Goal: Task Accomplishment & Management: Complete application form

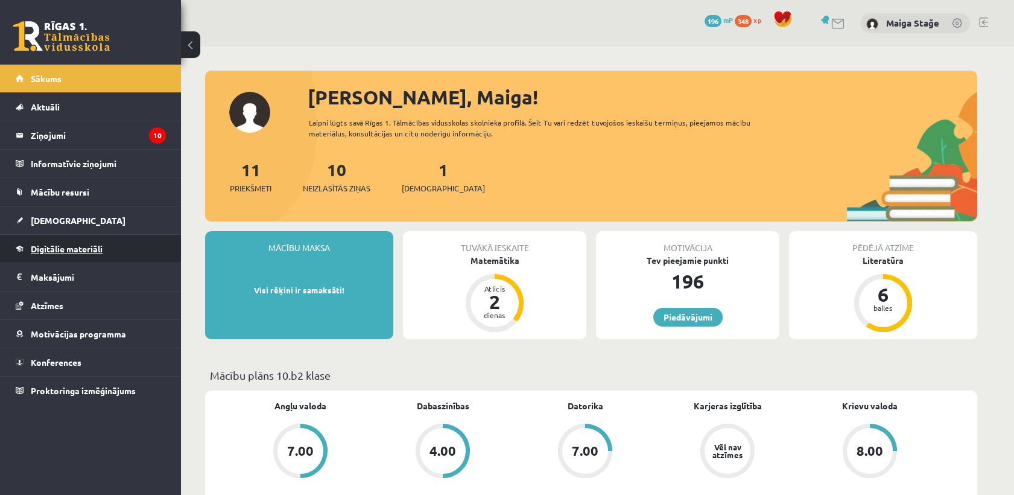
click at [85, 254] on link "Digitālie materiāli" at bounding box center [91, 249] width 150 height 28
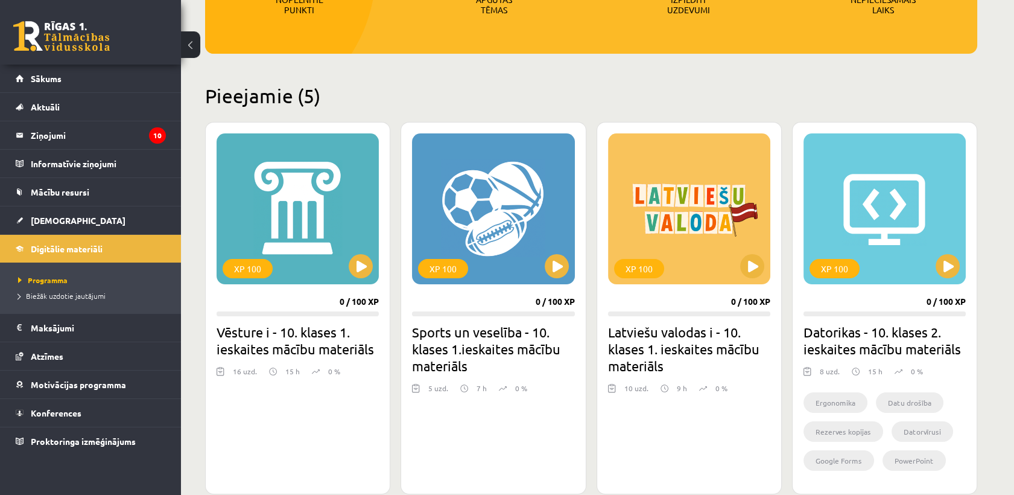
scroll to position [469, 0]
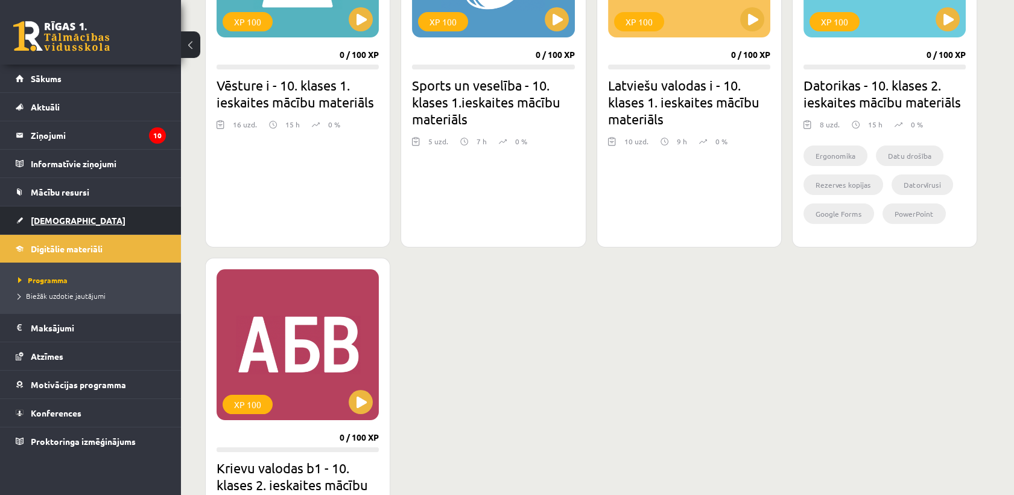
click at [68, 213] on link "[DEMOGRAPHIC_DATA]" at bounding box center [91, 220] width 150 height 28
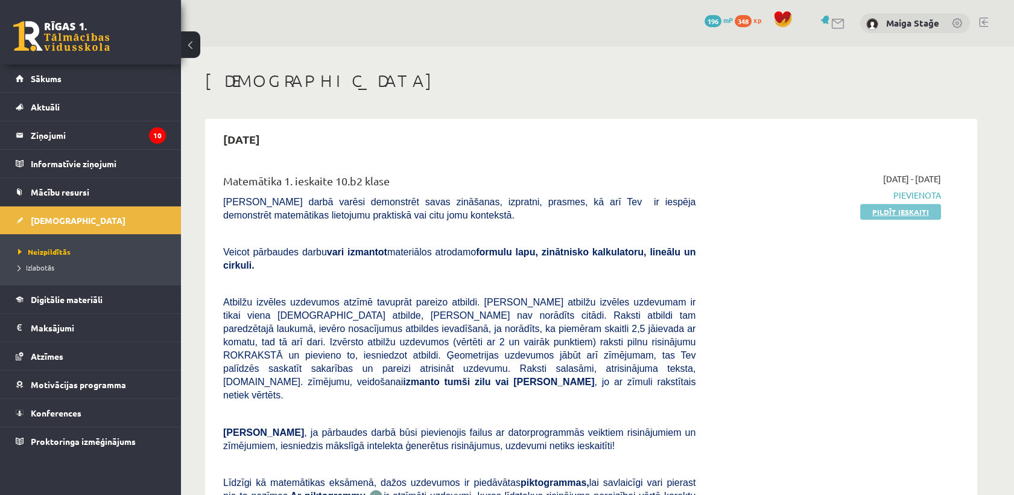
click at [912, 217] on link "Pildīt ieskaiti" at bounding box center [900, 212] width 81 height 16
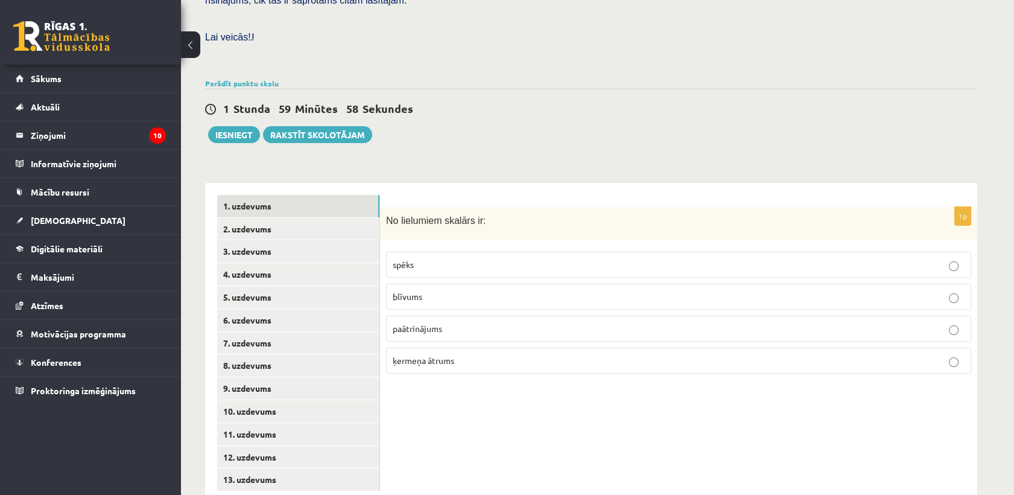
scroll to position [346, 0]
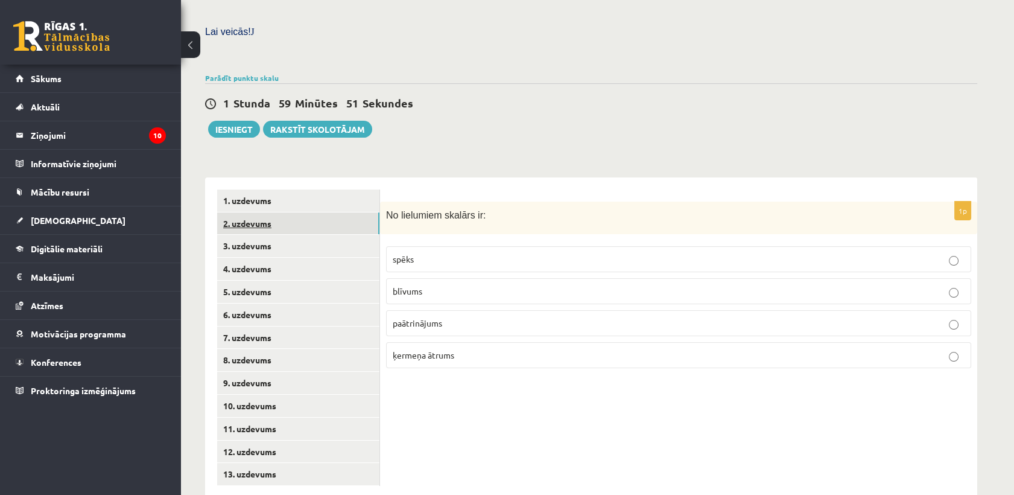
click at [297, 212] on link "2. uzdevums" at bounding box center [298, 223] width 162 height 22
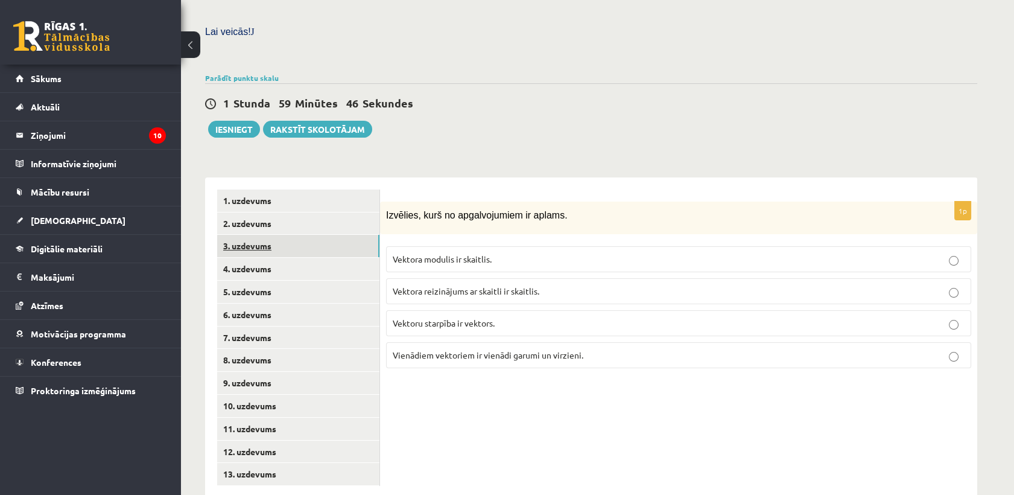
click at [302, 235] on link "3. uzdevums" at bounding box center [298, 246] width 162 height 22
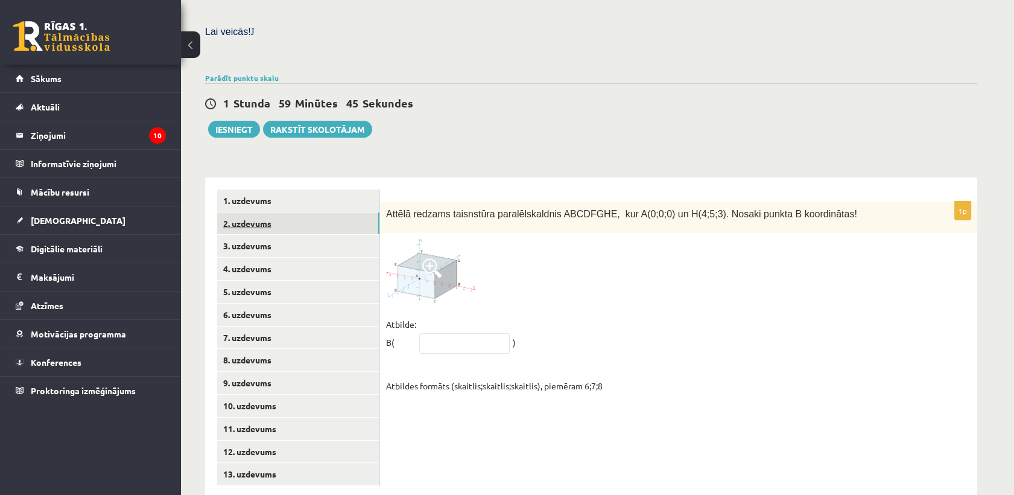
click at [348, 212] on link "2. uzdevums" at bounding box center [298, 223] width 162 height 22
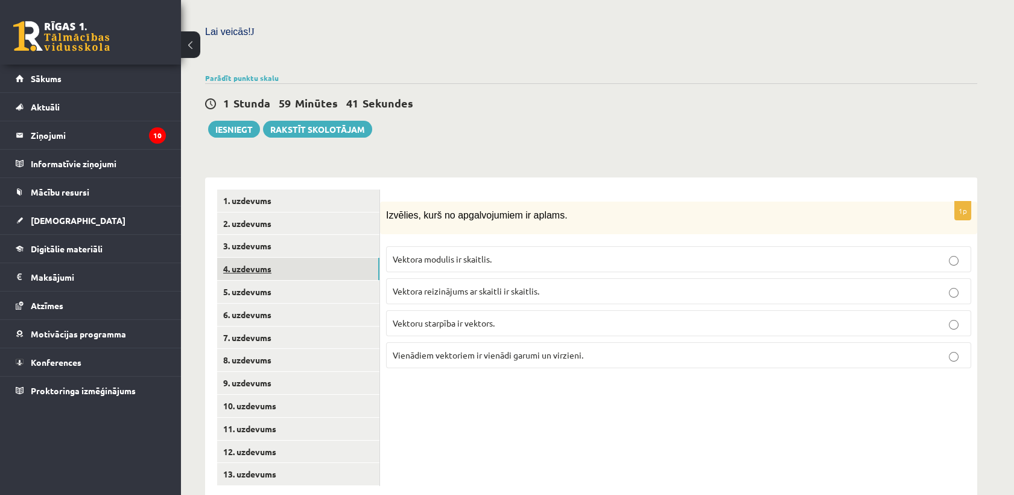
click at [244, 258] on link "4. uzdevums" at bounding box center [298, 269] width 162 height 22
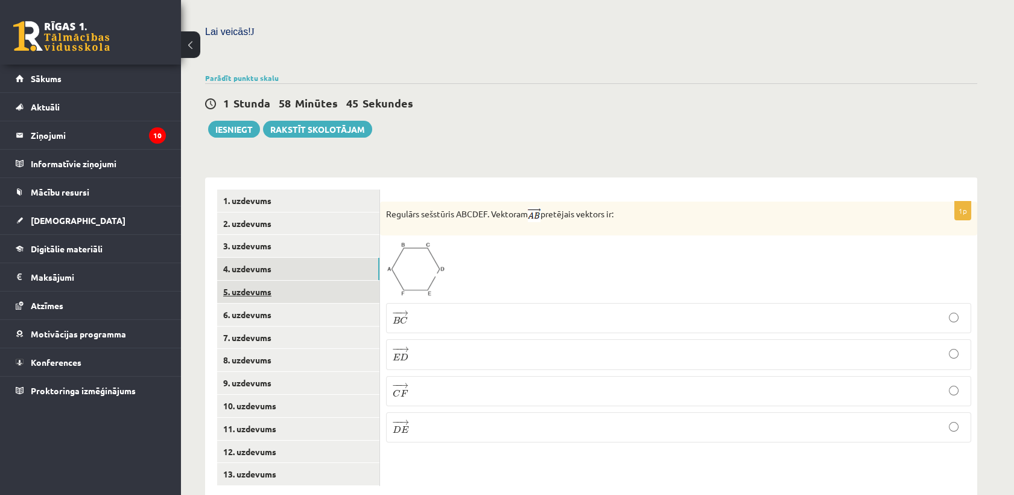
click at [342, 281] on link "5. uzdevums" at bounding box center [298, 292] width 162 height 22
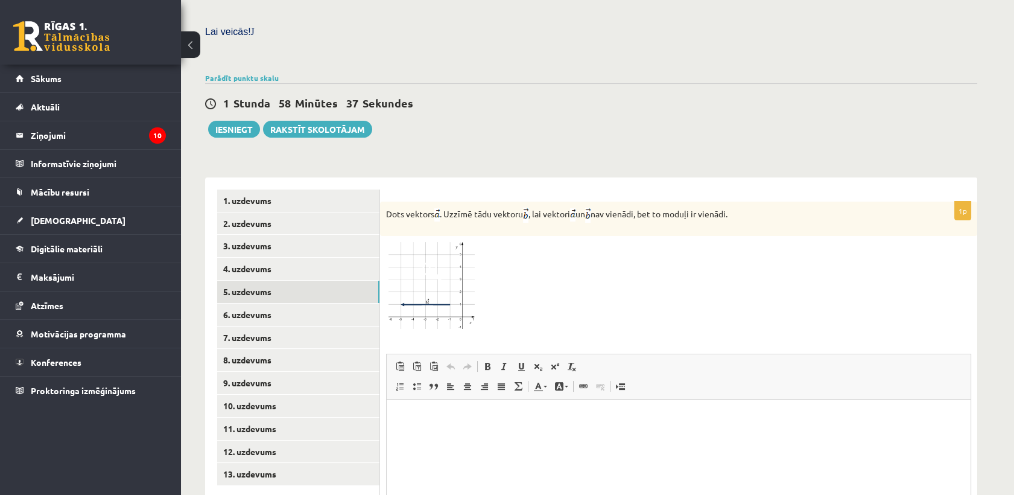
scroll to position [0, 0]
click at [240, 189] on link "1. uzdevums" at bounding box center [298, 200] width 162 height 22
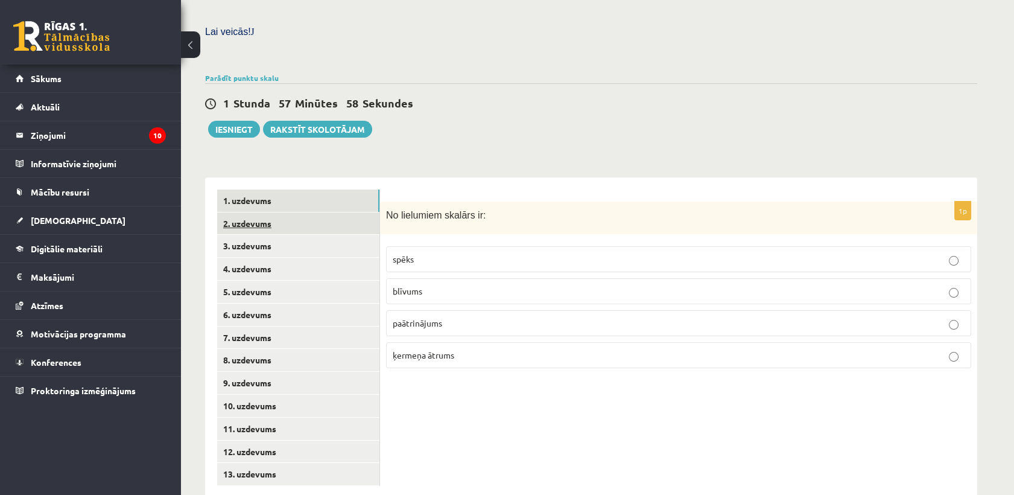
click at [355, 212] on link "2. uzdevums" at bounding box center [298, 223] width 162 height 22
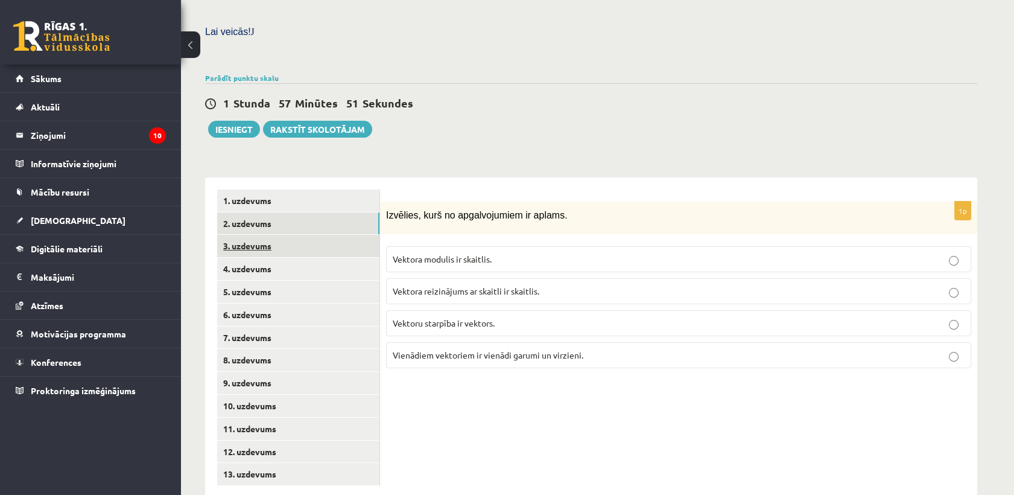
click at [308, 235] on link "3. uzdevums" at bounding box center [298, 246] width 162 height 22
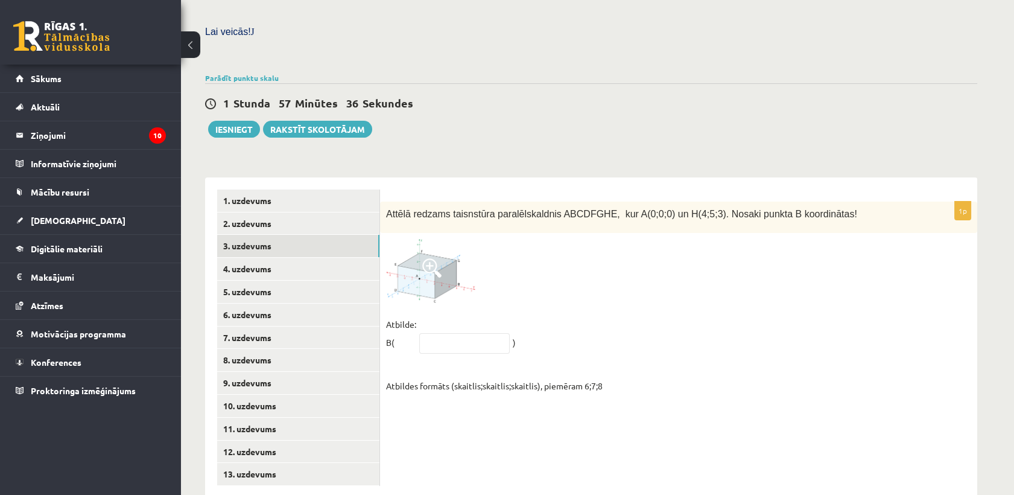
click at [425, 258] on span at bounding box center [431, 267] width 19 height 19
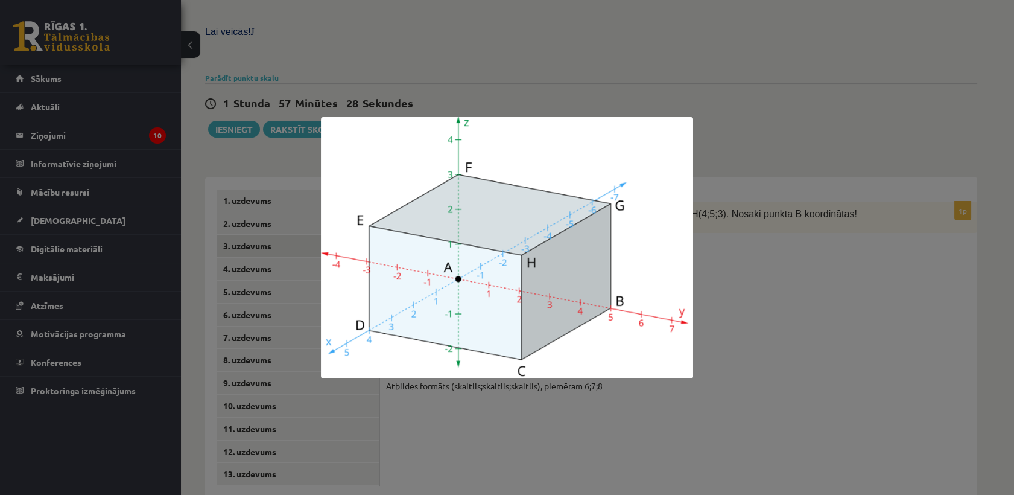
click at [854, 319] on div at bounding box center [507, 247] width 1014 height 495
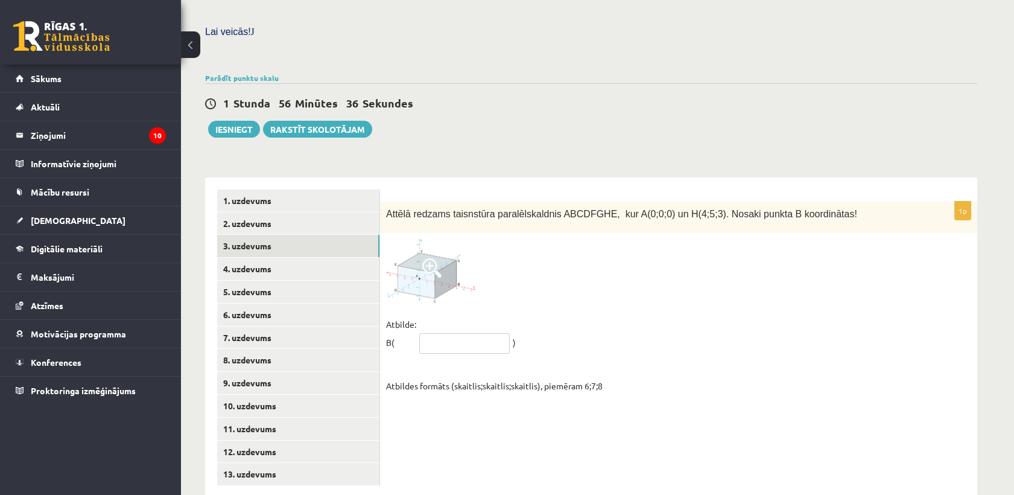
click at [456, 333] on input "text" at bounding box center [464, 343] width 91 height 21
type input "*******"
click at [317, 212] on link "2. uzdevums" at bounding box center [298, 223] width 162 height 22
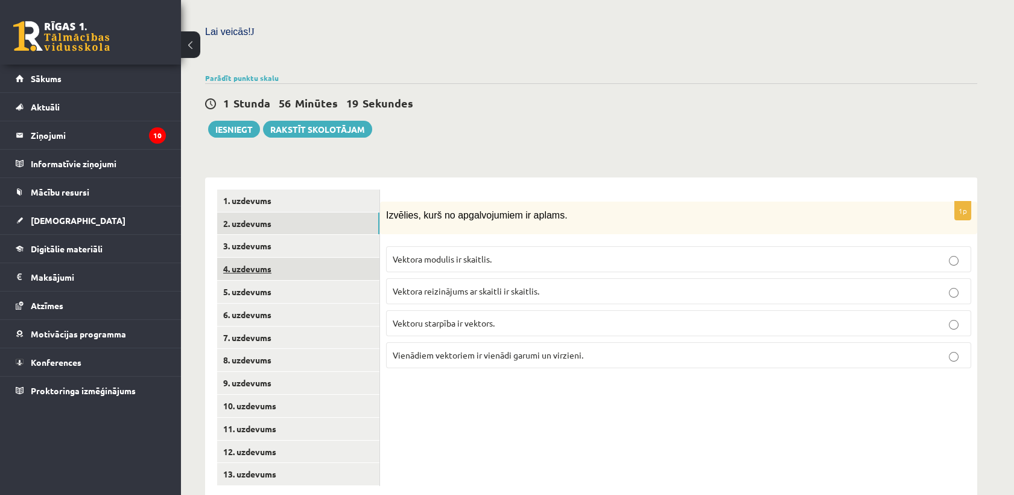
click at [280, 258] on link "4. uzdevums" at bounding box center [298, 269] width 162 height 22
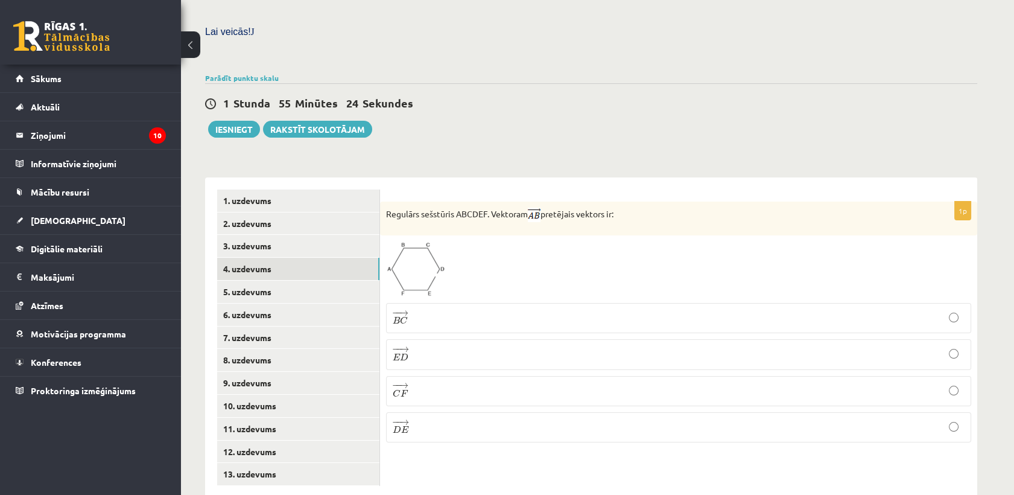
click at [420, 346] on p "− − → E D E D →" at bounding box center [679, 354] width 572 height 17
click at [333, 212] on link "2. uzdevums" at bounding box center [298, 223] width 162 height 22
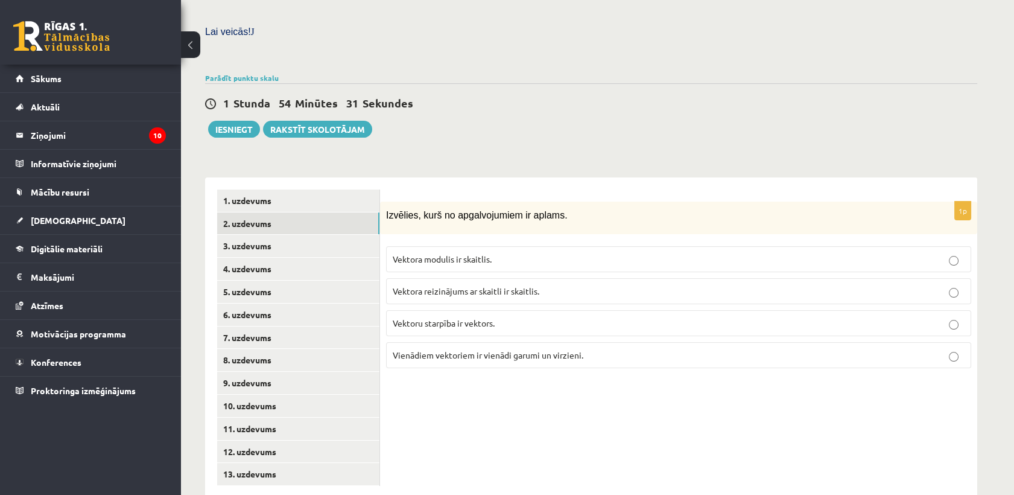
click at [434, 278] on label "Vektora reizinājums ar skaitli ir skaitlis." at bounding box center [678, 291] width 585 height 26
click at [240, 189] on link "1. uzdevums" at bounding box center [298, 200] width 162 height 22
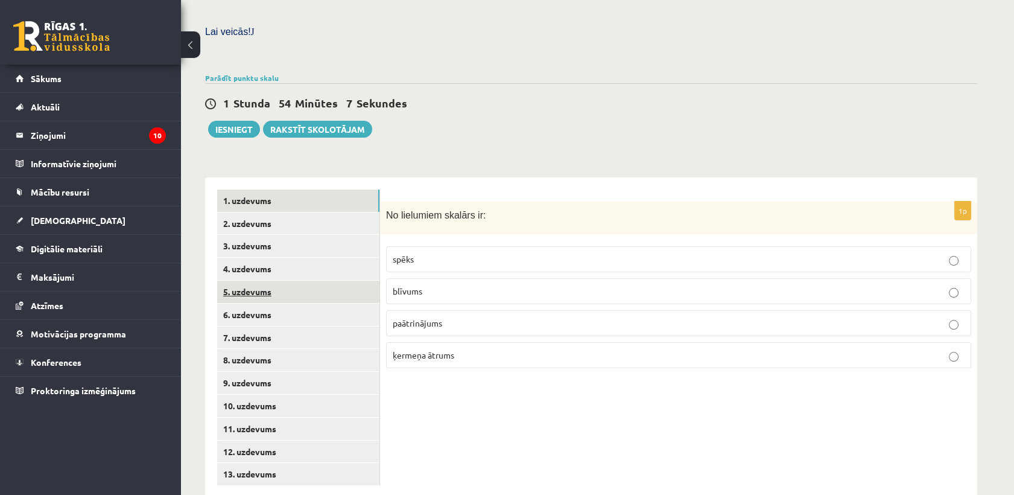
click at [288, 281] on link "5. uzdevums" at bounding box center [298, 292] width 162 height 22
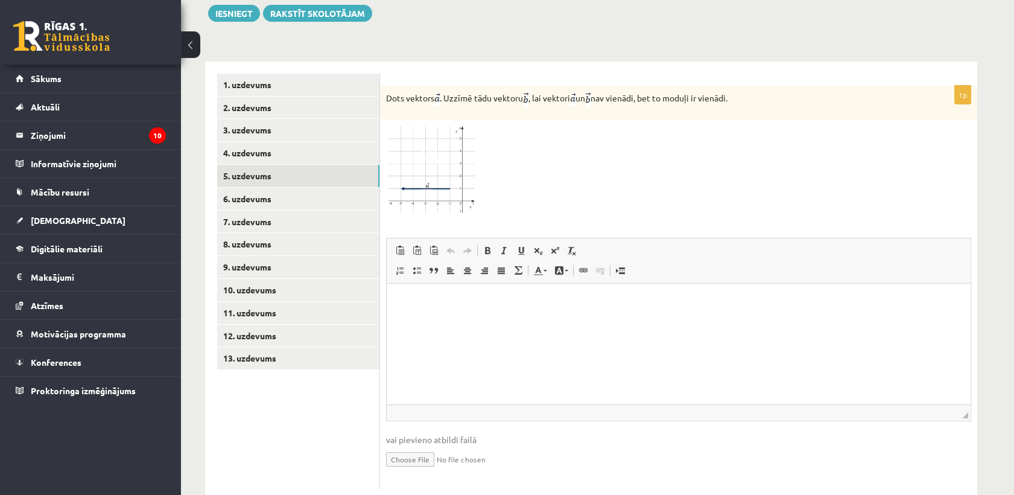
scroll to position [465, 0]
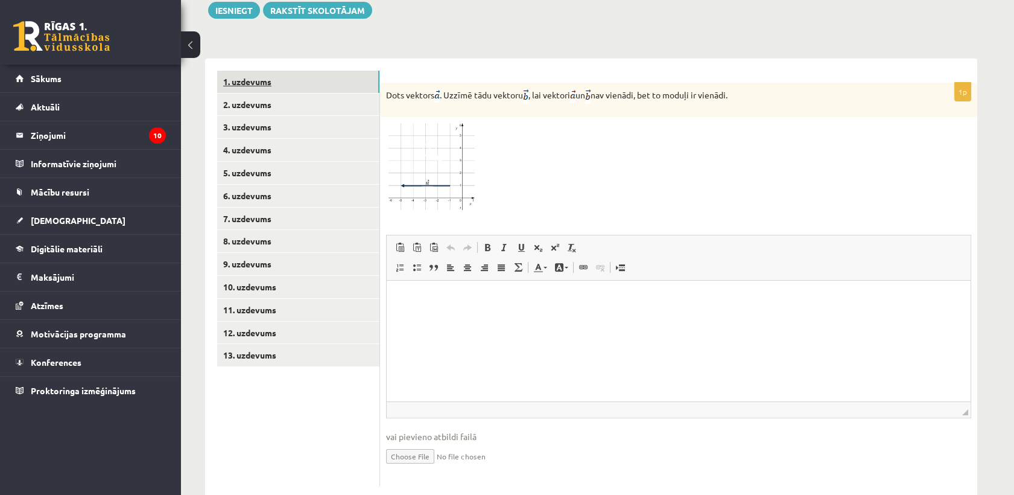
click at [272, 71] on link "1. uzdevums" at bounding box center [298, 82] width 162 height 22
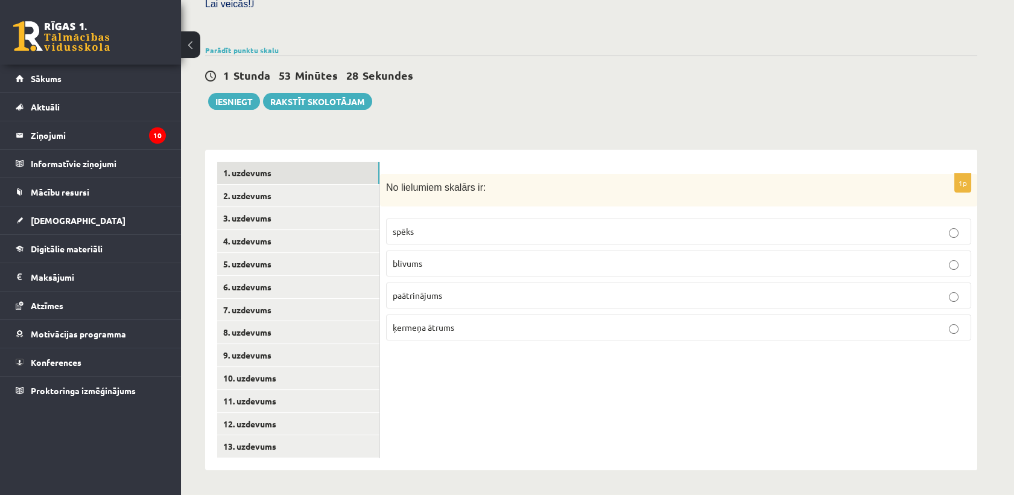
scroll to position [347, 0]
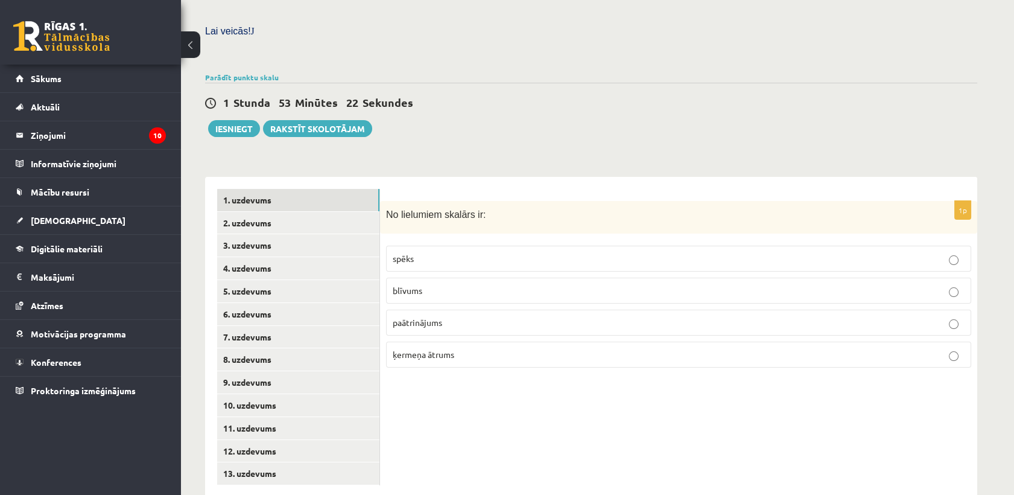
click at [426, 284] on p "blīvums" at bounding box center [679, 290] width 572 height 13
click at [306, 212] on link "2. uzdevums" at bounding box center [298, 223] width 162 height 22
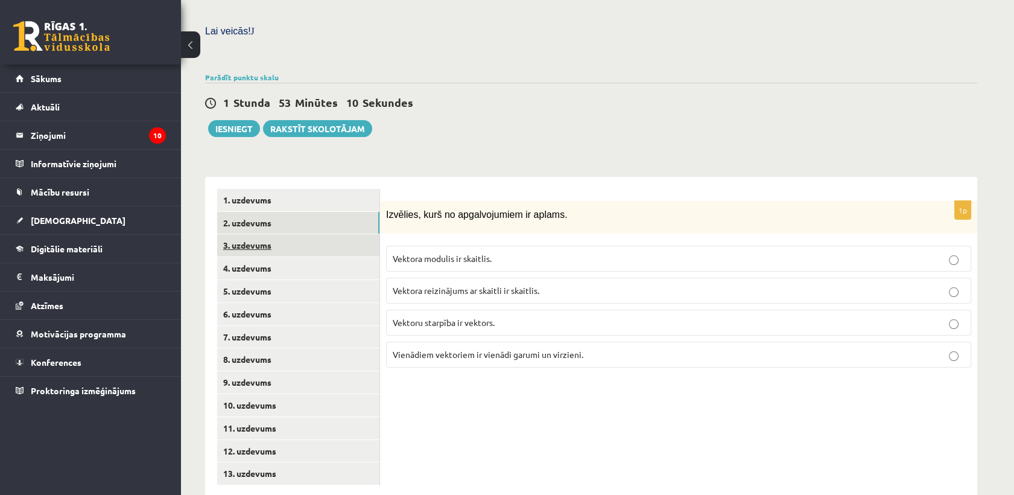
click at [306, 234] on link "3. uzdevums" at bounding box center [298, 245] width 162 height 22
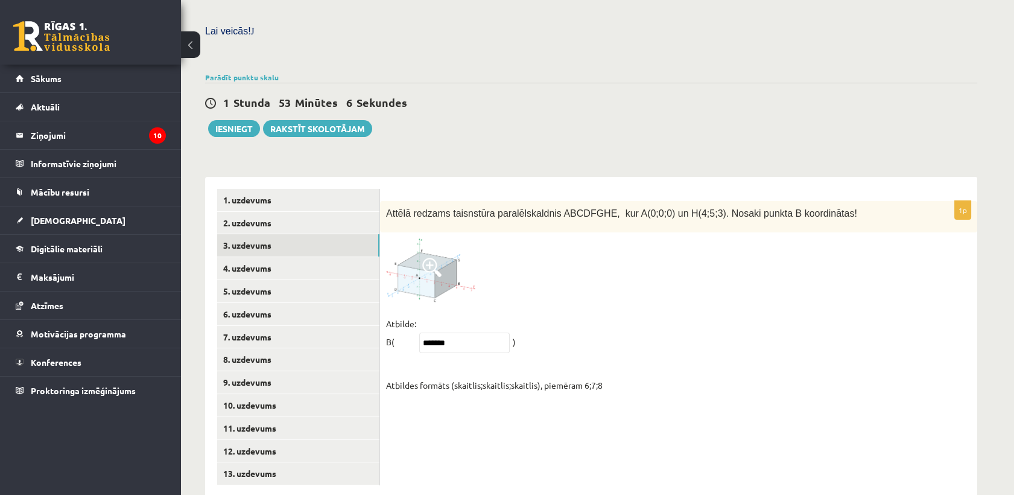
click at [440, 258] on span at bounding box center [431, 267] width 19 height 19
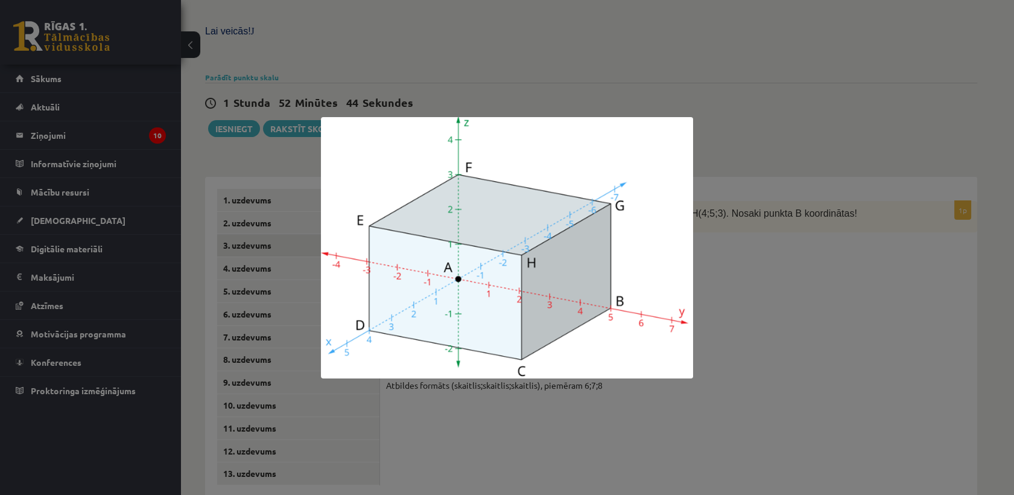
click at [831, 313] on div at bounding box center [507, 247] width 1014 height 495
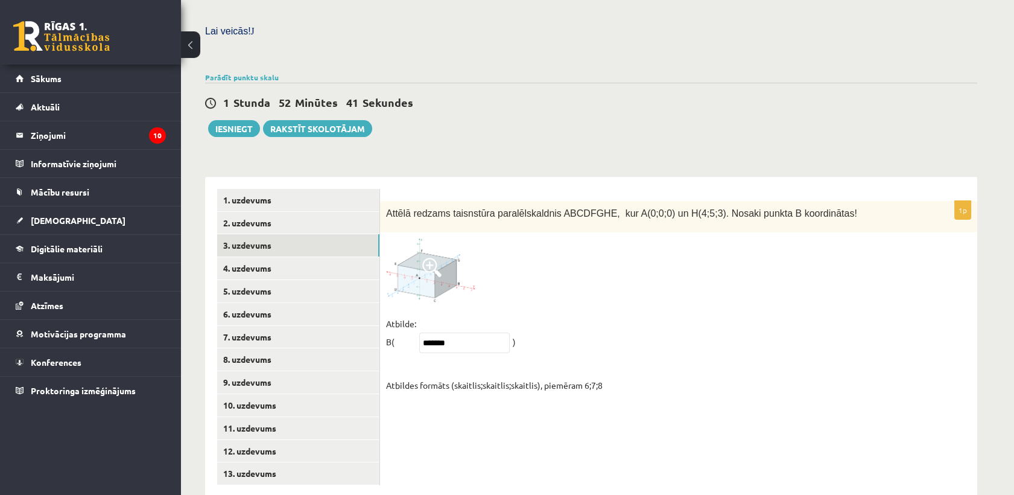
click at [442, 253] on img at bounding box center [431, 269] width 91 height 63
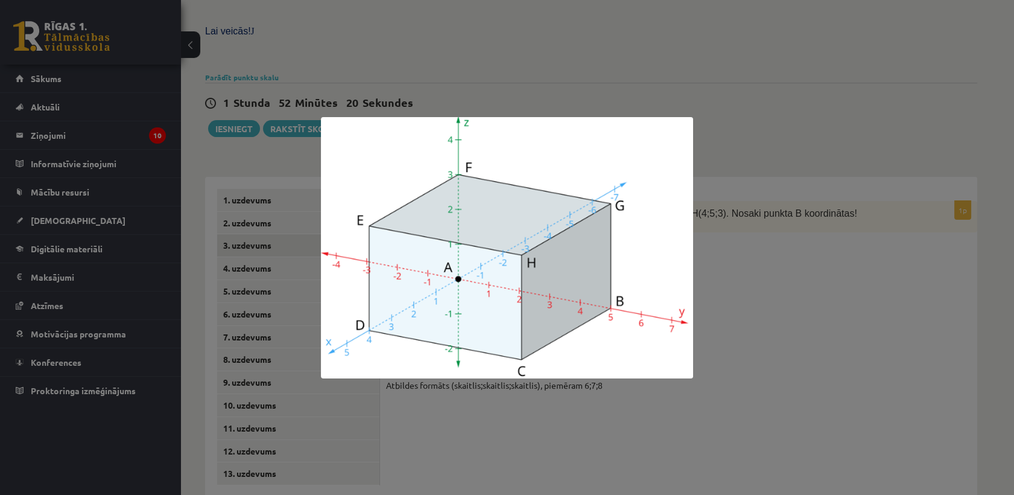
click at [742, 276] on div at bounding box center [507, 247] width 1014 height 495
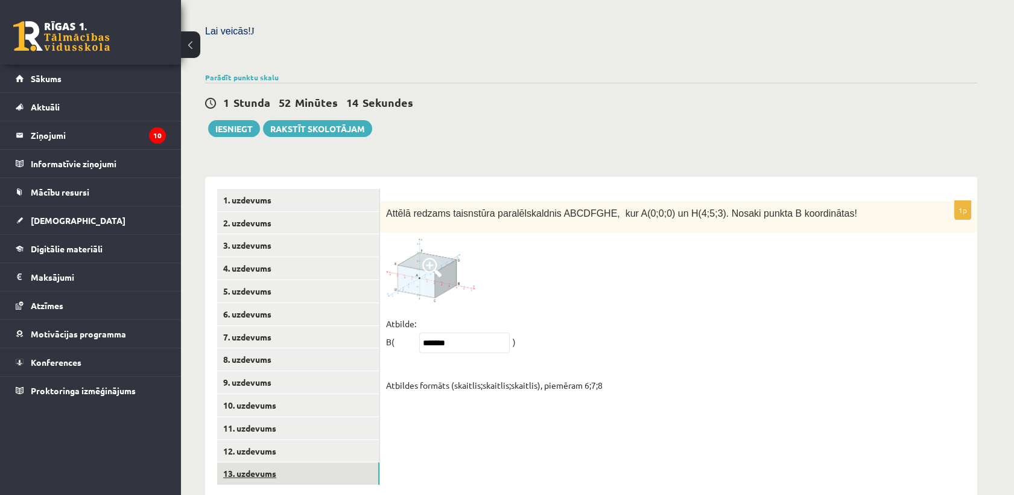
click at [250, 462] on link "13. uzdevums" at bounding box center [298, 473] width 162 height 22
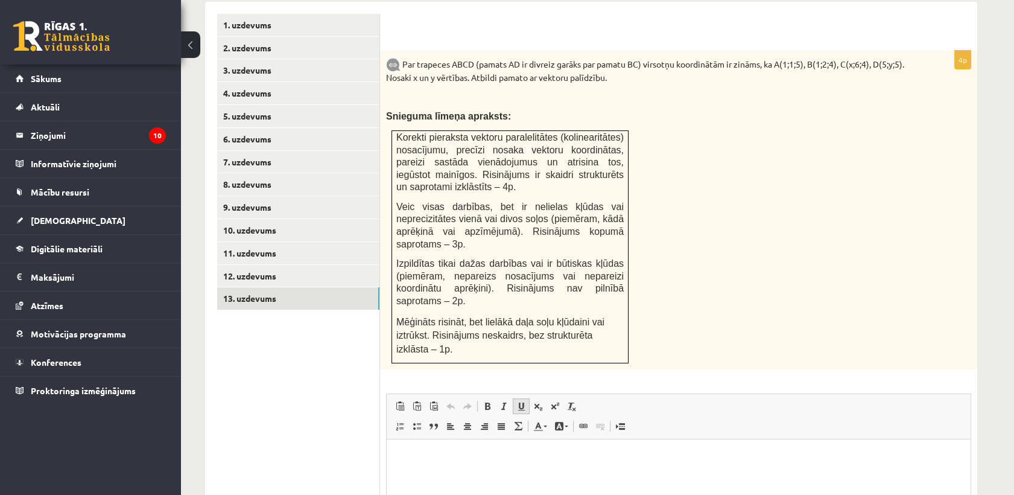
scroll to position [519, 0]
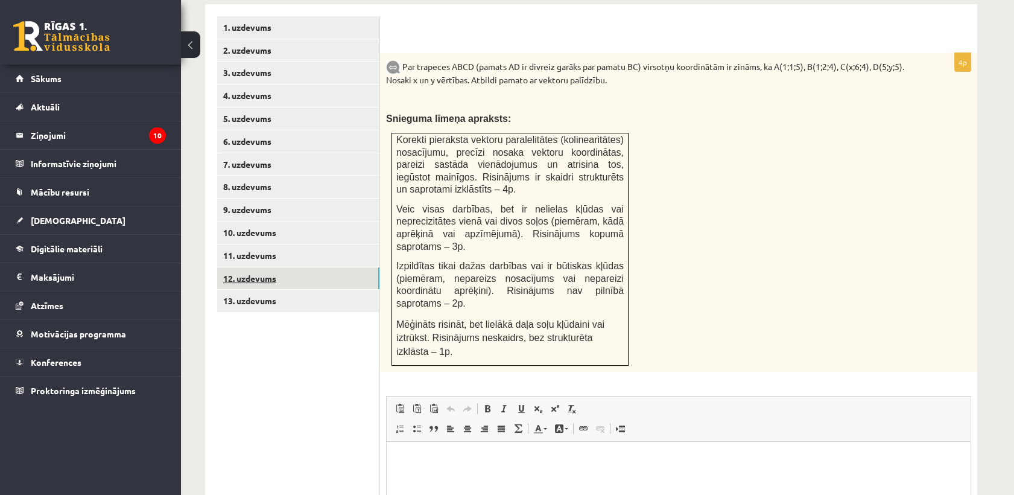
click at [304, 267] on link "12. uzdevums" at bounding box center [298, 278] width 162 height 22
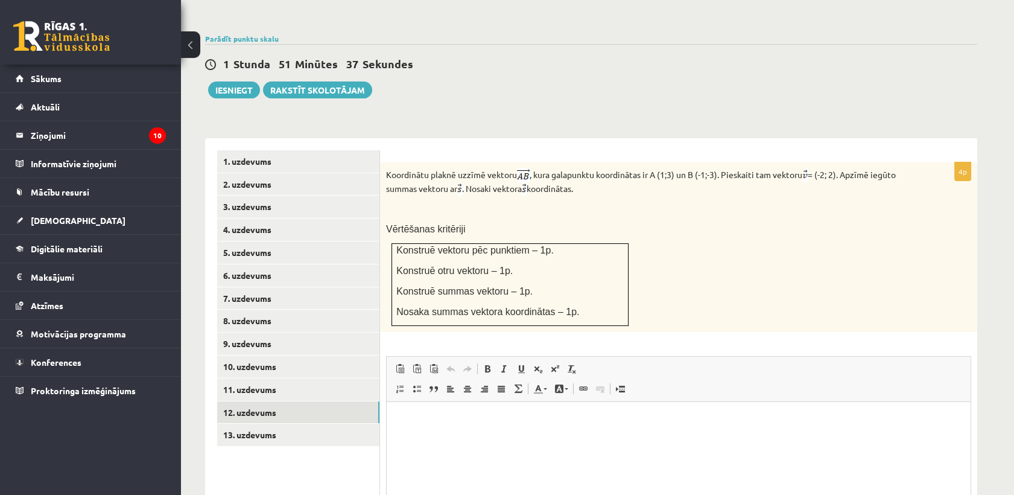
scroll to position [373, 0]
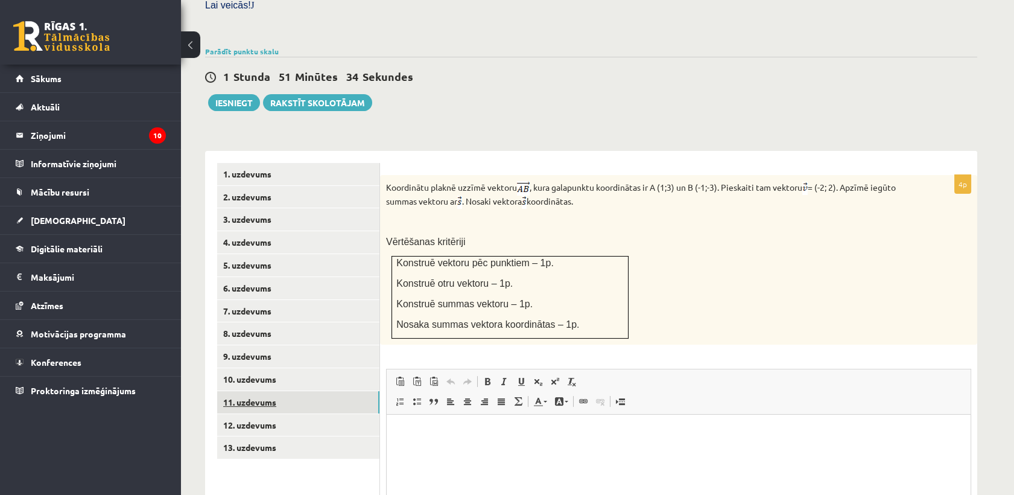
click at [290, 391] on link "11. uzdevums" at bounding box center [298, 402] width 162 height 22
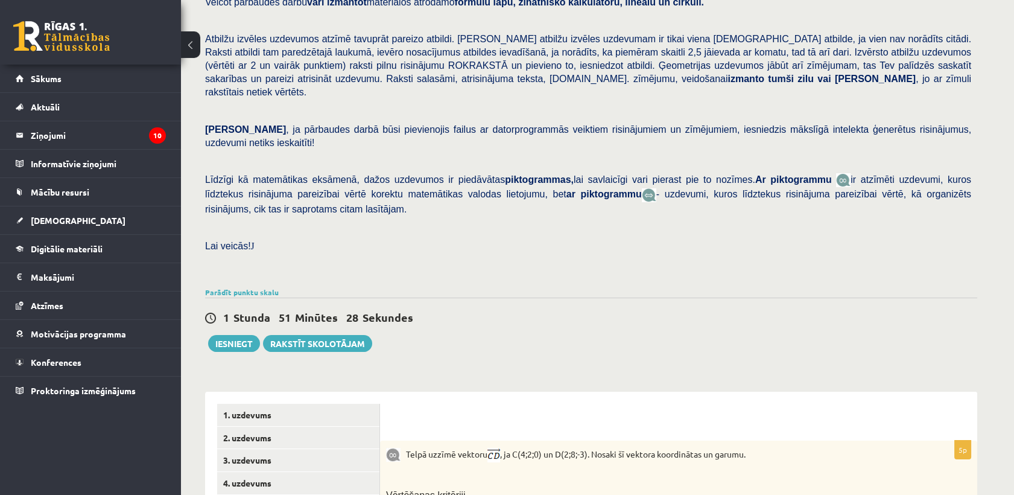
scroll to position [134, 0]
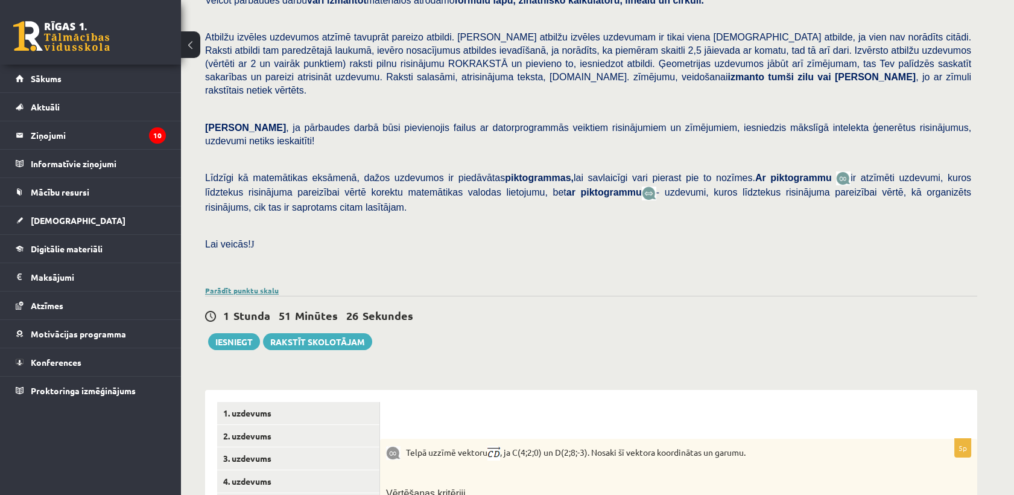
click at [224, 285] on link "Parādīt punktu skalu" at bounding box center [242, 290] width 74 height 10
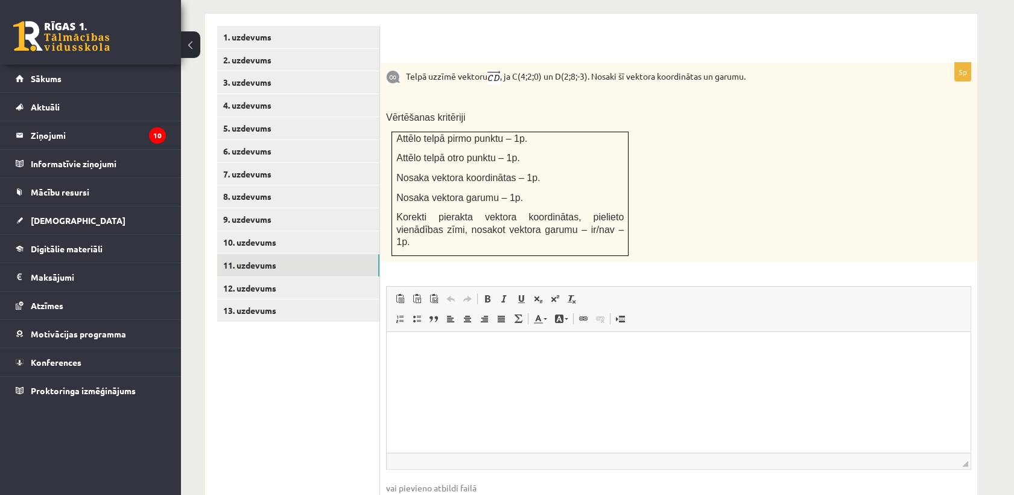
scroll to position [804, 0]
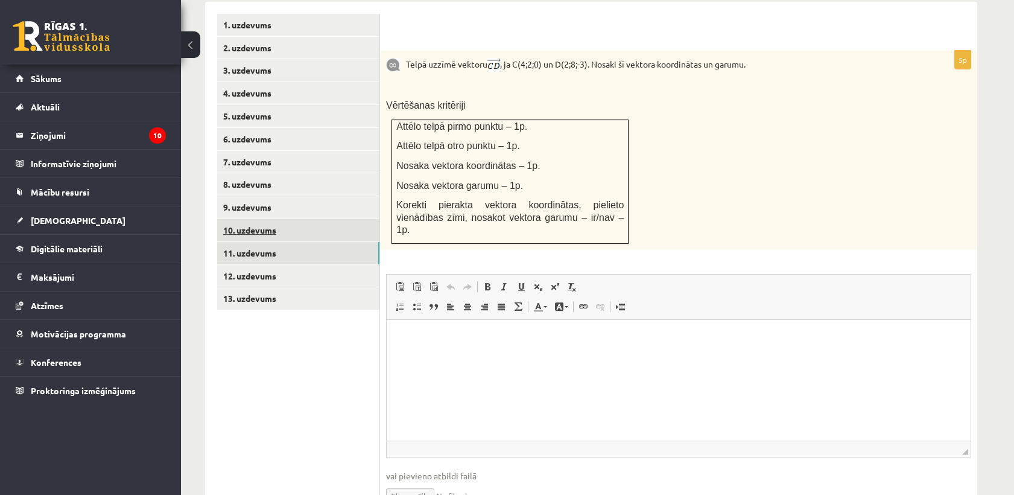
click at [288, 219] on link "10. uzdevums" at bounding box center [298, 230] width 162 height 22
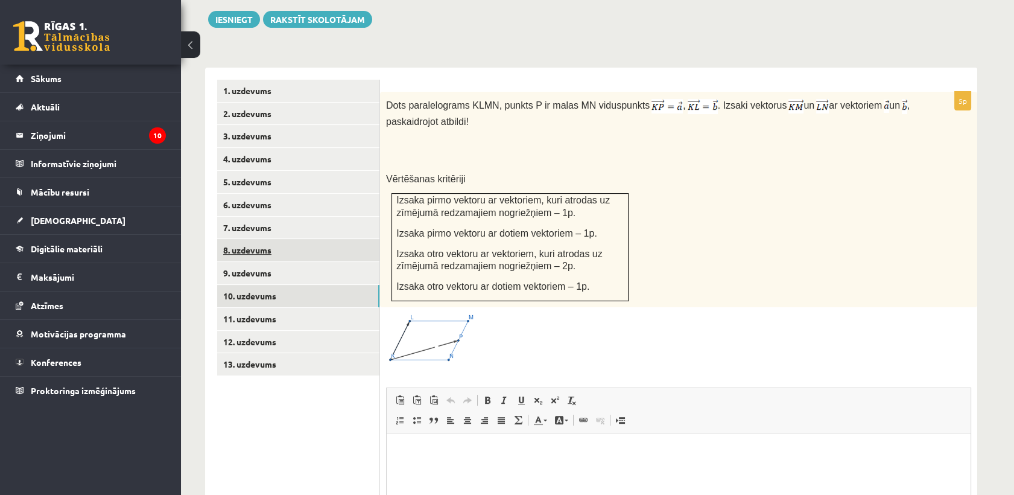
scroll to position [737, 0]
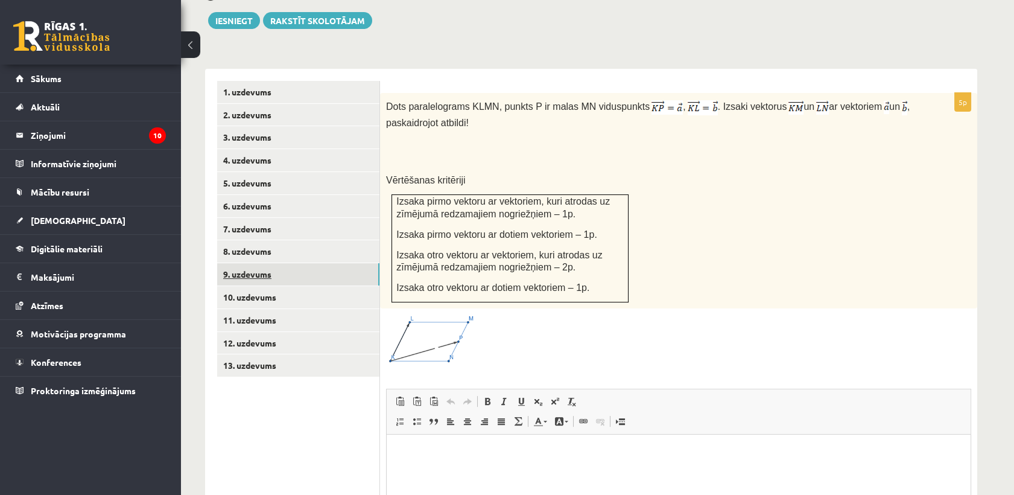
click at [265, 263] on link "9. uzdevums" at bounding box center [298, 274] width 162 height 22
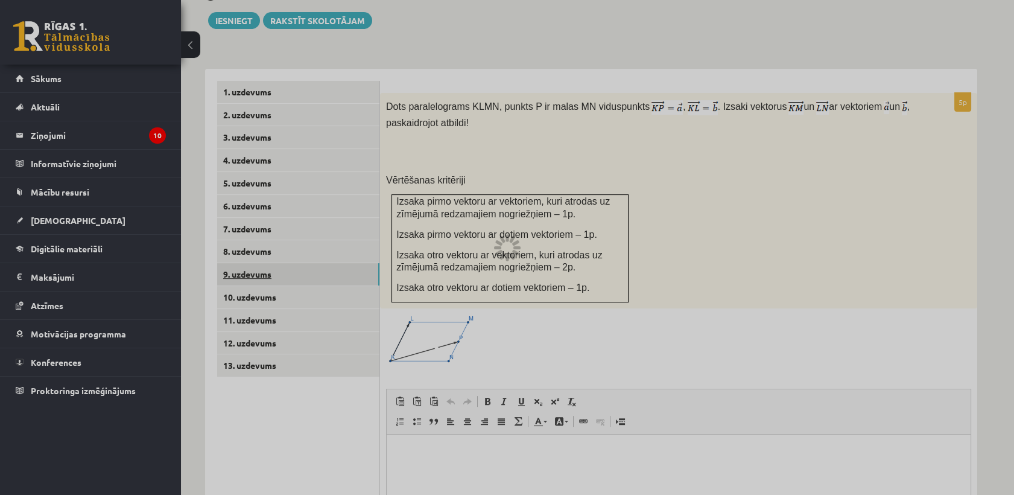
click at [265, 263] on link "9. uzdevums" at bounding box center [298, 274] width 162 height 22
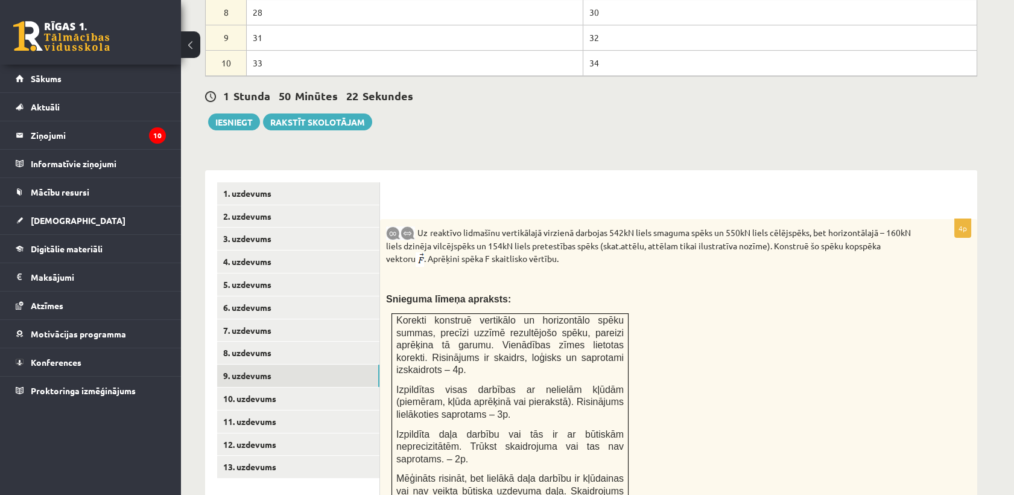
scroll to position [625, 0]
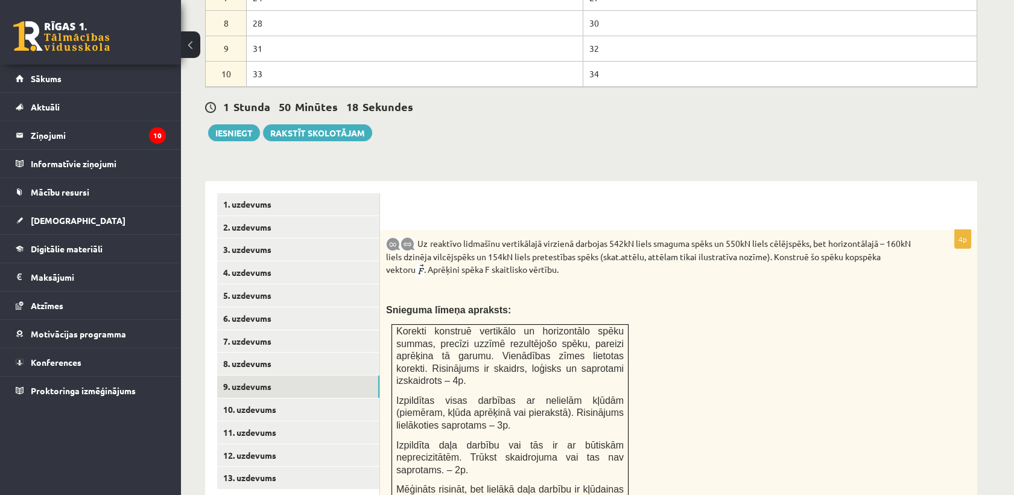
click at [245, 261] on link "4. uzdevums" at bounding box center [298, 272] width 162 height 22
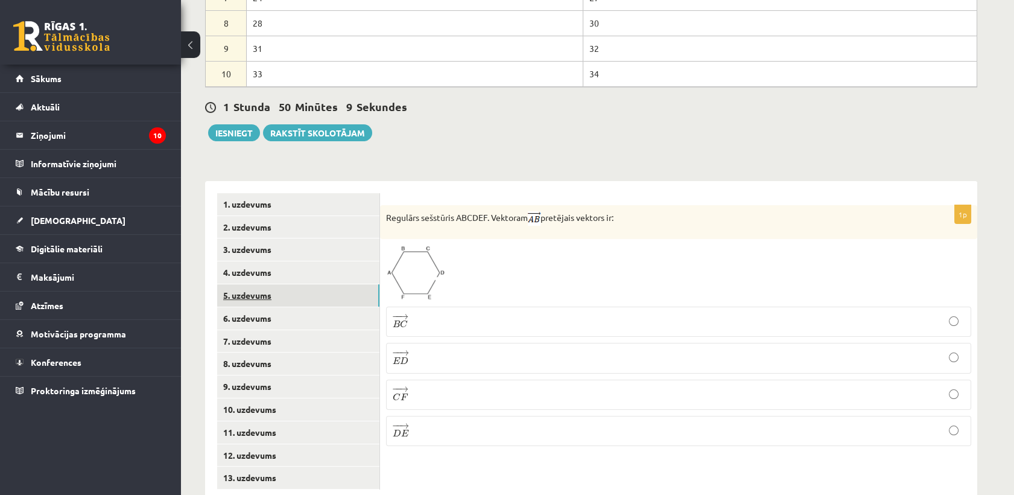
click at [243, 284] on link "5. uzdevums" at bounding box center [298, 295] width 162 height 22
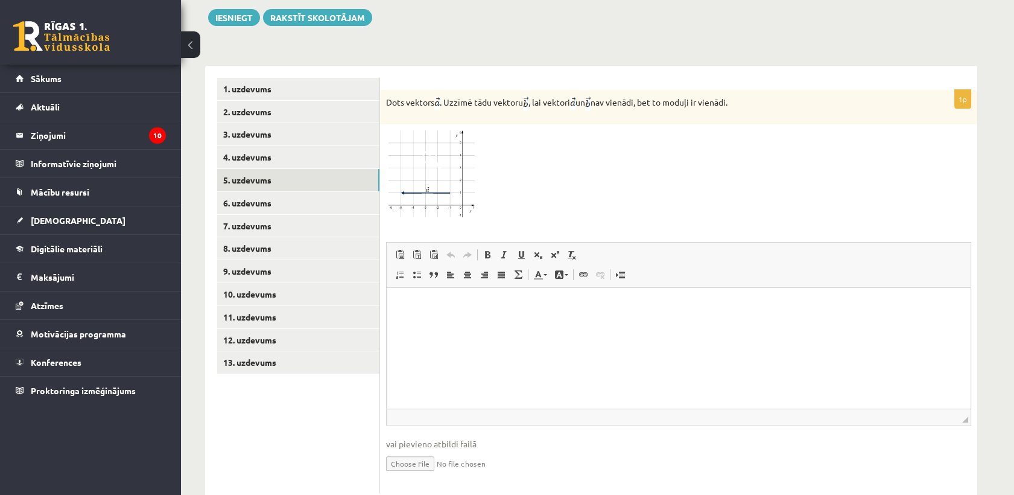
scroll to position [0, 0]
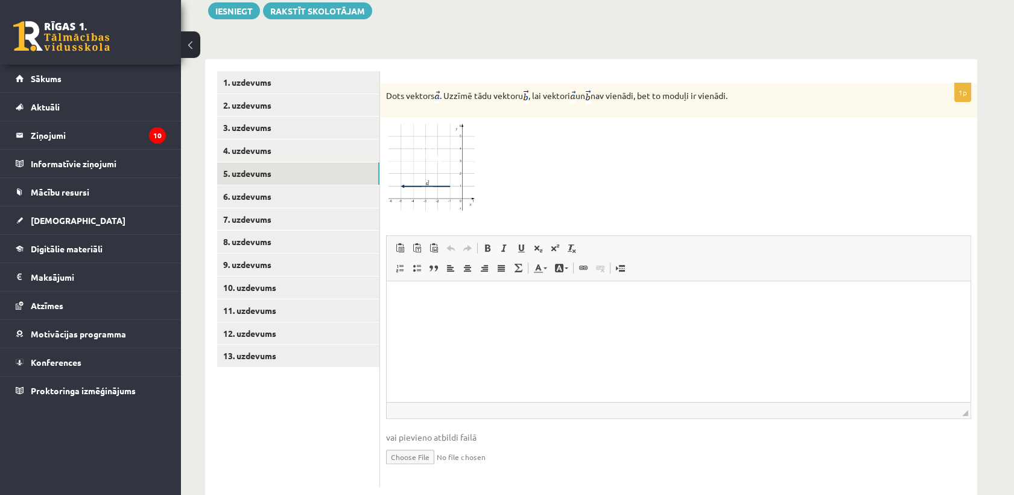
click at [445, 133] on img at bounding box center [431, 167] width 91 height 87
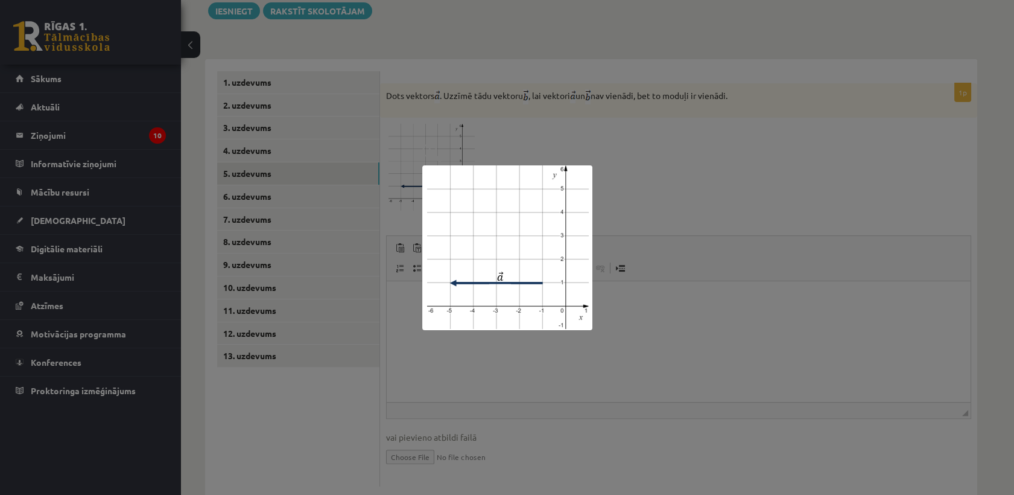
click at [690, 139] on div at bounding box center [507, 247] width 1014 height 495
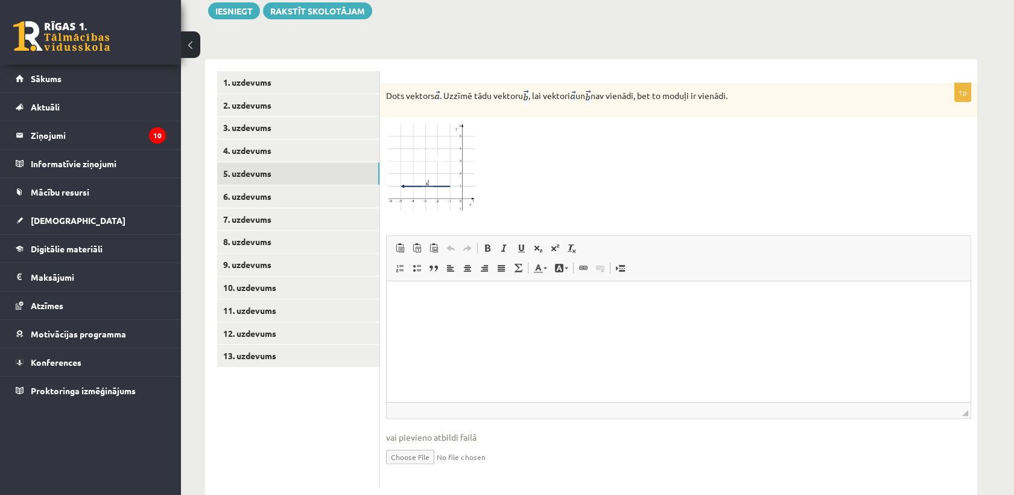
click at [414, 155] on img at bounding box center [431, 167] width 91 height 87
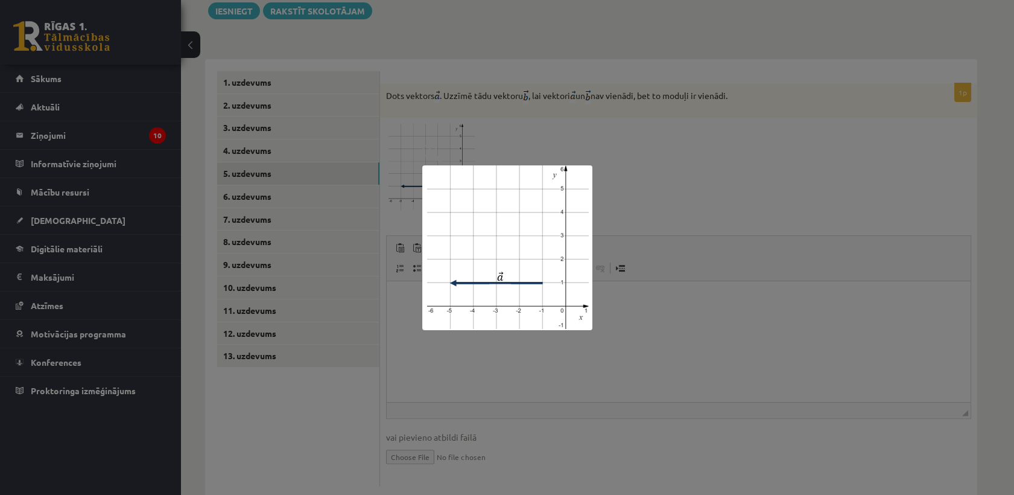
click at [747, 226] on div at bounding box center [507, 247] width 1014 height 495
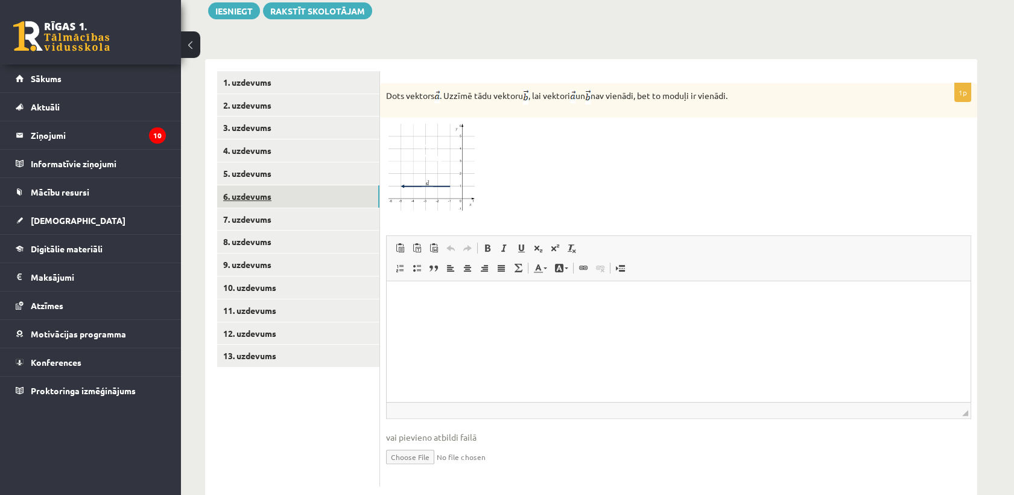
click at [226, 185] on link "6. uzdevums" at bounding box center [298, 196] width 162 height 22
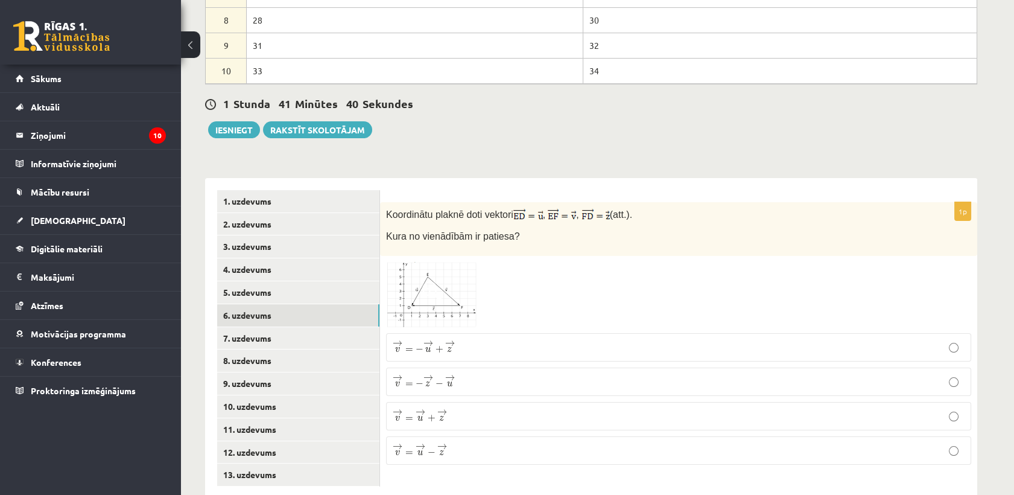
click at [456, 262] on img at bounding box center [431, 294] width 91 height 65
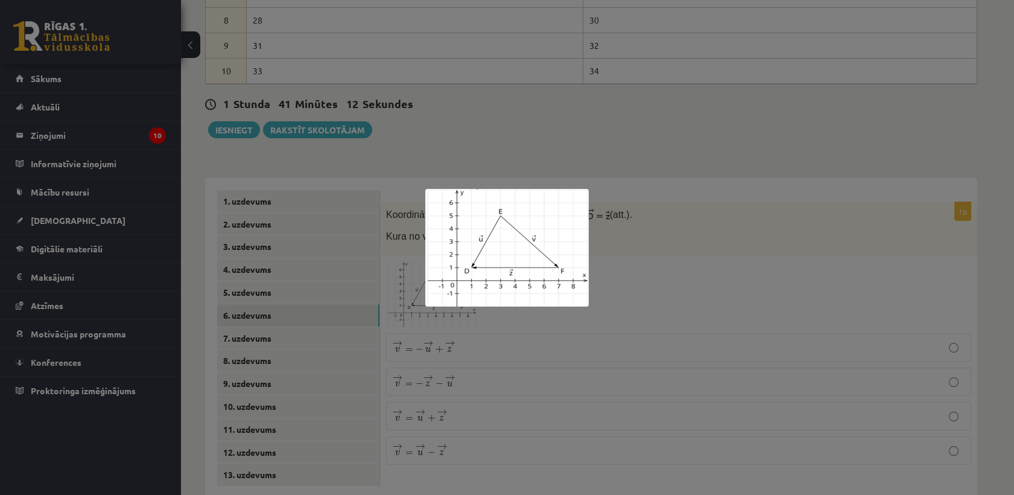
click at [494, 366] on div at bounding box center [507, 247] width 1014 height 495
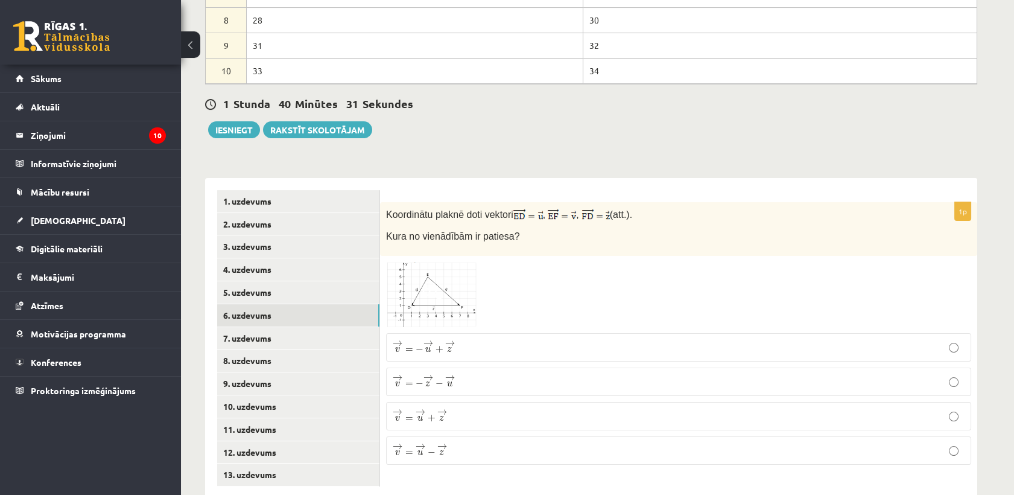
click at [511, 436] on label "→ v = → u − → z v → = u → − z →" at bounding box center [678, 450] width 585 height 28
click at [275, 327] on link "7. uzdevums" at bounding box center [298, 338] width 162 height 22
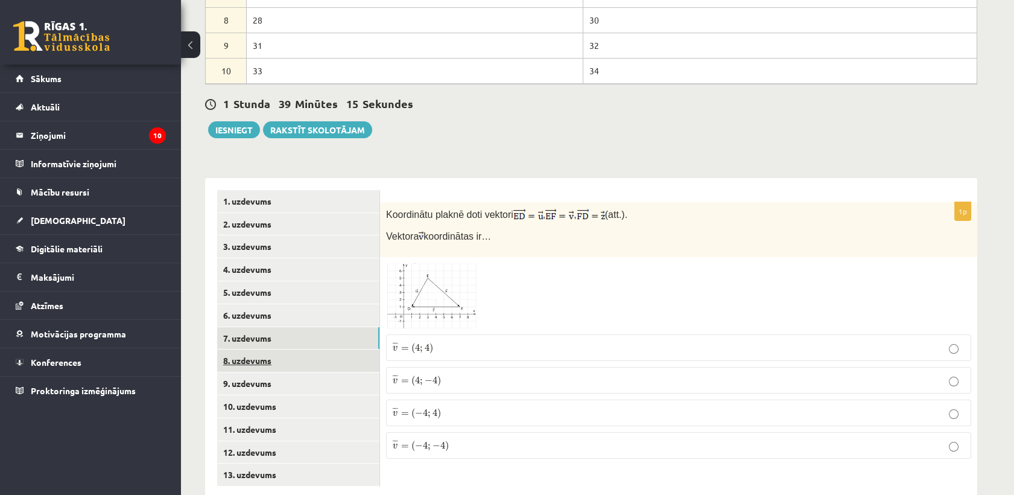
click at [281, 349] on link "8. uzdevums" at bounding box center [298, 360] width 162 height 22
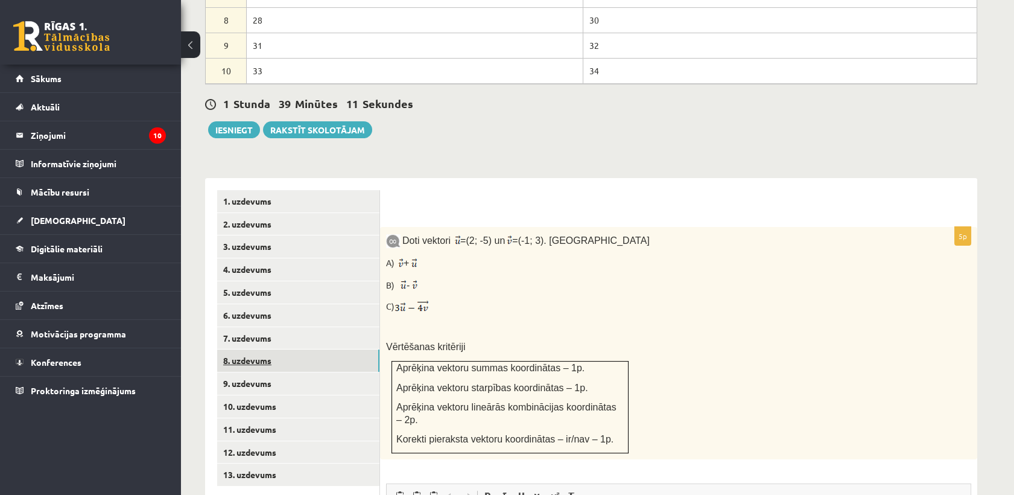
scroll to position [0, 0]
click at [278, 372] on link "9. uzdevums" at bounding box center [298, 383] width 162 height 22
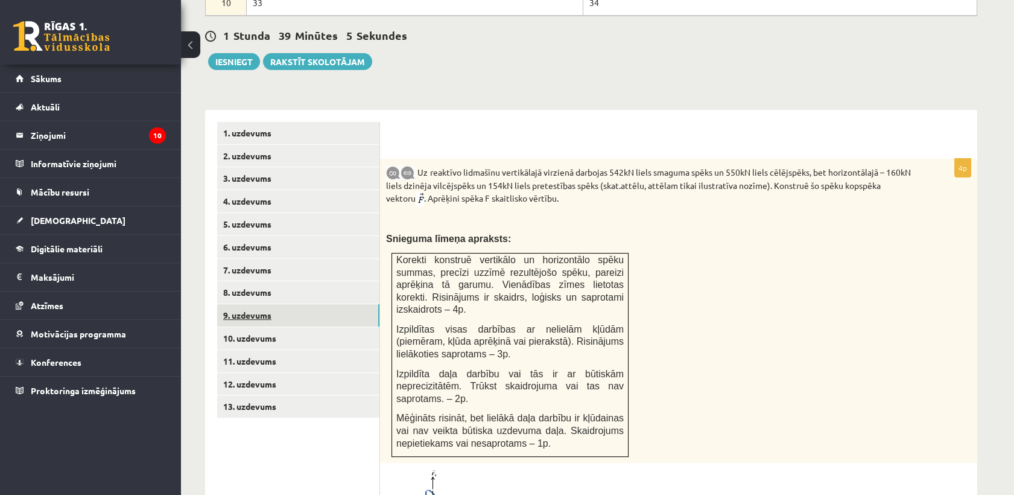
scroll to position [692, 0]
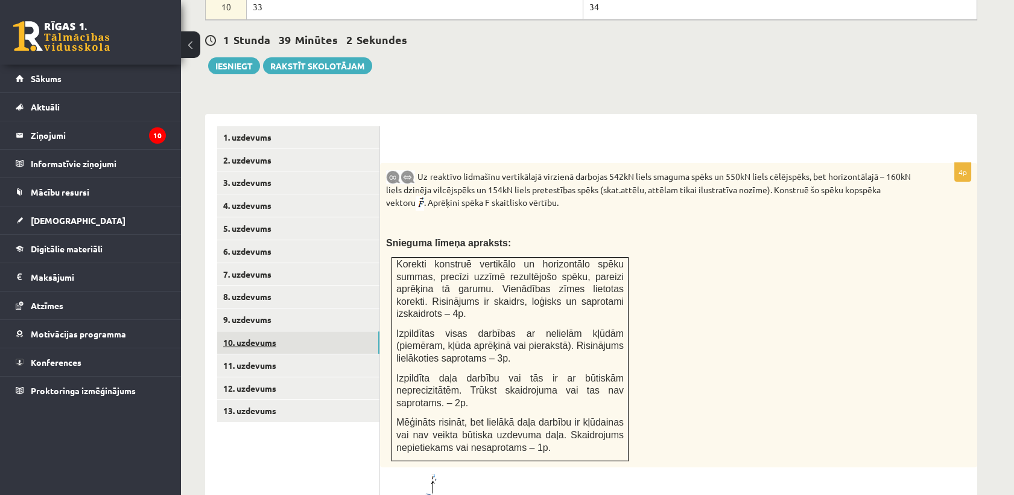
click at [280, 331] on link "10. uzdevums" at bounding box center [298, 342] width 162 height 22
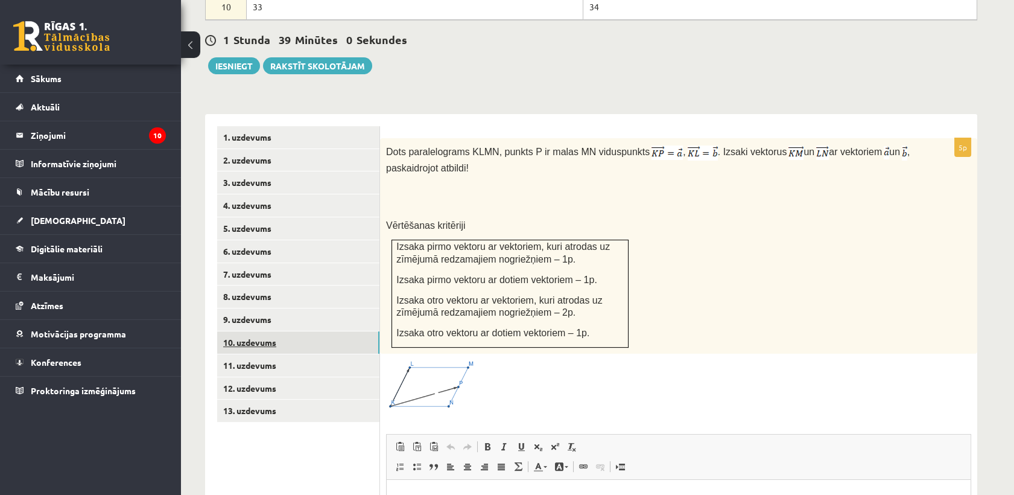
scroll to position [0, 0]
click at [287, 354] on link "11. uzdevums" at bounding box center [298, 365] width 162 height 22
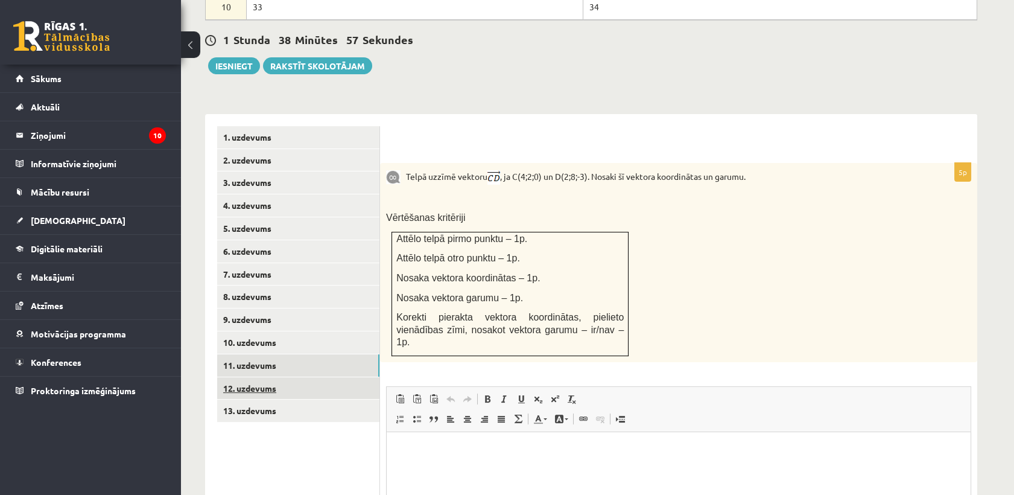
click at [287, 377] on link "12. uzdevums" at bounding box center [298, 388] width 162 height 22
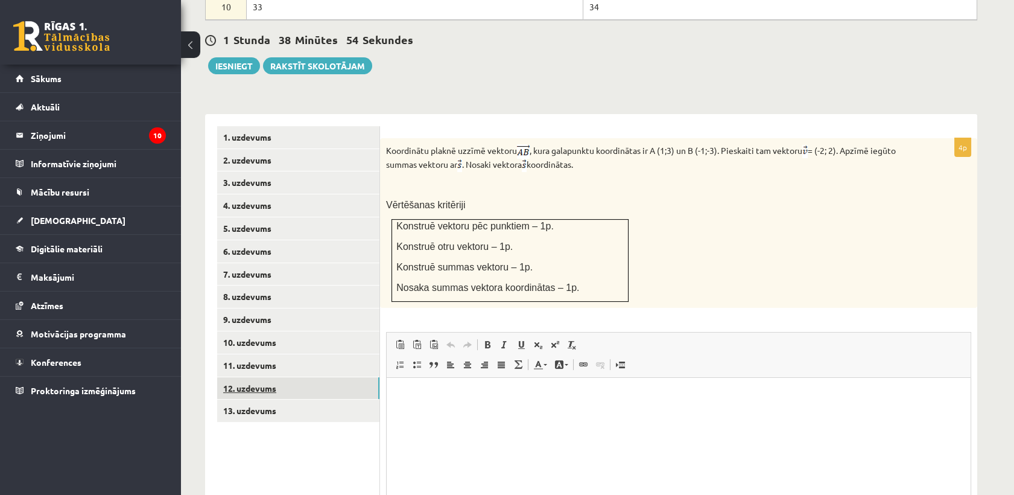
click at [293, 377] on link "12. uzdevums" at bounding box center [298, 388] width 162 height 22
click at [279, 395] on ul "1. uzdevums 2. uzdevums 3. uzdevums 4. uzdevums 5. uzdevums 6. uzdevums 7. uzde…" at bounding box center [298, 354] width 163 height 457
click at [275, 399] on link "13. uzdevums" at bounding box center [298, 410] width 162 height 22
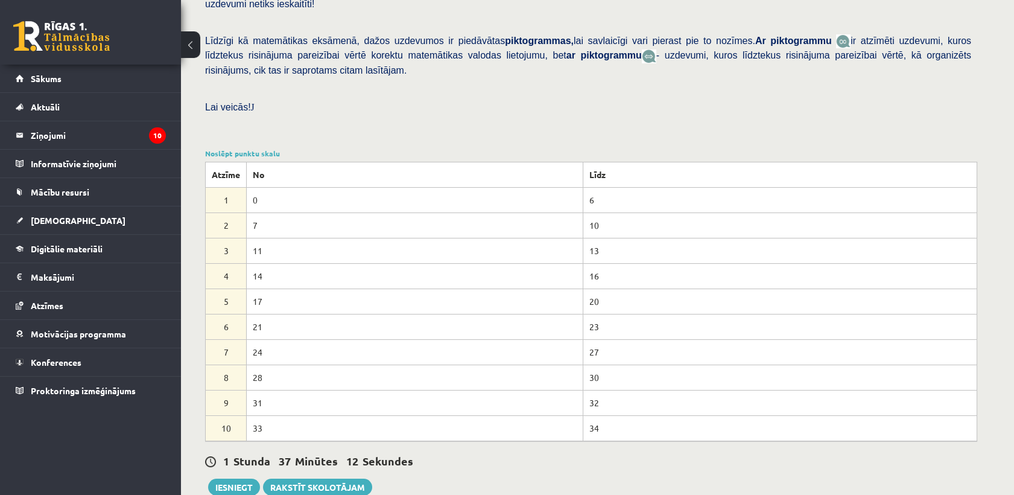
scroll to position [268, 0]
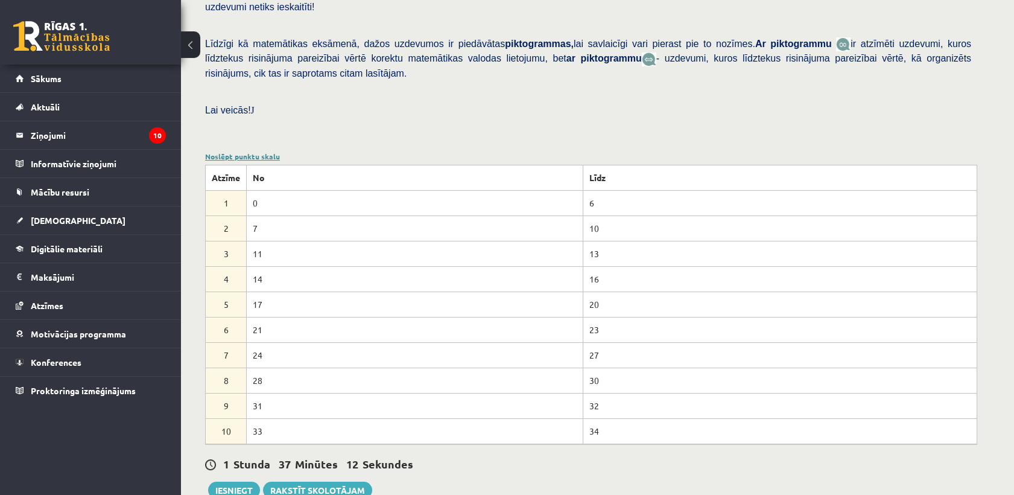
click at [227, 151] on link "Noslēpt punktu skalu" at bounding box center [242, 156] width 75 height 10
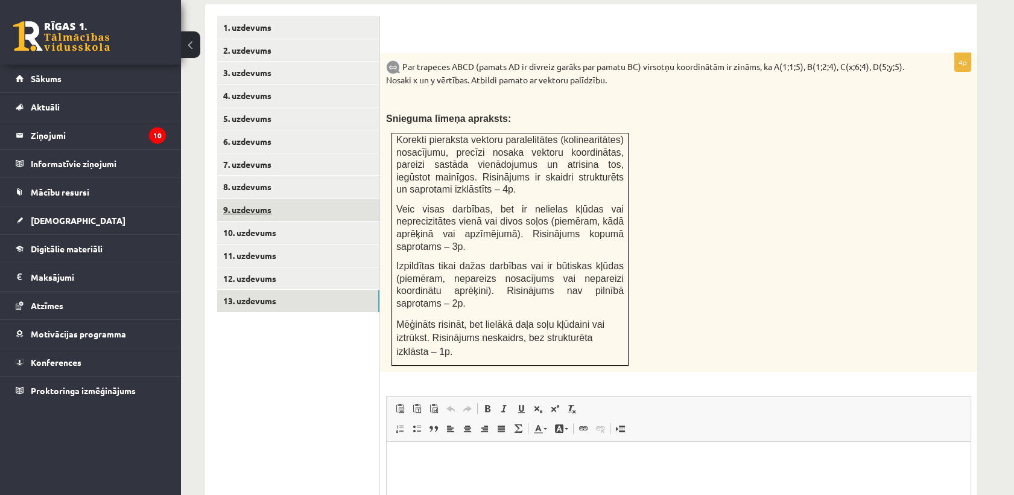
scroll to position [469, 0]
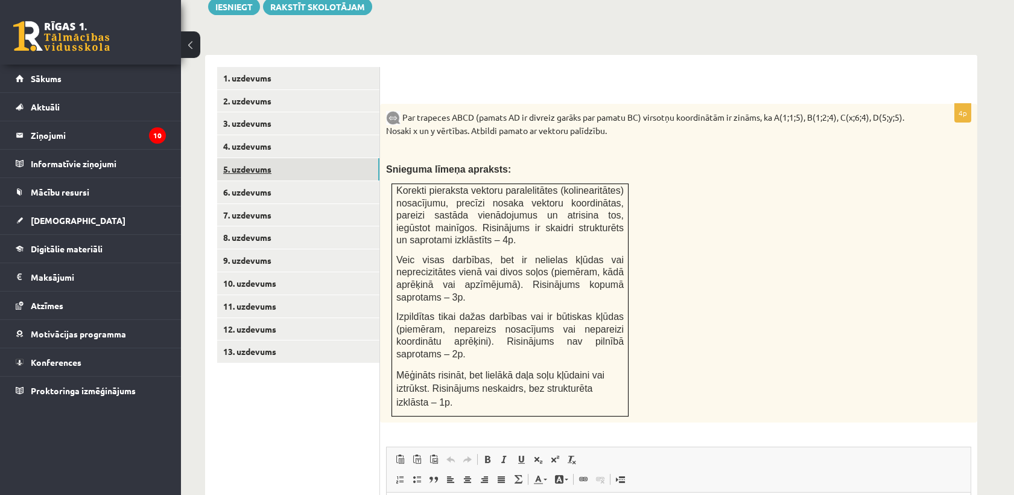
click at [256, 158] on link "5. uzdevums" at bounding box center [298, 169] width 162 height 22
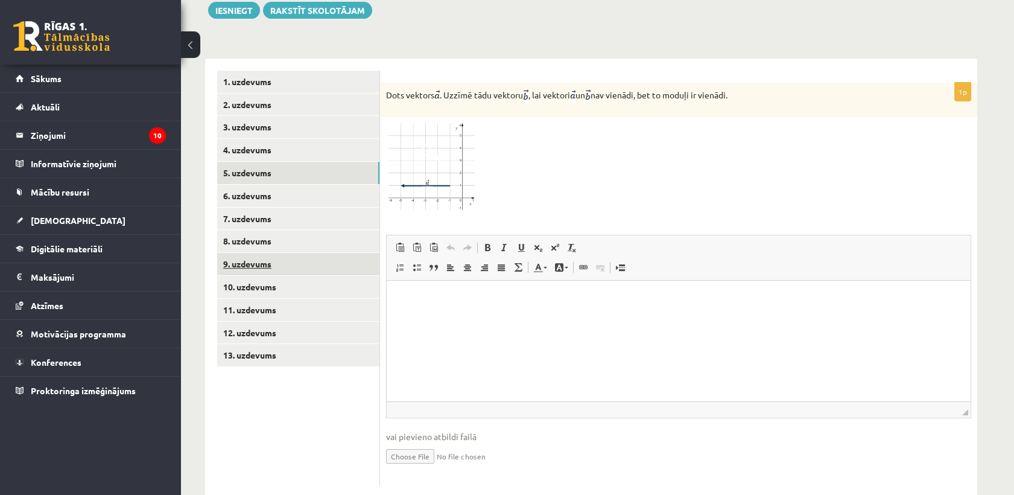
scroll to position [0, 0]
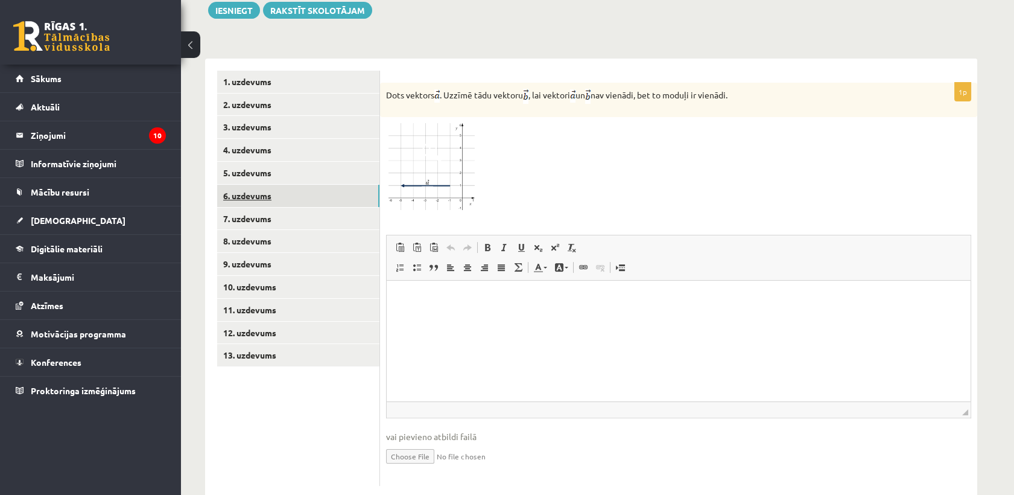
click at [257, 185] on link "6. uzdevums" at bounding box center [298, 196] width 162 height 22
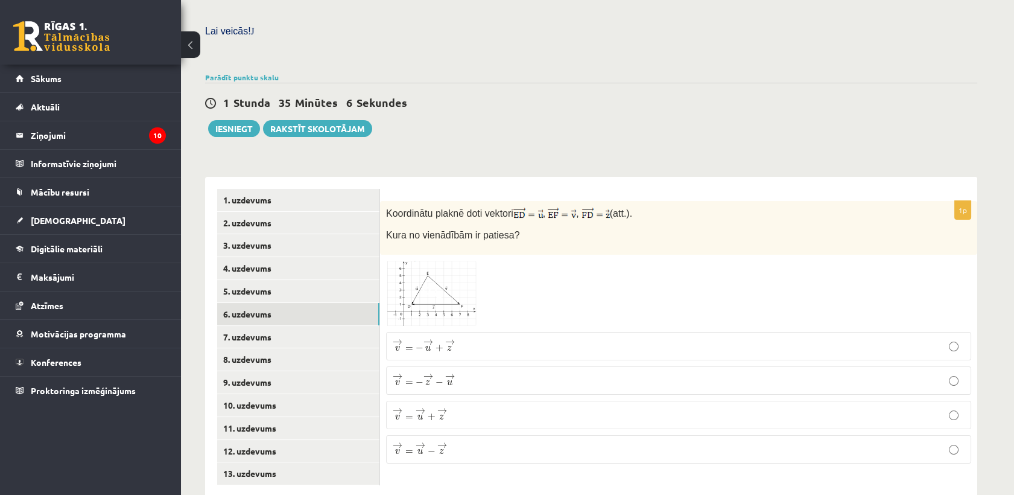
click at [451, 261] on img at bounding box center [431, 293] width 91 height 65
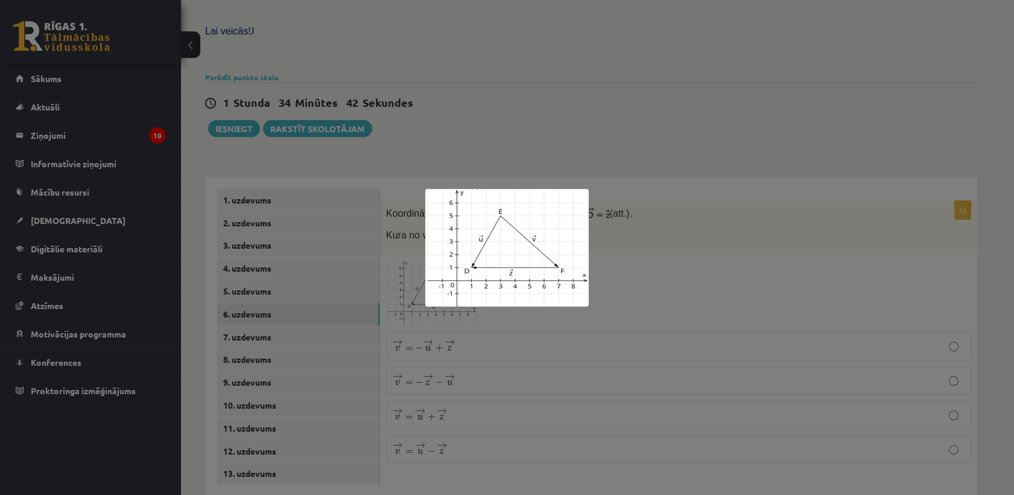
click at [666, 176] on div at bounding box center [507, 247] width 1014 height 495
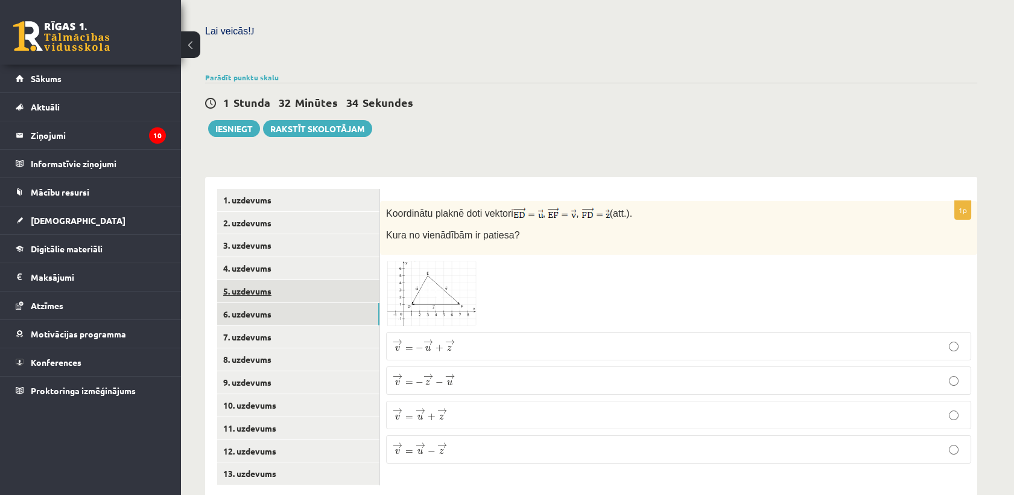
click at [293, 280] on link "5. uzdevums" at bounding box center [298, 291] width 162 height 22
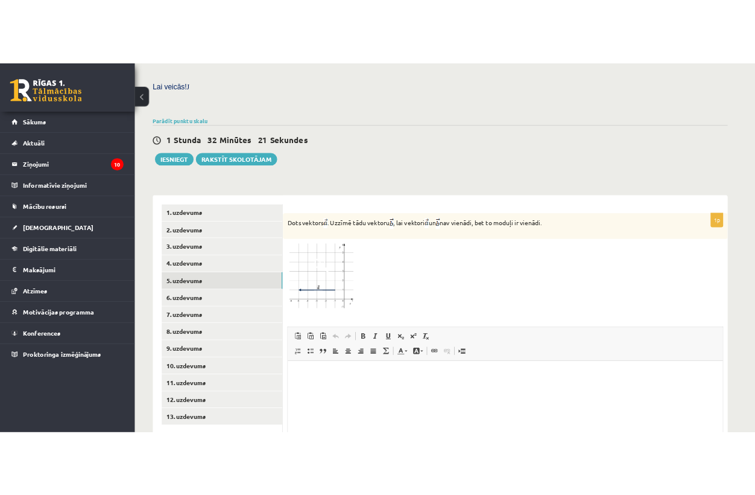
scroll to position [413, 0]
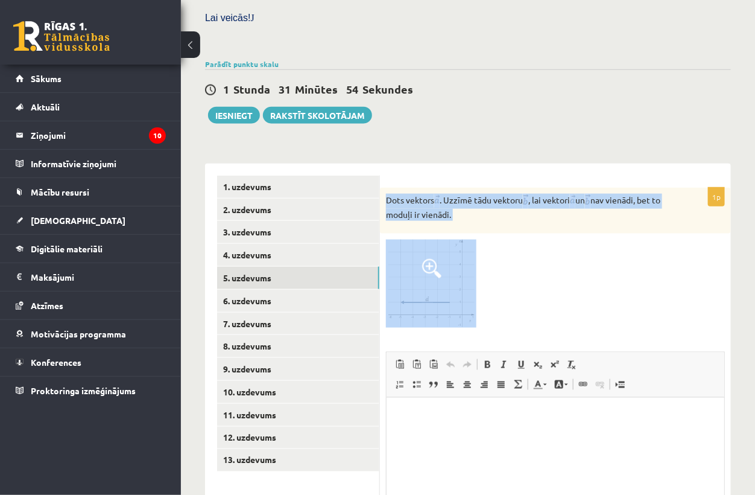
drag, startPoint x: 387, startPoint y: 171, endPoint x: 571, endPoint y: 304, distance: 227.7
click at [571, 304] on div "1p Dots vektors . Uzzīmē tādu vektoru , lai vektori un nav vienādi, bet to modu…" at bounding box center [555, 389] width 351 height 451
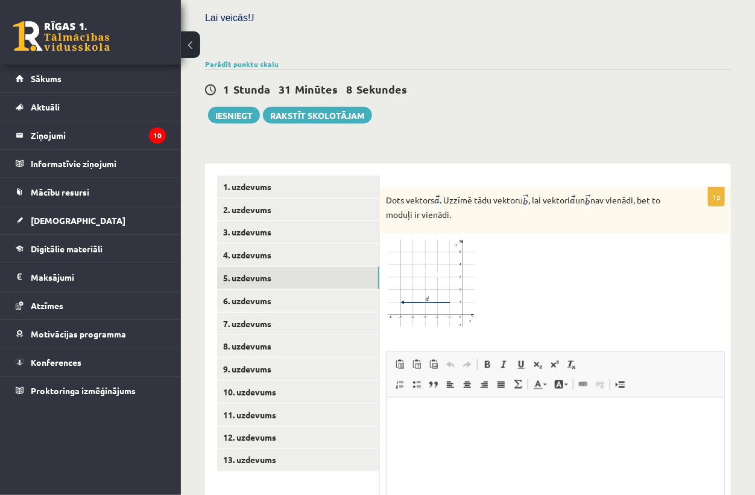
click at [634, 246] on div at bounding box center [555, 283] width 339 height 87
click at [253, 449] on link "13. uzdevums" at bounding box center [298, 460] width 162 height 22
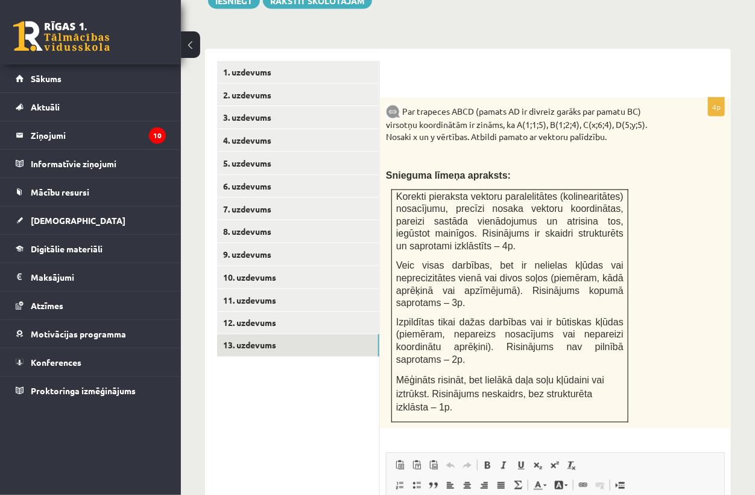
scroll to position [531, 0]
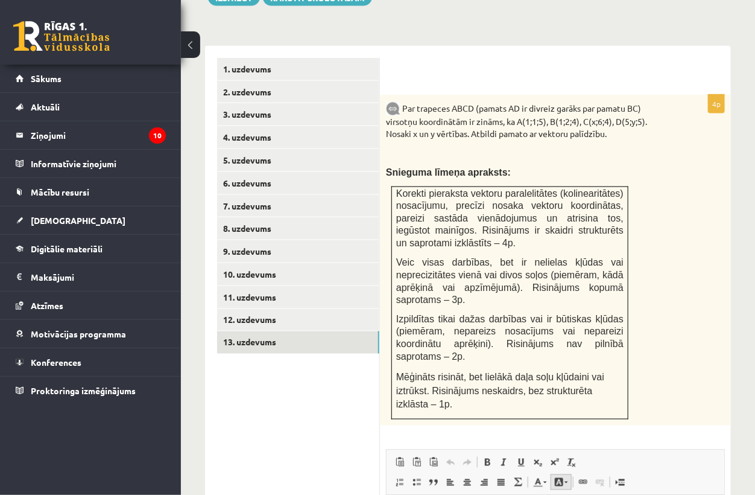
click at [551, 474] on link "Fona krāsa" at bounding box center [561, 482] width 21 height 16
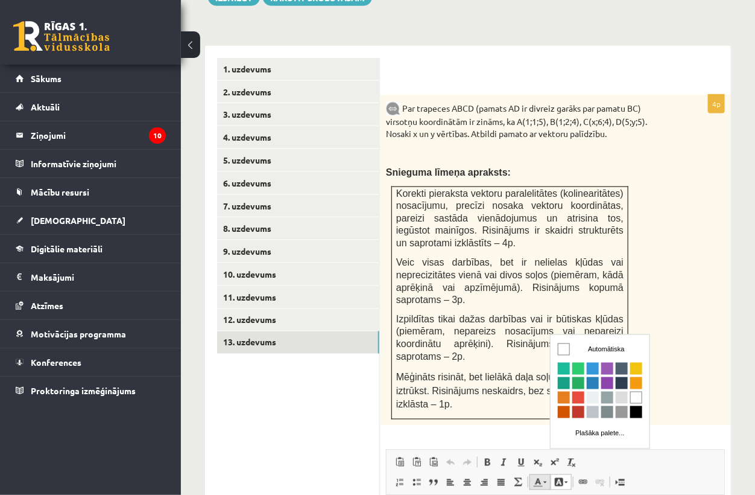
scroll to position [0, 0]
click at [520, 477] on span at bounding box center [518, 482] width 10 height 10
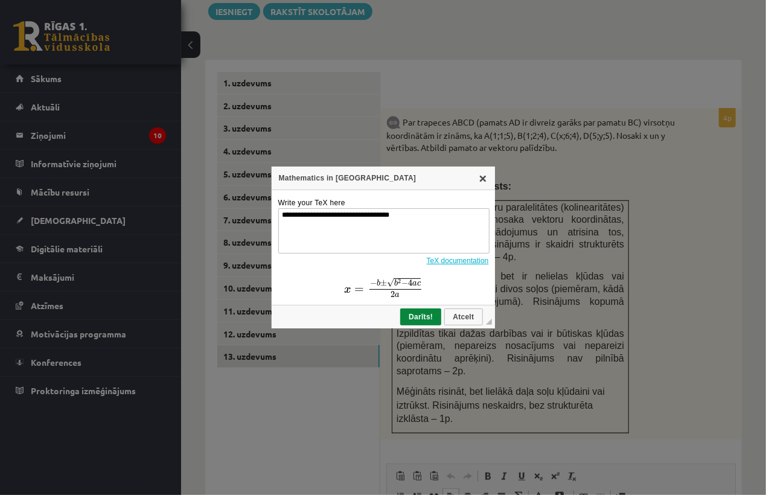
click at [486, 177] on link "X" at bounding box center [483, 178] width 10 height 10
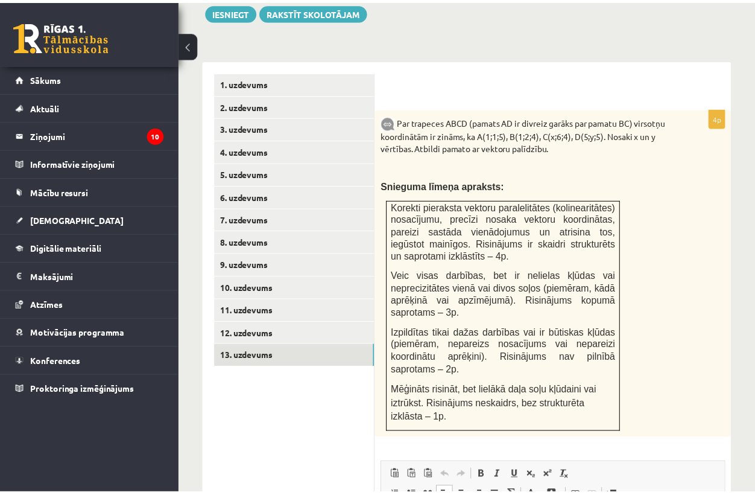
scroll to position [531, 0]
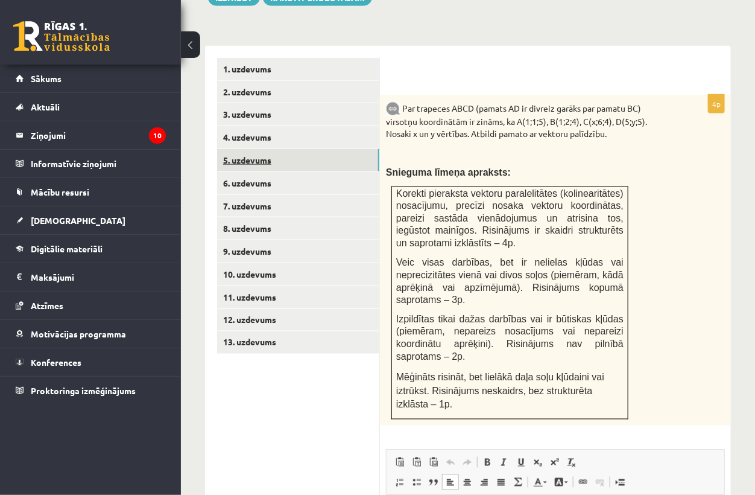
click at [270, 149] on link "5. uzdevums" at bounding box center [298, 160] width 162 height 22
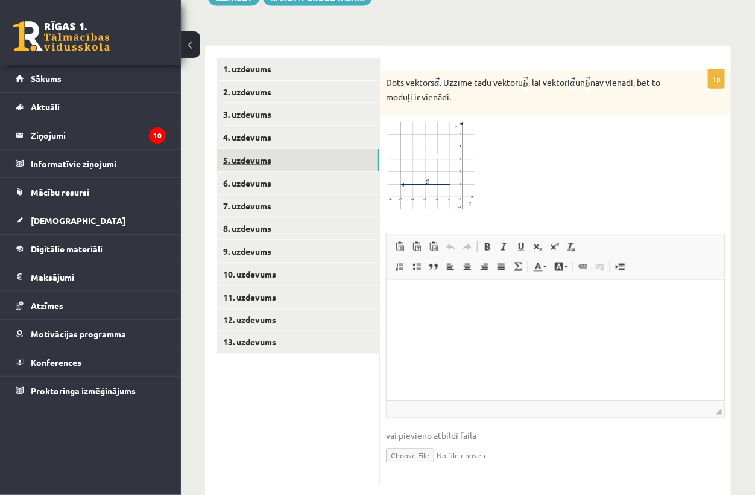
scroll to position [0, 0]
click at [274, 172] on link "6. uzdevums" at bounding box center [298, 183] width 162 height 22
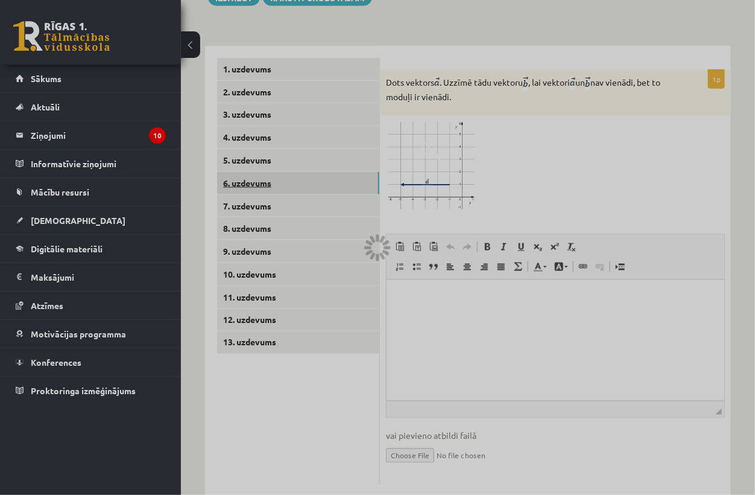
scroll to position [413, 0]
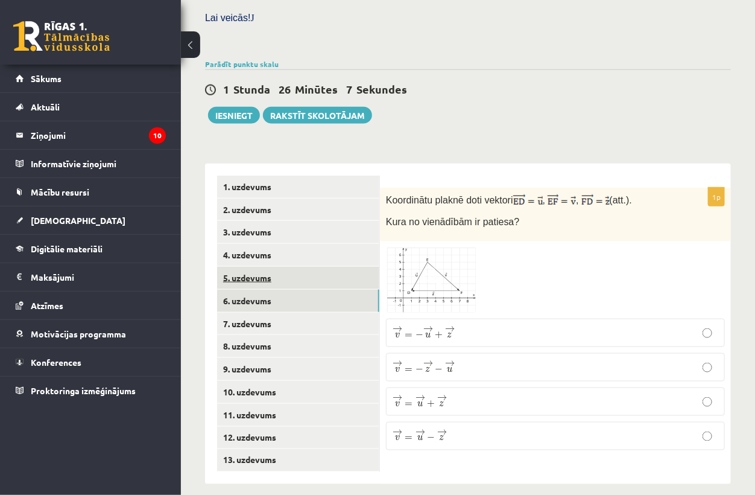
click at [264, 269] on link "5. uzdevums" at bounding box center [298, 278] width 162 height 22
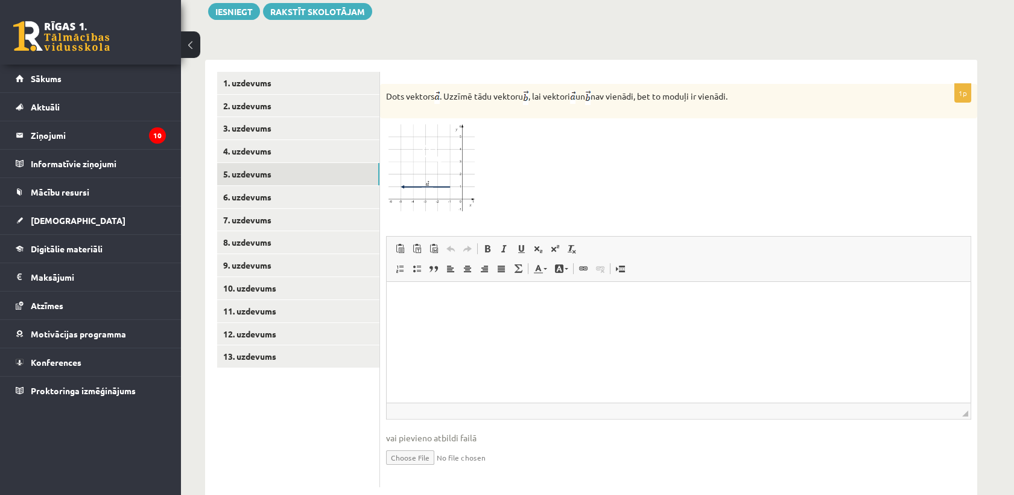
scroll to position [465, 0]
click at [265, 185] on link "6. uzdevums" at bounding box center [298, 196] width 162 height 22
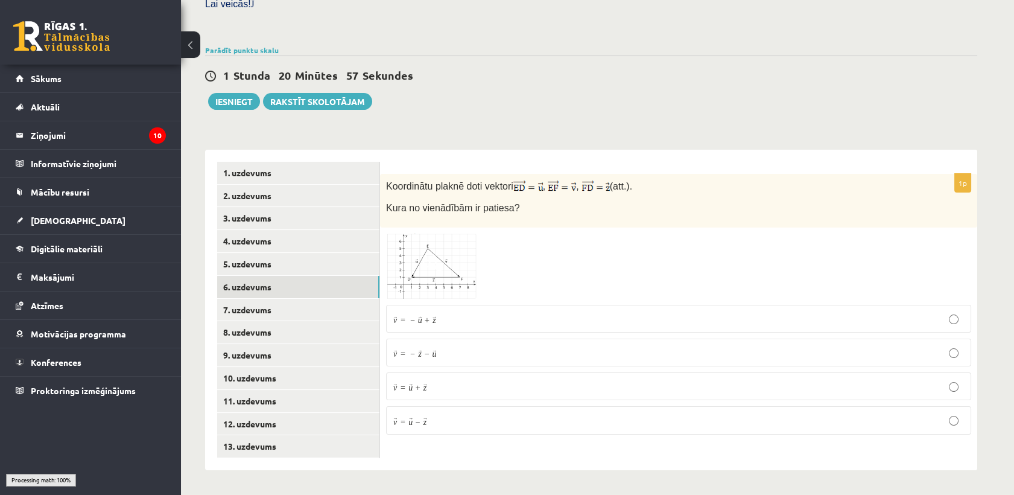
scroll to position [347, 0]
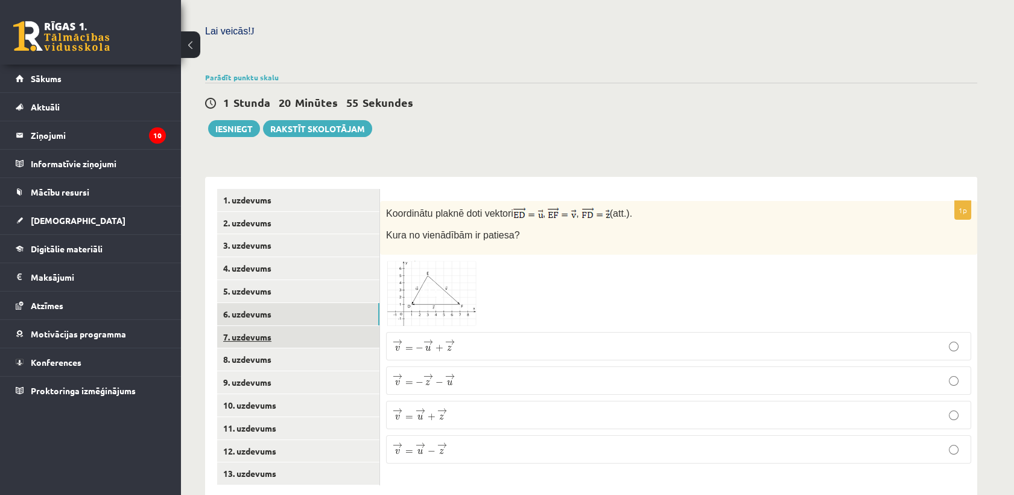
click at [301, 326] on link "7. uzdevums" at bounding box center [298, 337] width 162 height 22
click at [461, 372] on p "¯ ¯ ¯ v = ( 4 ; − 4 ) v ¯ = ( 4 ; − 4 )" at bounding box center [679, 378] width 572 height 13
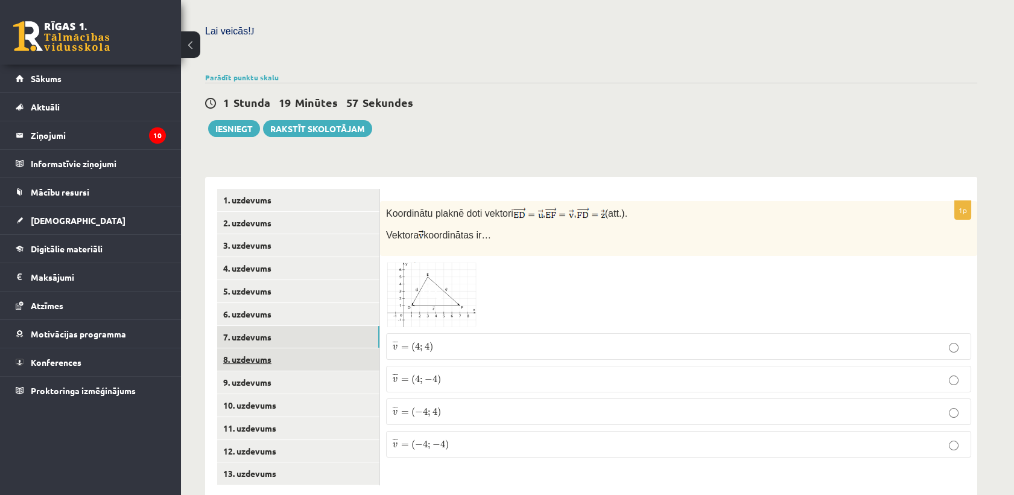
click at [285, 348] on link "8. uzdevums" at bounding box center [298, 359] width 162 height 22
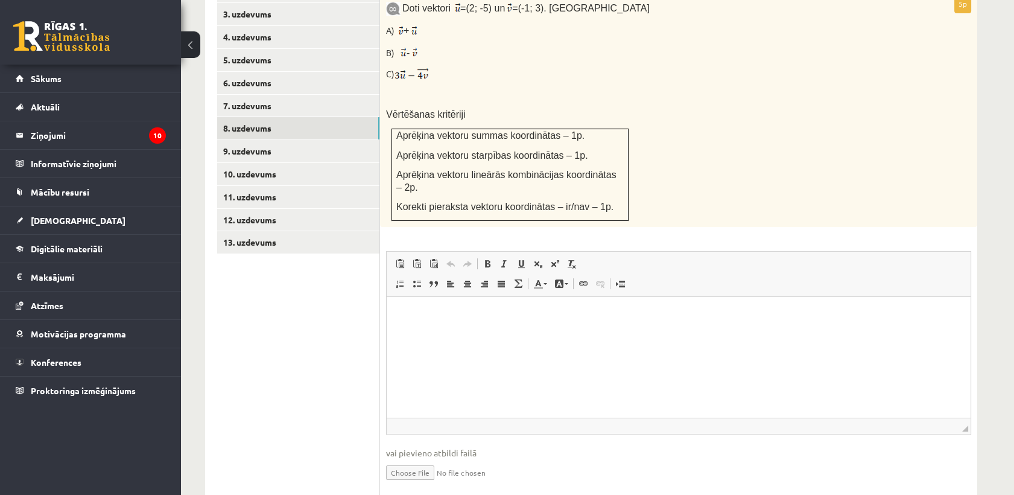
scroll to position [580, 0]
click at [416, 457] on input "file" at bounding box center [678, 469] width 585 height 25
type input "**********"
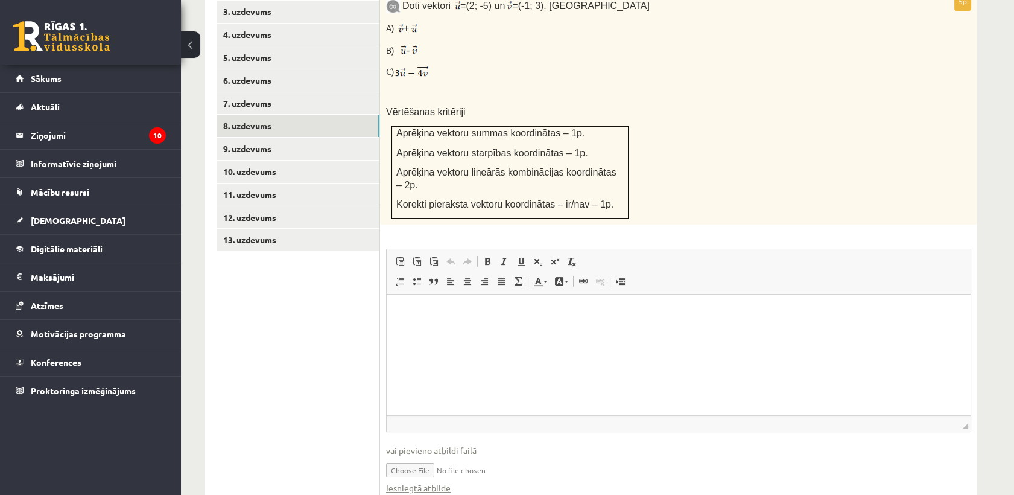
click at [453, 457] on input "file" at bounding box center [678, 469] width 585 height 25
click at [472, 457] on input "file" at bounding box center [678, 469] width 585 height 25
drag, startPoint x: 433, startPoint y: 326, endPoint x: 405, endPoint y: 334, distance: 28.8
click at [406, 331] on html at bounding box center [679, 312] width 584 height 37
click at [405, 325] on html at bounding box center [679, 313] width 584 height 39
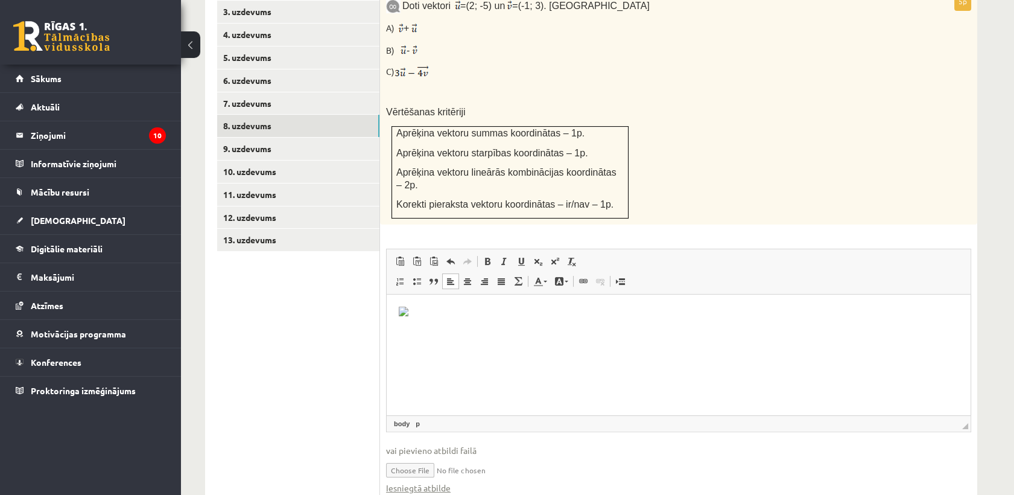
scroll to position [0, 0]
click at [314, 92] on link "7. uzdevums" at bounding box center [298, 103] width 162 height 22
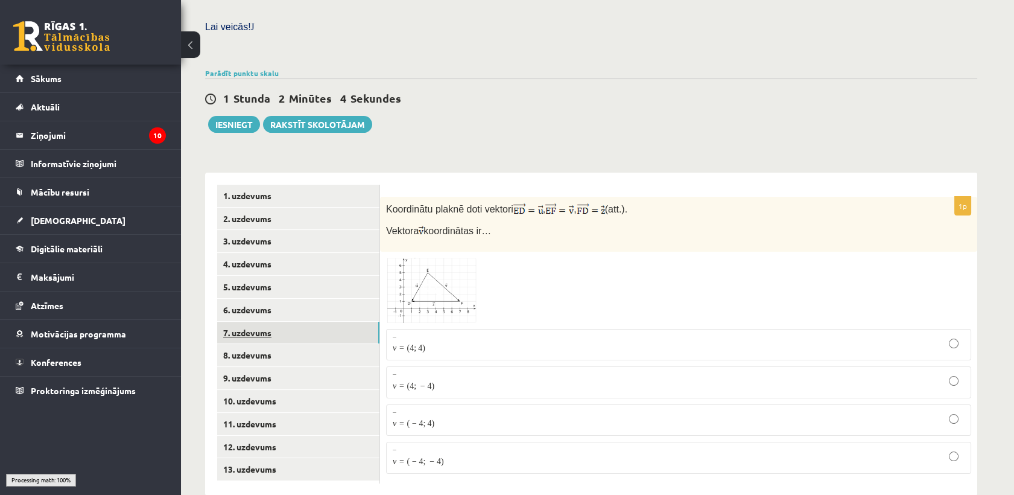
scroll to position [347, 0]
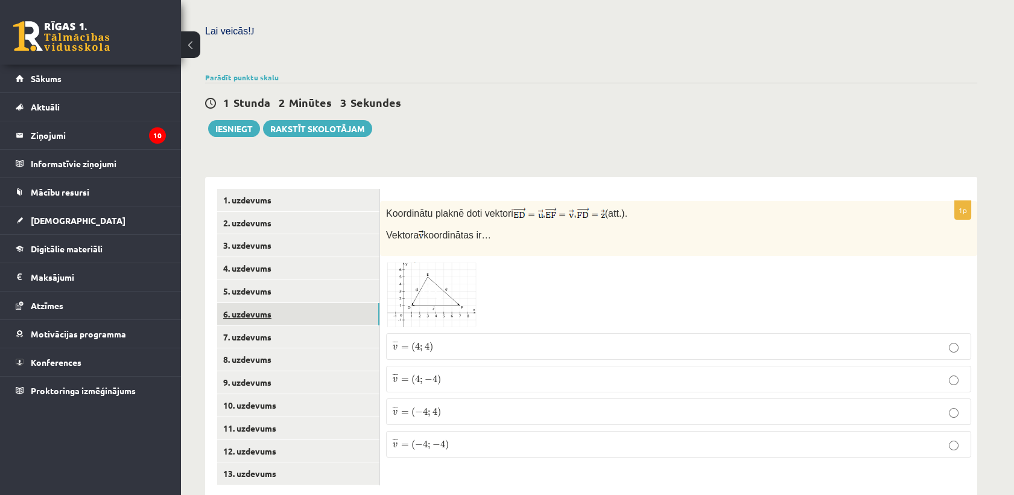
click at [272, 303] on link "6. uzdevums" at bounding box center [298, 314] width 162 height 22
click at [323, 280] on link "5. uzdevums" at bounding box center [298, 291] width 162 height 22
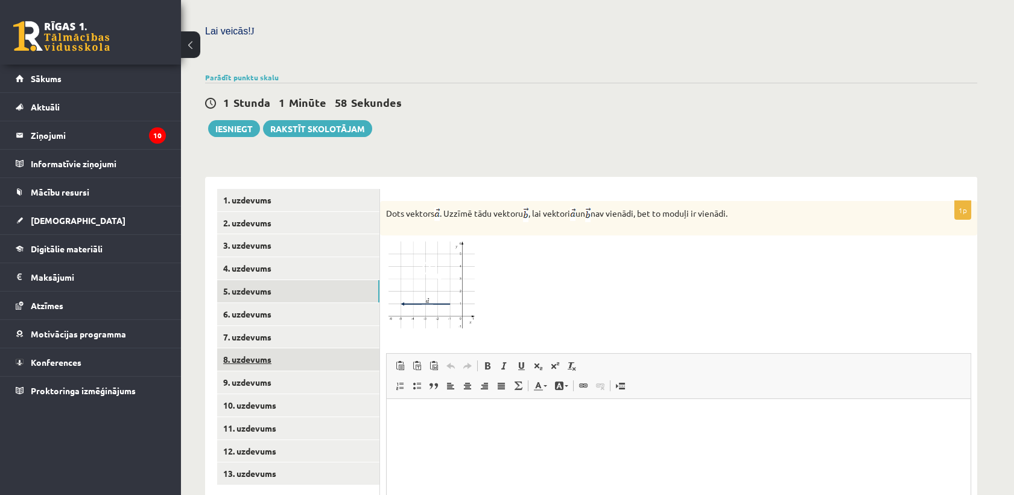
scroll to position [0, 0]
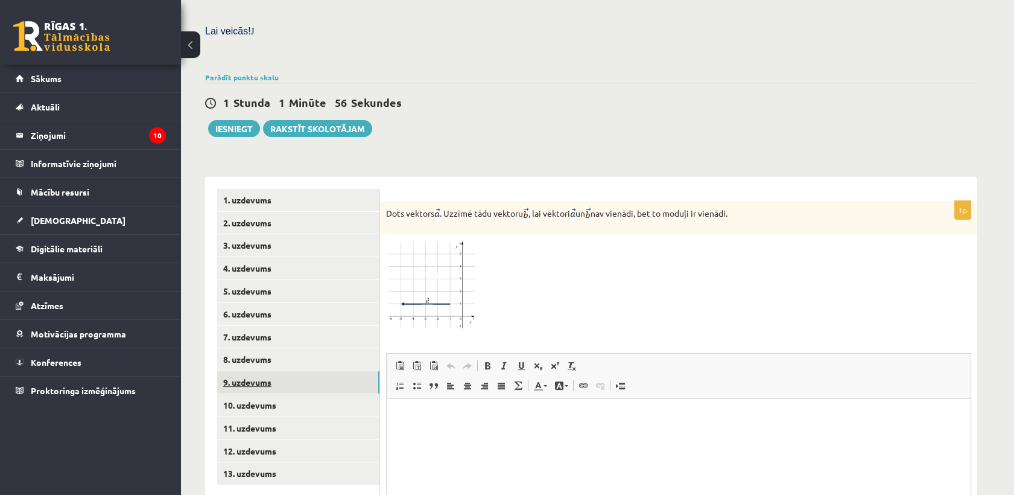
click at [296, 371] on link "9. uzdevums" at bounding box center [298, 382] width 162 height 22
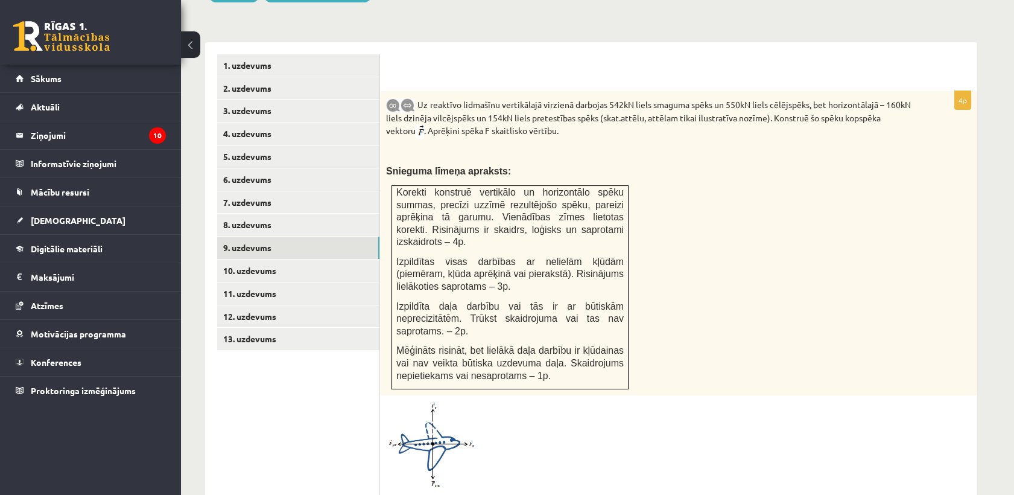
scroll to position [481, 0]
click at [464, 402] on img at bounding box center [431, 445] width 91 height 86
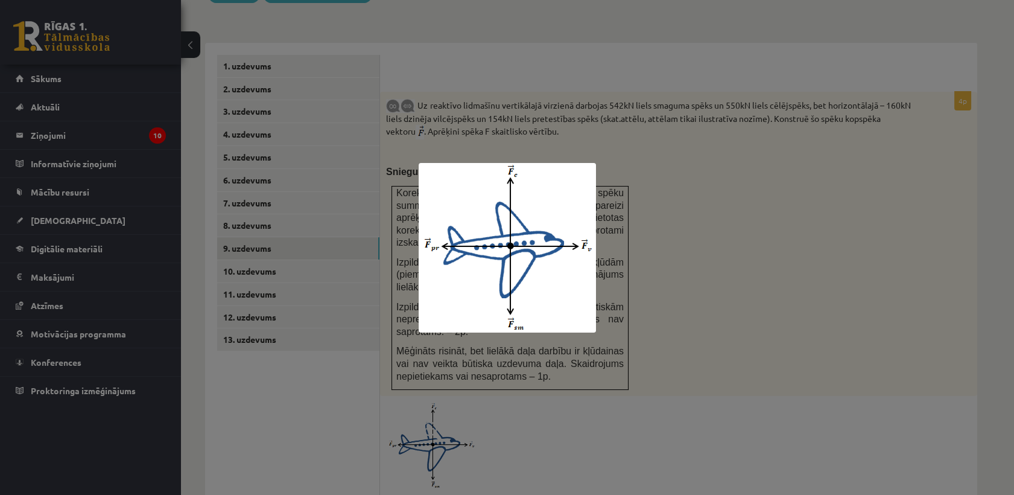
click at [683, 212] on div at bounding box center [507, 247] width 1014 height 495
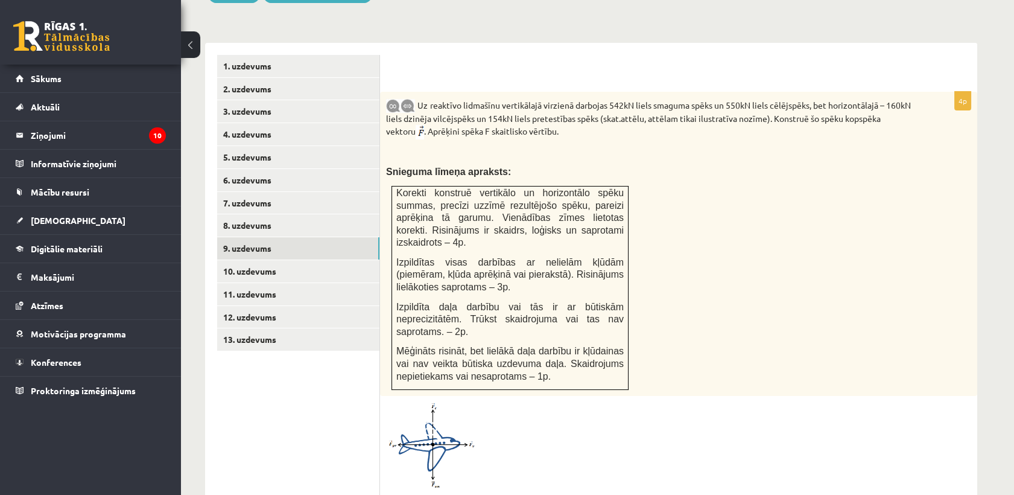
click at [419, 402] on img at bounding box center [431, 445] width 91 height 86
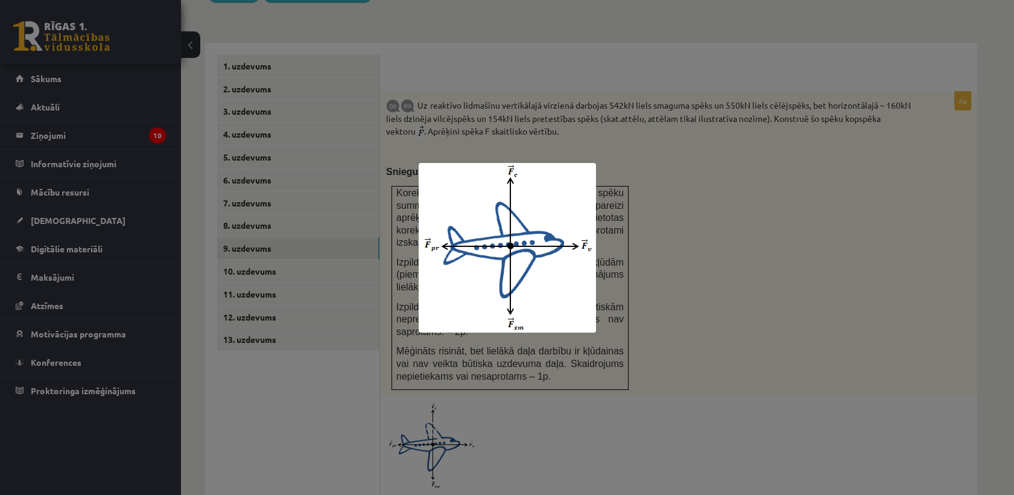
scroll to position [479, 0]
drag, startPoint x: 775, startPoint y: 265, endPoint x: 791, endPoint y: 249, distance: 22.6
click at [791, 251] on div at bounding box center [507, 247] width 1014 height 495
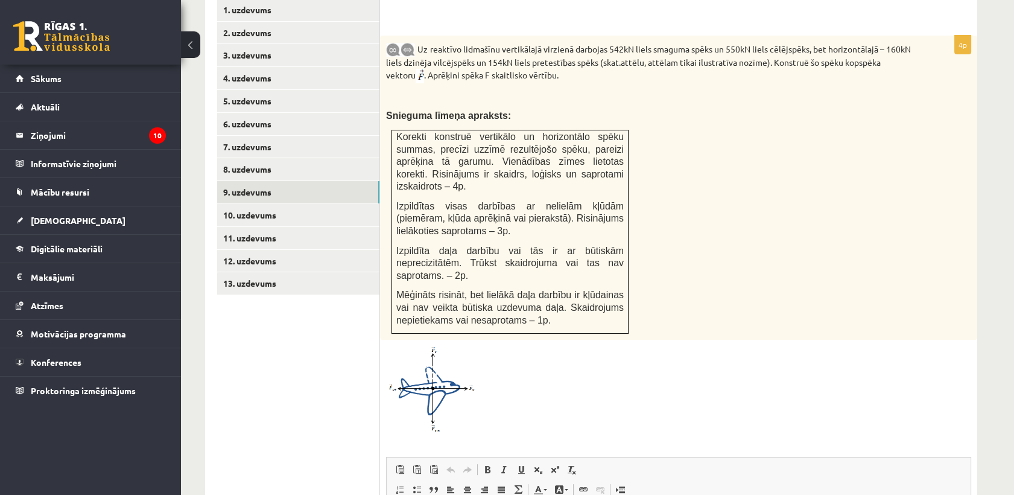
scroll to position [546, 0]
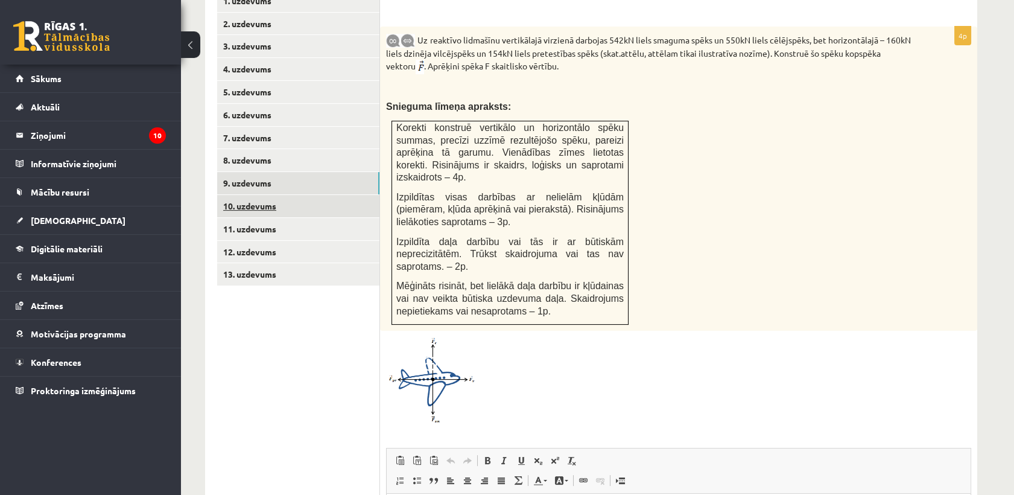
click at [284, 195] on link "10. uzdevums" at bounding box center [298, 206] width 162 height 22
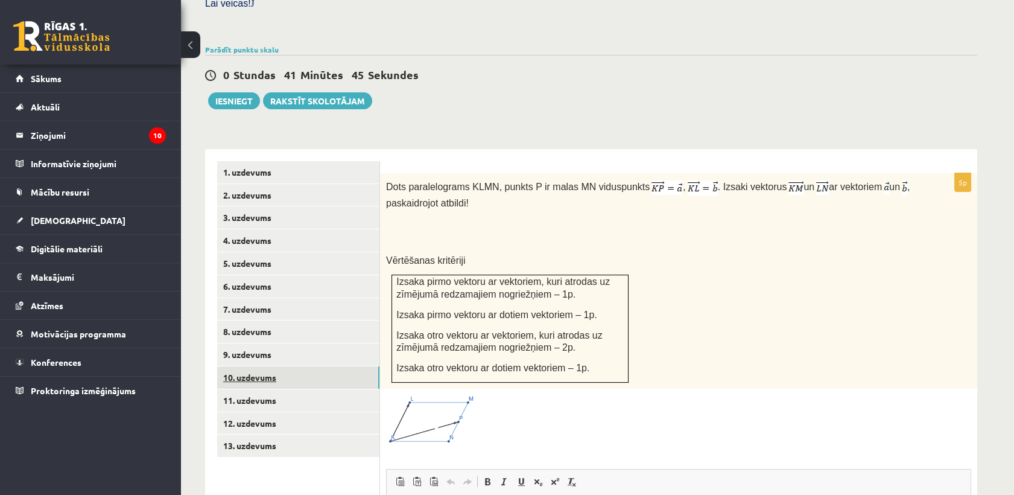
scroll to position [412, 0]
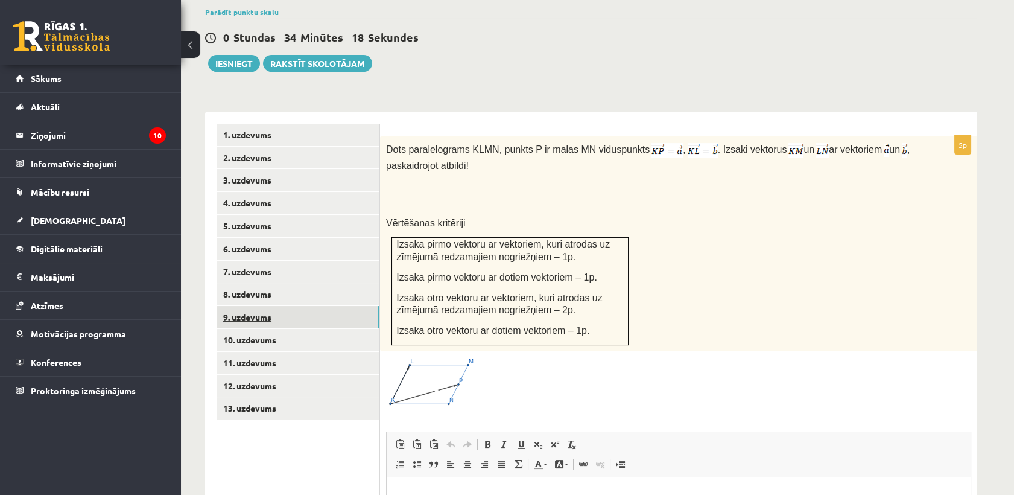
click at [237, 306] on link "9. uzdevums" at bounding box center [298, 317] width 162 height 22
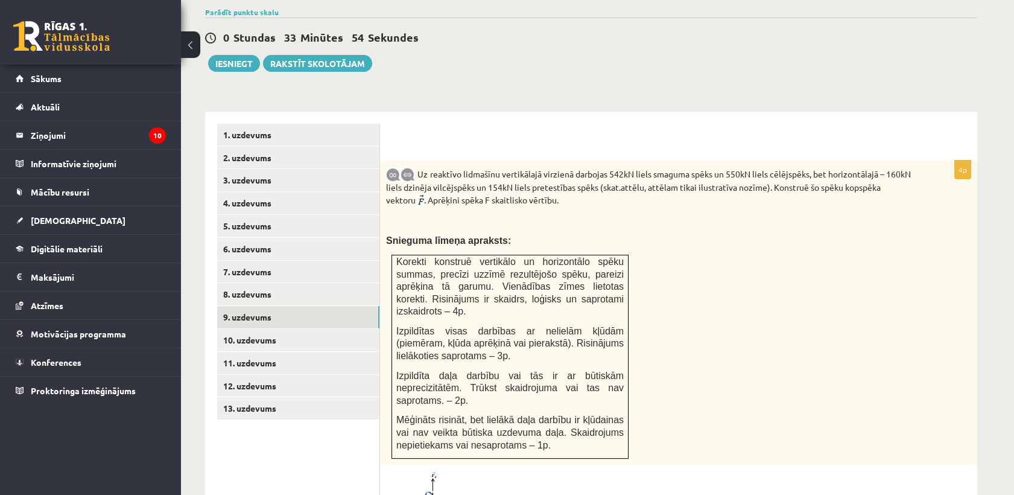
scroll to position [681, 0]
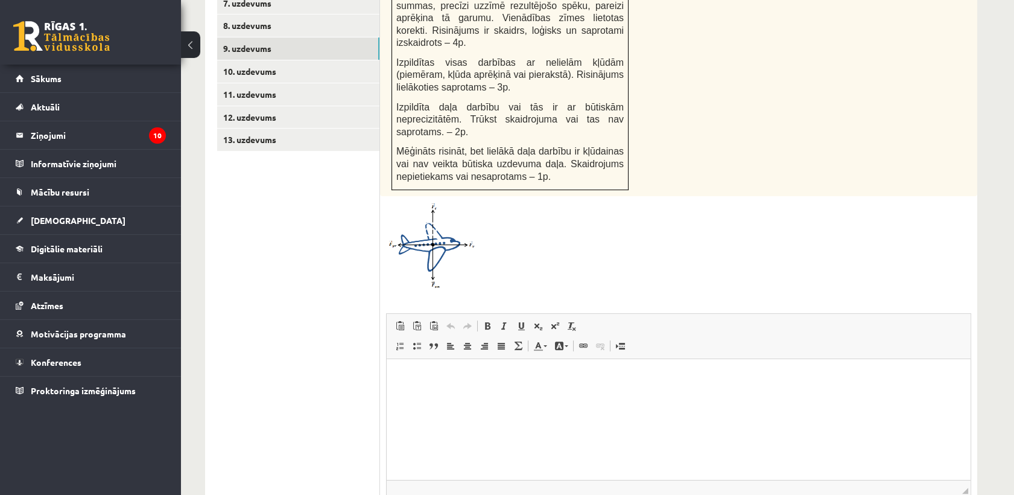
click at [501, 395] on html at bounding box center [679, 376] width 584 height 37
click at [443, 318] on span "Ielīmēt Klaviatūras saīsne vadīšanas taustiņš+V Ievietot kā vienkāršu tekstu Kl…" at bounding box center [435, 326] width 86 height 16
click at [430, 321] on span at bounding box center [434, 326] width 10 height 10
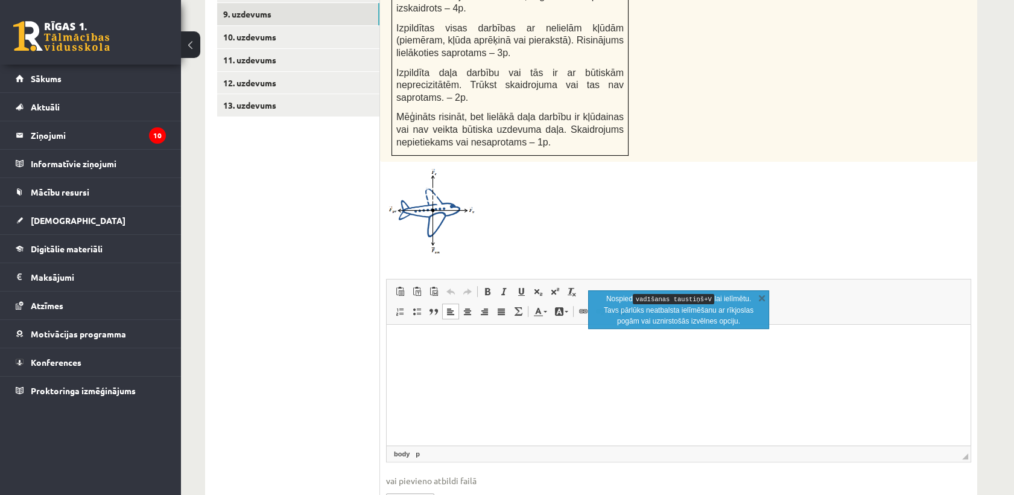
scroll to position [746, 0]
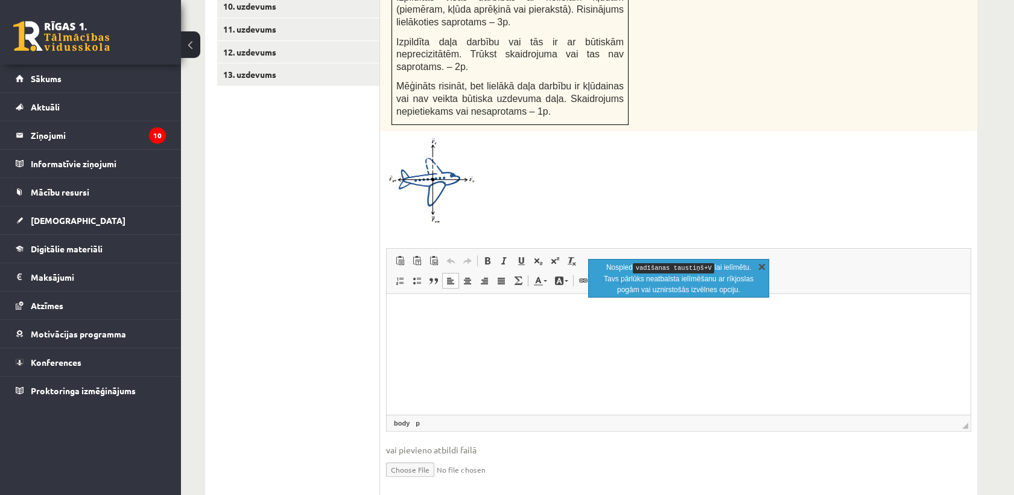
click at [756, 261] on link "X" at bounding box center [762, 266] width 12 height 12
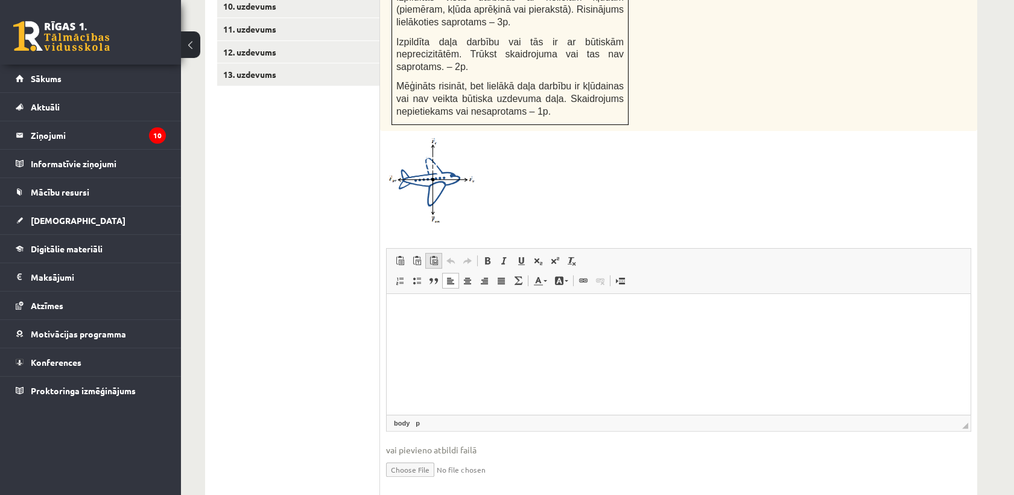
click at [436, 256] on span at bounding box center [434, 261] width 10 height 10
click at [395, 456] on input "file" at bounding box center [678, 468] width 585 height 25
type input "**********"
drag, startPoint x: 445, startPoint y: 323, endPoint x: 428, endPoint y: 317, distance: 17.9
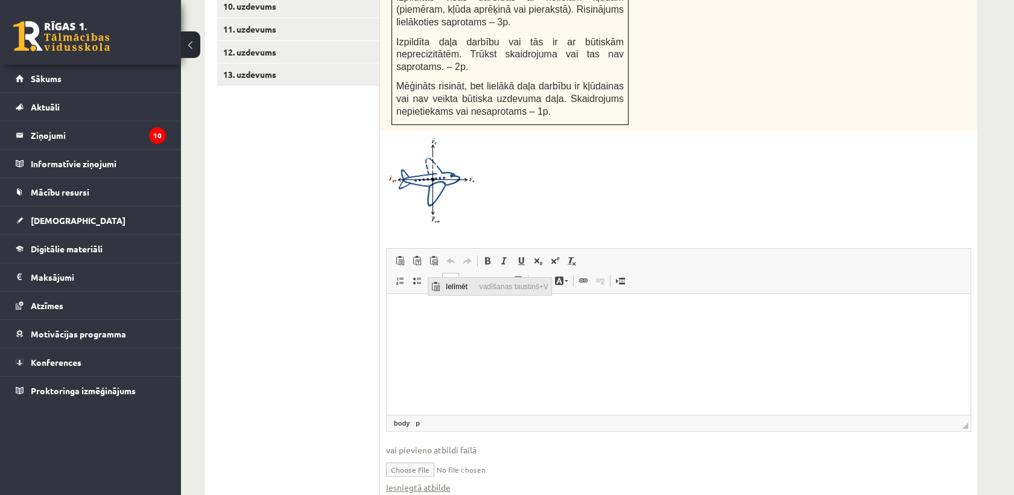
drag, startPoint x: 440, startPoint y: 283, endPoint x: 481, endPoint y: 306, distance: 47.0
click at [440, 282] on span "Ielīmēt" at bounding box center [435, 285] width 14 height 17
click at [459, 330] on html at bounding box center [679, 311] width 584 height 37
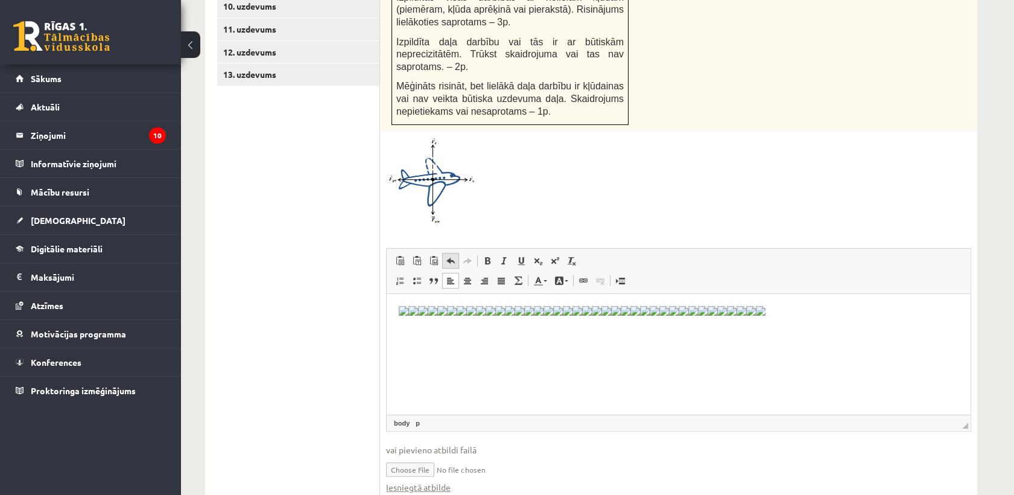
click at [449, 256] on span at bounding box center [451, 261] width 10 height 10
click at [474, 253] on link "Atkārtot Klaviatūras saīsne vadīšanas taustiņš+Y" at bounding box center [467, 261] width 17 height 16
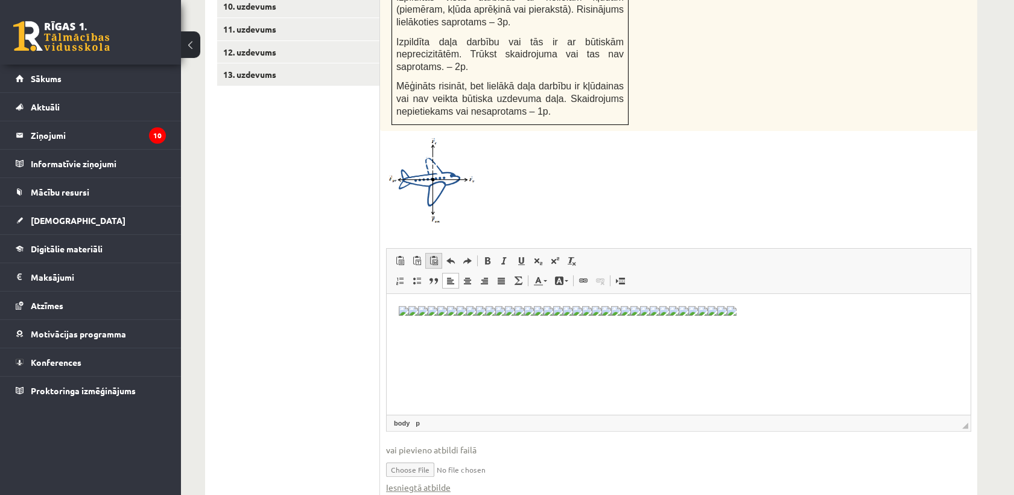
click at [434, 256] on span at bounding box center [434, 261] width 10 height 10
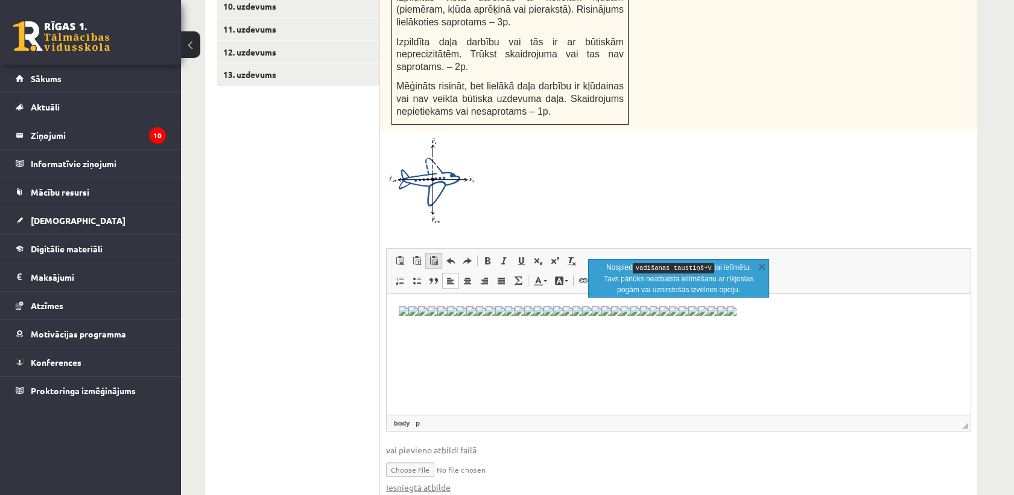
click at [434, 256] on span at bounding box center [434, 261] width 10 height 10
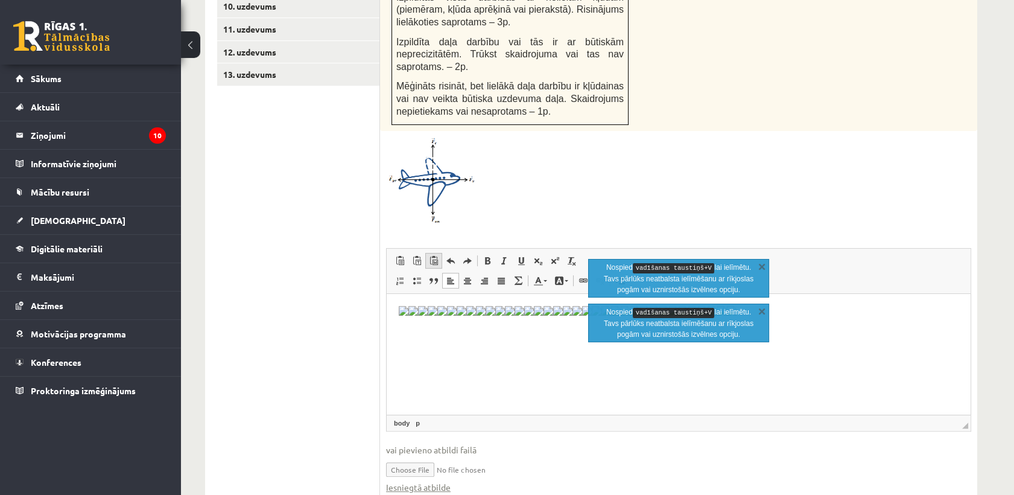
click at [434, 256] on span at bounding box center [434, 261] width 10 height 10
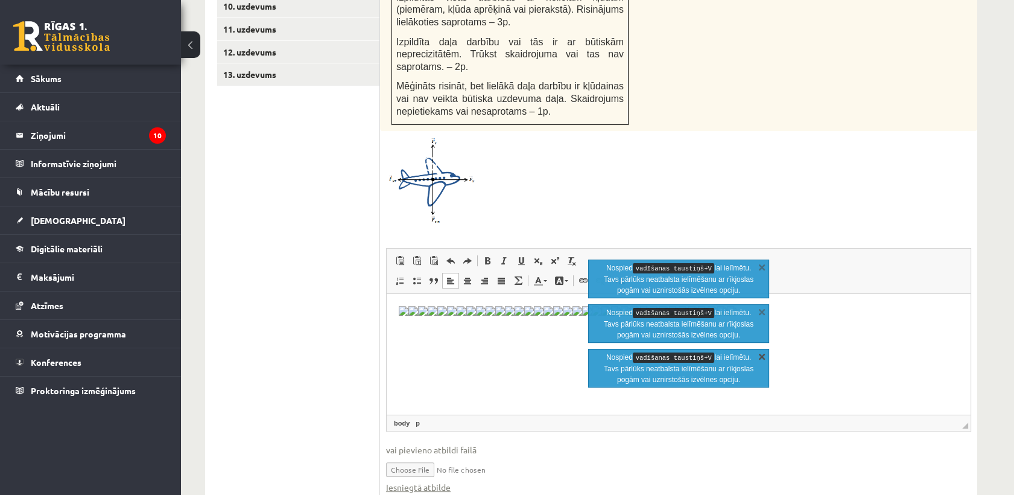
click at [761, 353] on link "X" at bounding box center [762, 356] width 12 height 12
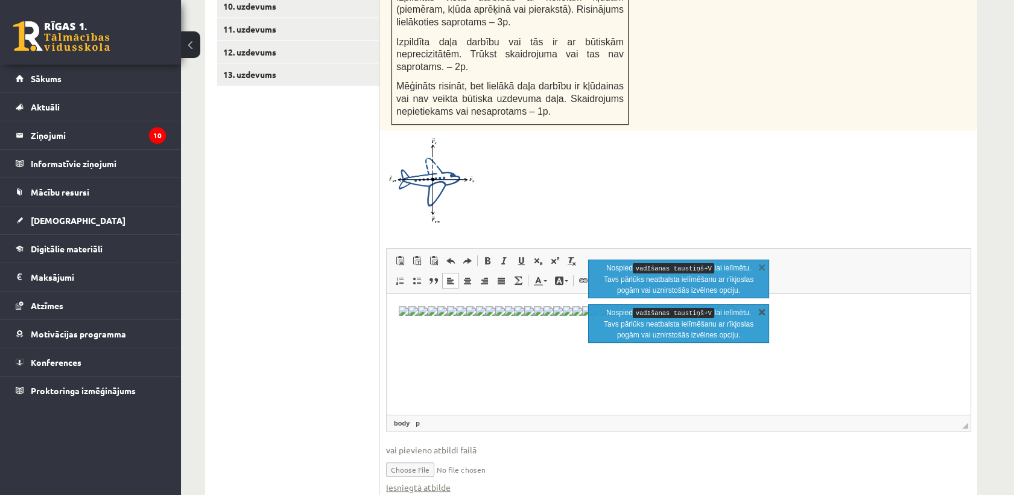
click at [759, 310] on link "X" at bounding box center [762, 311] width 12 height 12
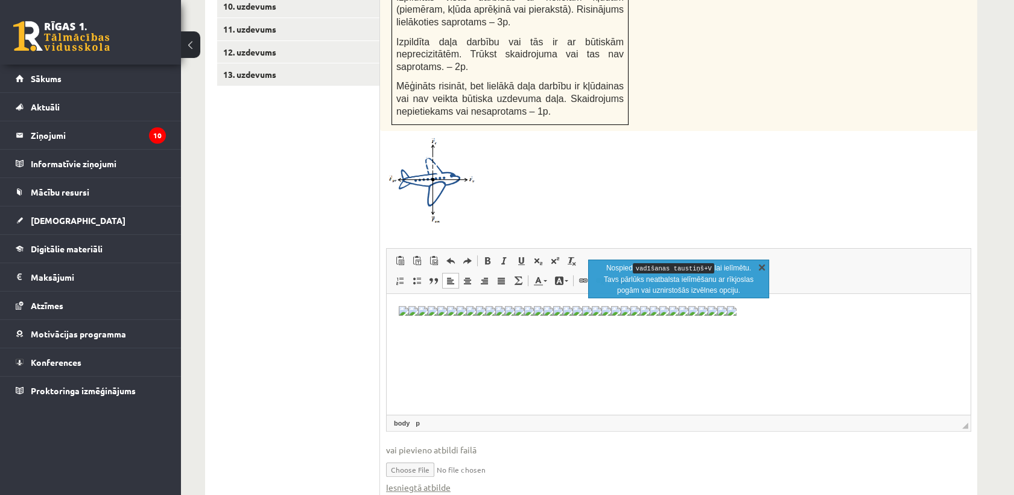
click at [763, 262] on link "X" at bounding box center [762, 267] width 12 height 12
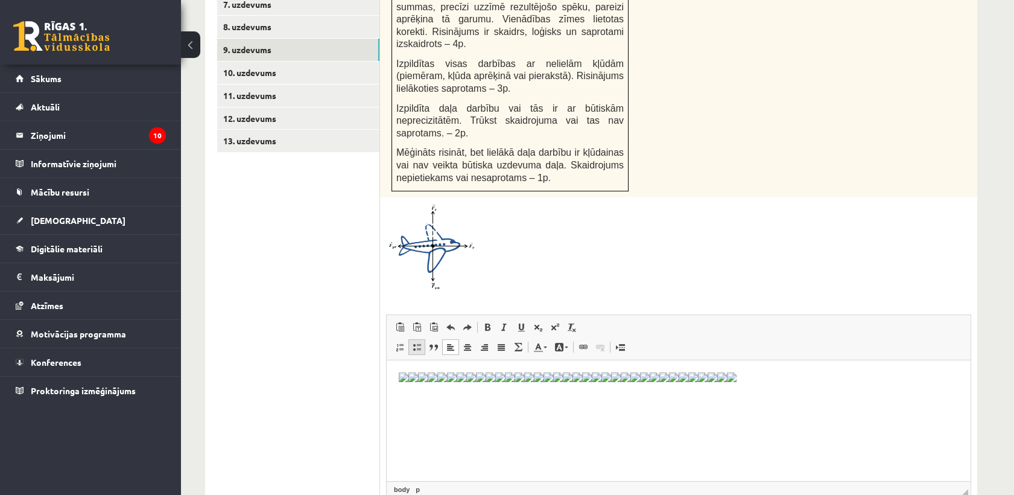
scroll to position [679, 0]
click at [268, 62] on link "10. uzdevums" at bounding box center [298, 73] width 162 height 22
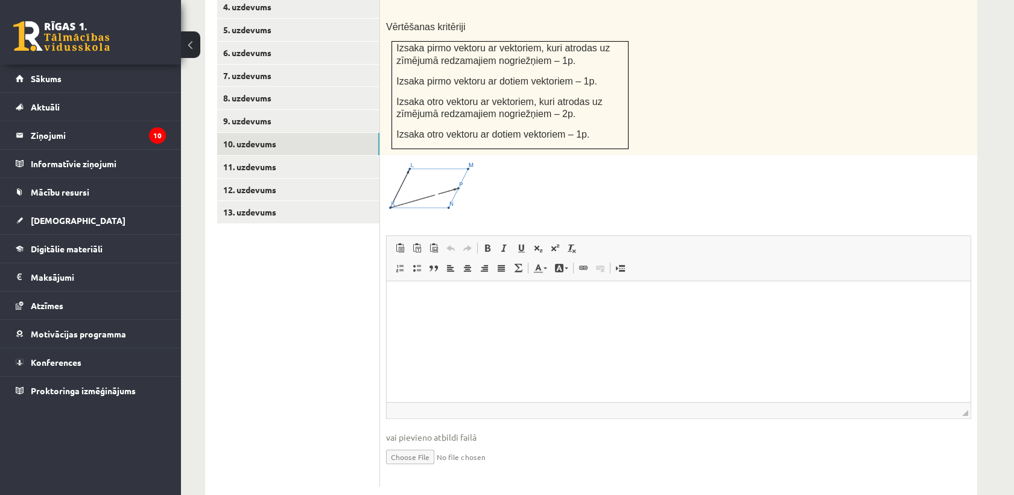
scroll to position [0, 0]
drag, startPoint x: 401, startPoint y: 357, endPoint x: 406, endPoint y: 369, distance: 12.4
click at [406, 317] on html at bounding box center [679, 299] width 584 height 37
click at [265, 156] on link "11. uzdevums" at bounding box center [298, 167] width 162 height 22
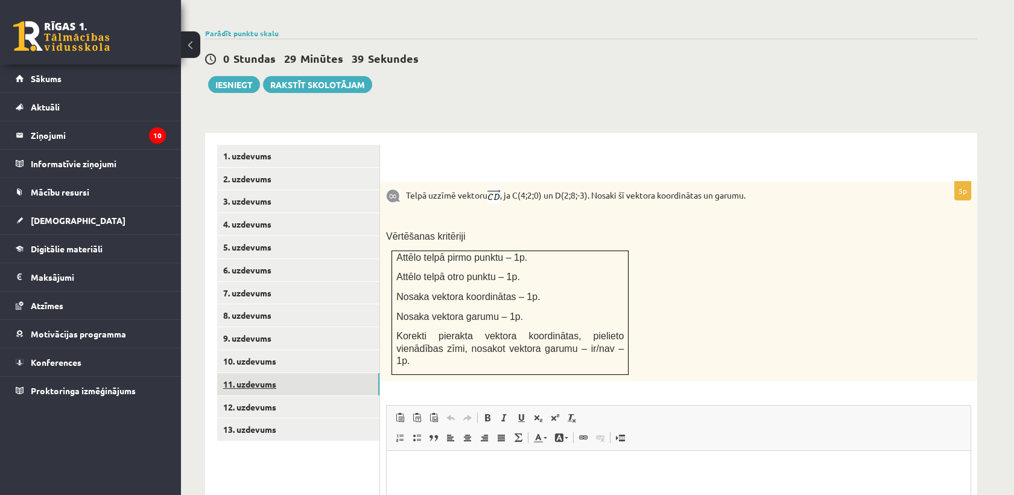
scroll to position [414, 0]
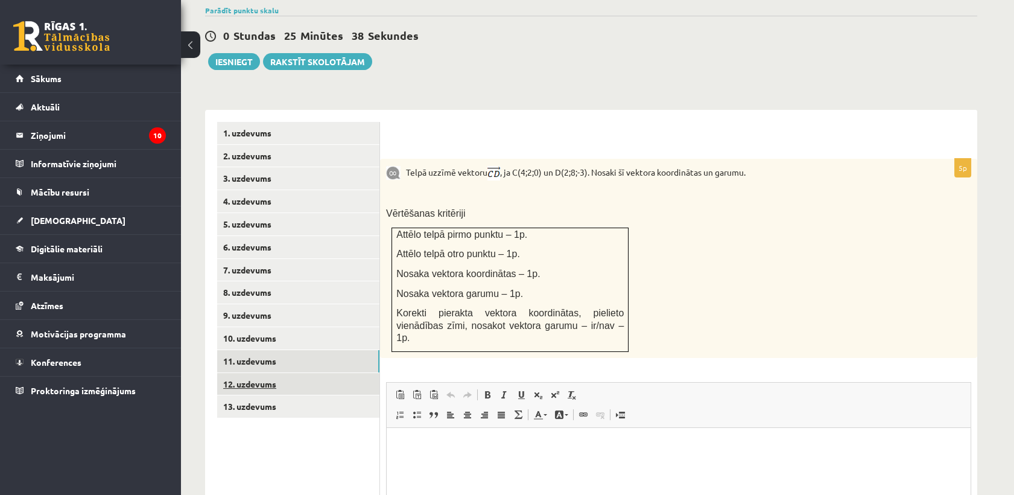
click at [313, 373] on link "12. uzdevums" at bounding box center [298, 384] width 162 height 22
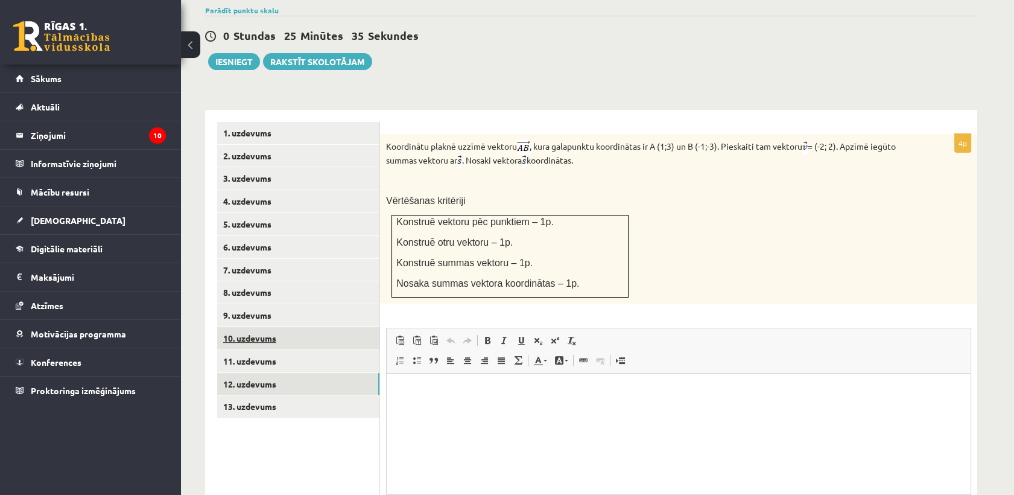
scroll to position [0, 0]
click at [333, 350] on link "11. uzdevums" at bounding box center [298, 361] width 162 height 22
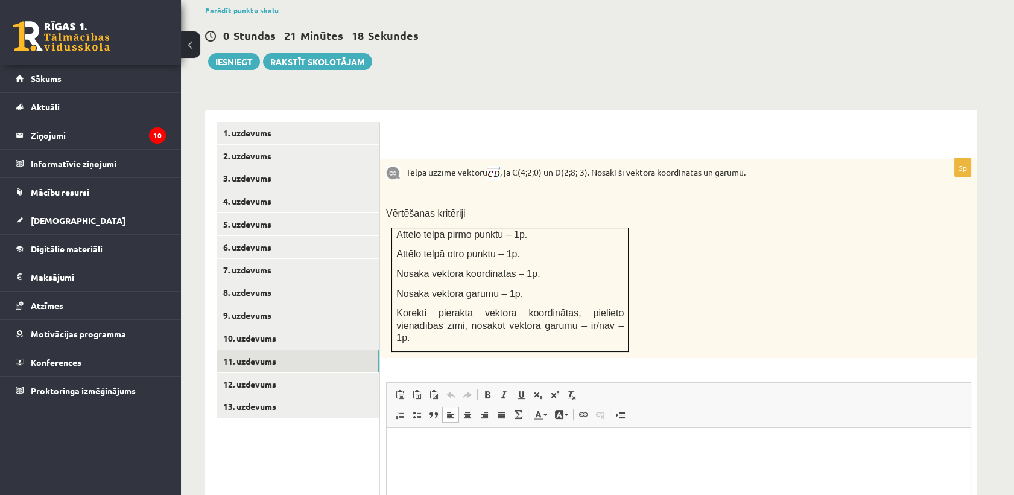
drag, startPoint x: 425, startPoint y: 455, endPoint x: 407, endPoint y: 454, distance: 18.7
click at [407, 454] on html at bounding box center [679, 445] width 584 height 37
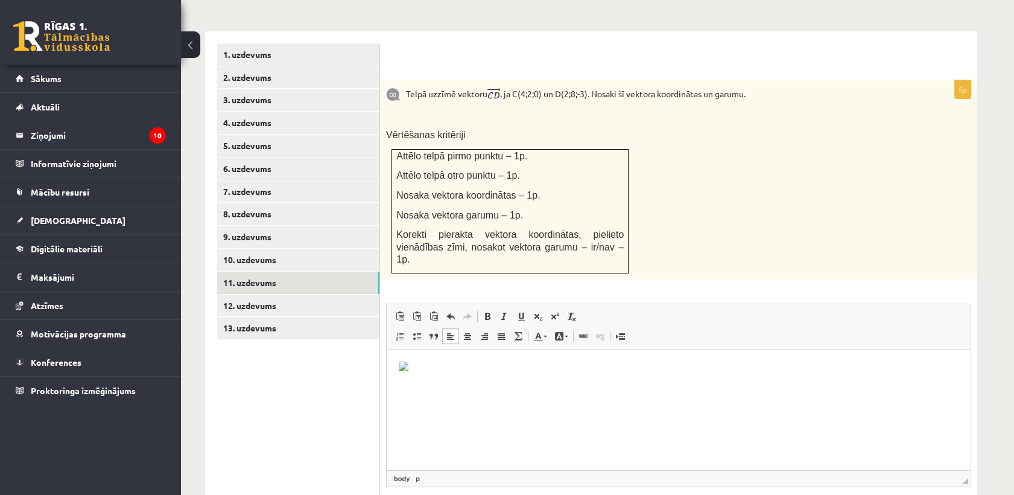
scroll to position [548, 0]
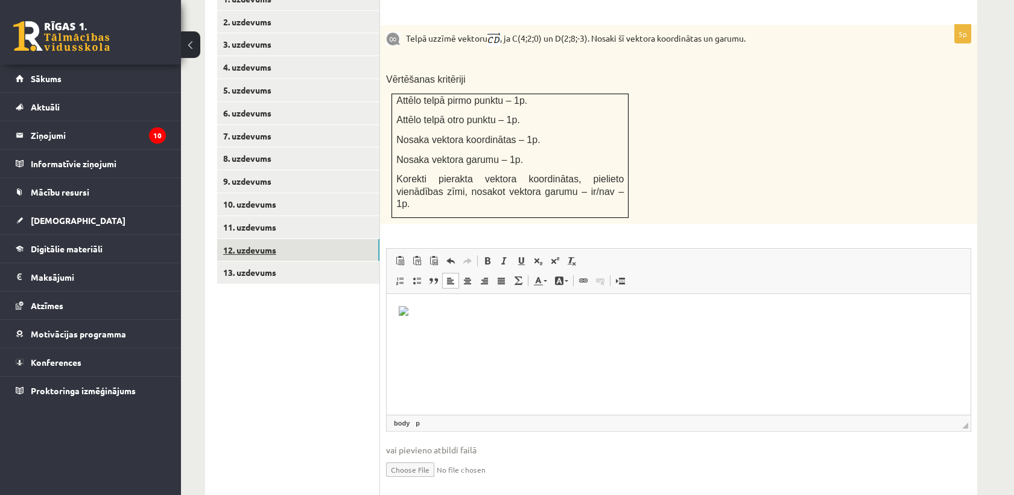
click at [273, 239] on link "12. uzdevums" at bounding box center [298, 250] width 162 height 22
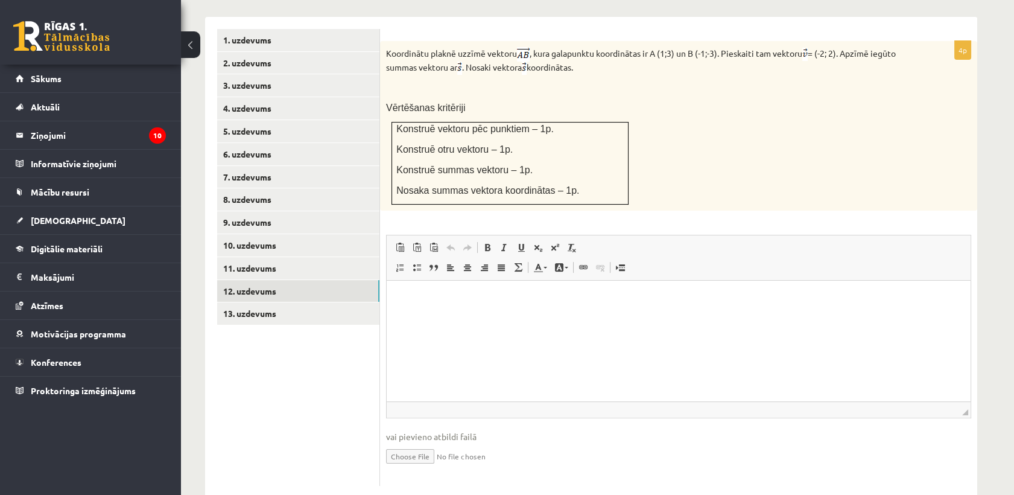
scroll to position [0, 0]
click at [419, 311] on html at bounding box center [679, 299] width 584 height 37
drag, startPoint x: 468, startPoint y: 301, endPoint x: 459, endPoint y: 306, distance: 10.3
click at [459, 306] on html "**********" at bounding box center [679, 299] width 584 height 37
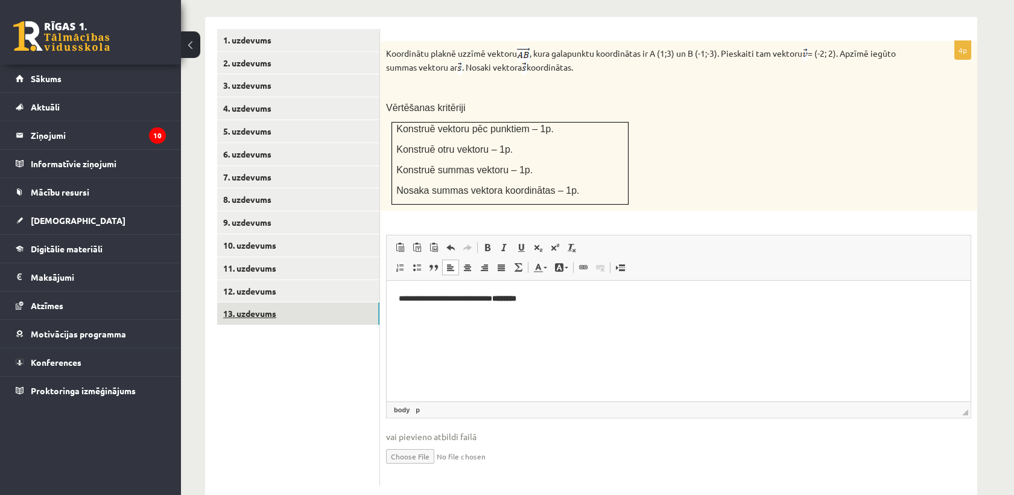
click at [296, 302] on link "13. uzdevums" at bounding box center [298, 313] width 162 height 22
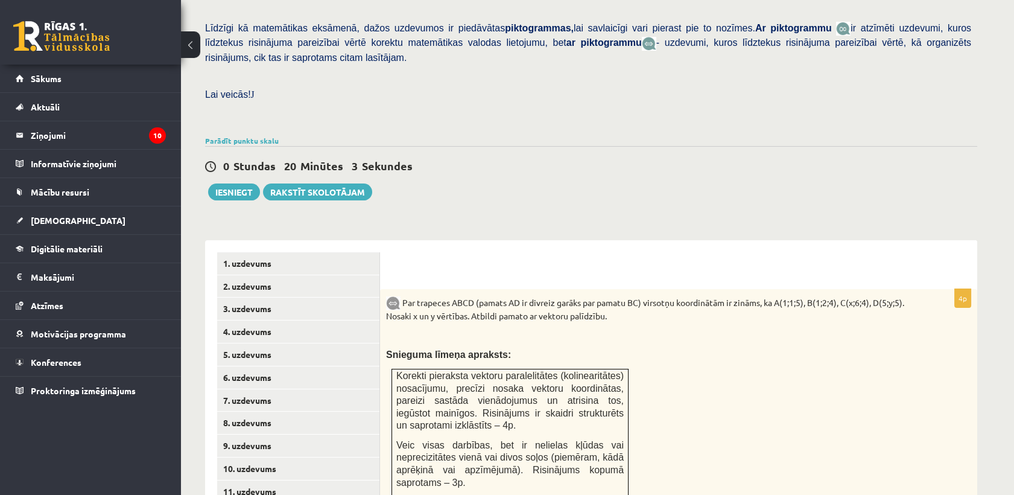
scroll to position [239, 0]
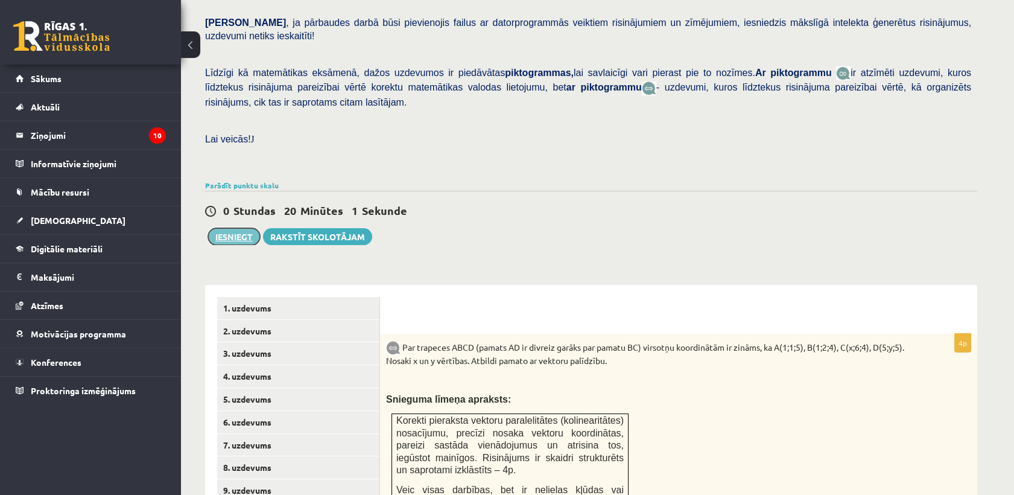
click at [229, 228] on button "Iesniegt" at bounding box center [234, 236] width 52 height 17
click at [331, 388] on link "5. uzdevums" at bounding box center [298, 399] width 162 height 22
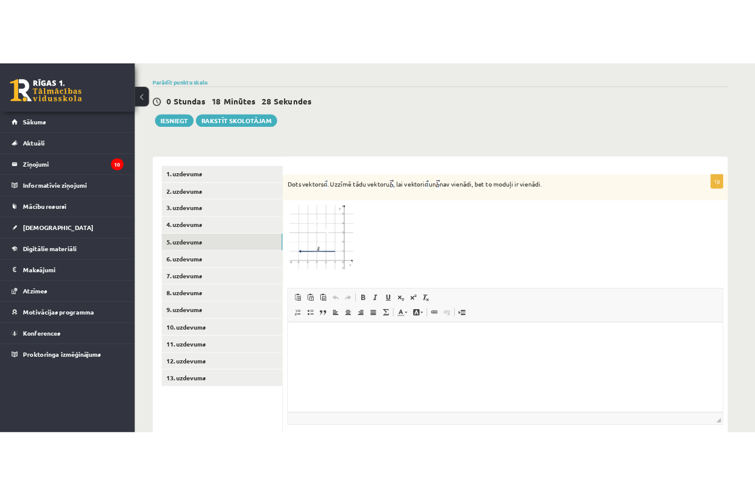
scroll to position [465, 0]
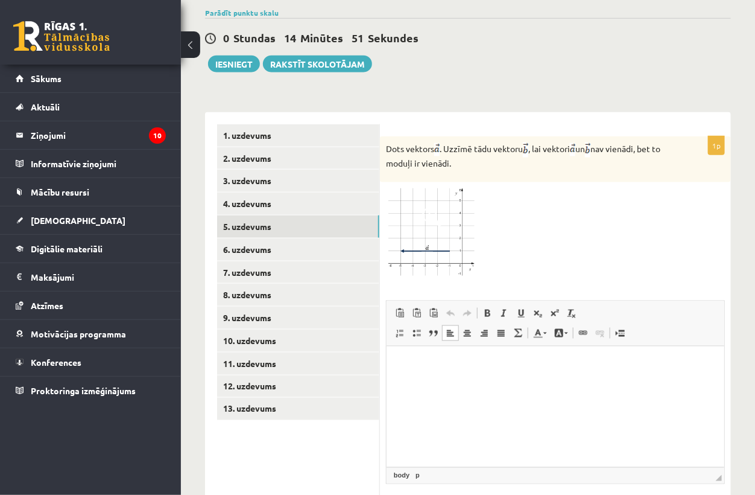
drag, startPoint x: 454, startPoint y: 383, endPoint x: 416, endPoint y: 361, distance: 43.8
click at [418, 361] on p "Bagātinātā teksta redaktors, wiswyg-editor-user-answer-47433803860060" at bounding box center [555, 364] width 314 height 13
click at [303, 398] on link "13. uzdevums" at bounding box center [298, 409] width 162 height 22
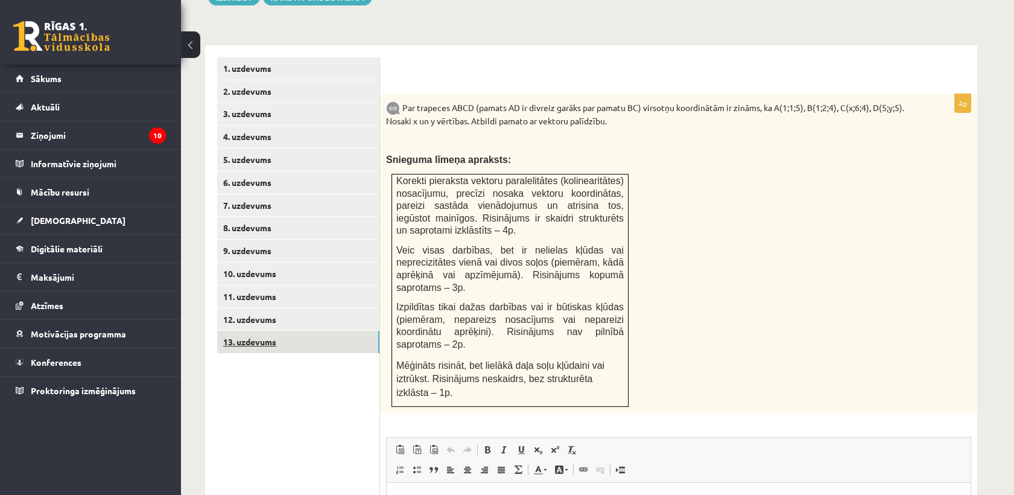
scroll to position [453, 0]
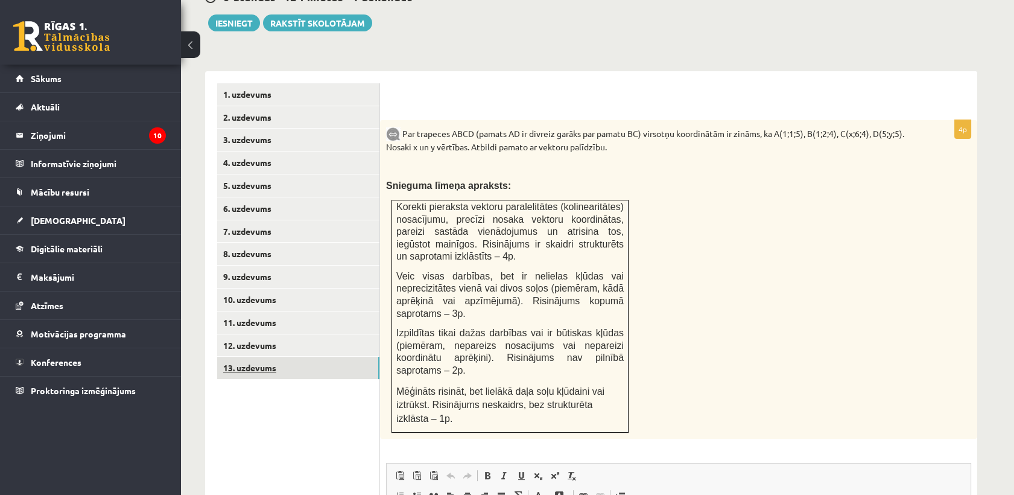
click at [275, 174] on link "5. uzdevums" at bounding box center [298, 185] width 162 height 22
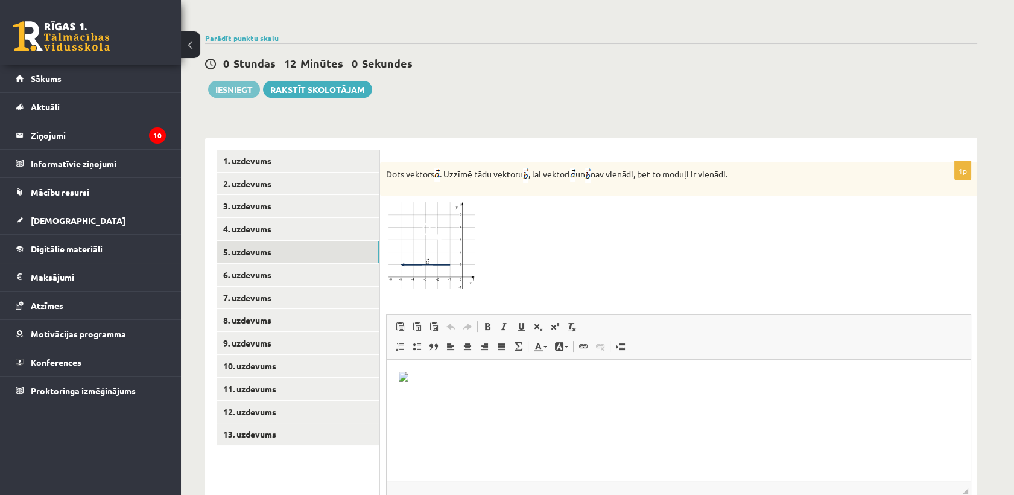
scroll to position [386, 0]
click at [238, 81] on button "Iesniegt" at bounding box center [234, 89] width 52 height 17
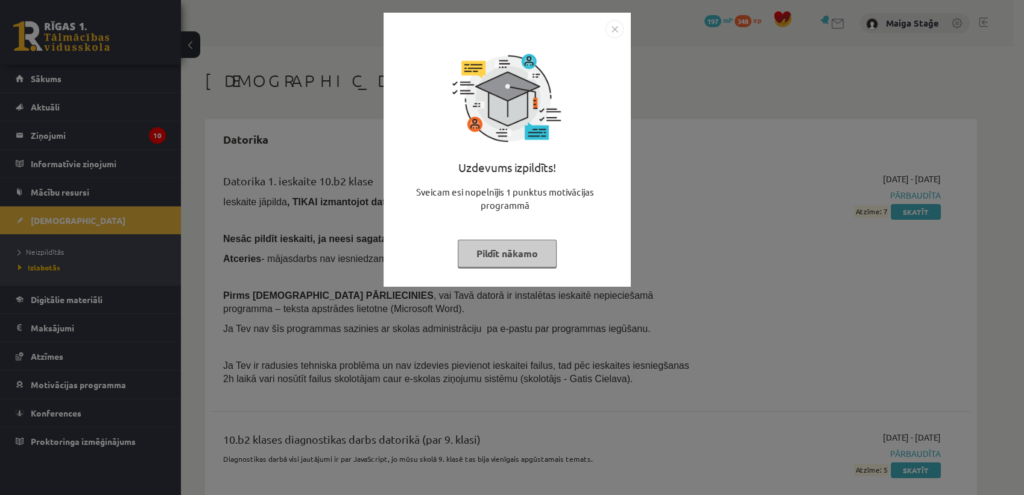
click at [495, 247] on button "Pildīt nākamo" at bounding box center [507, 254] width 99 height 28
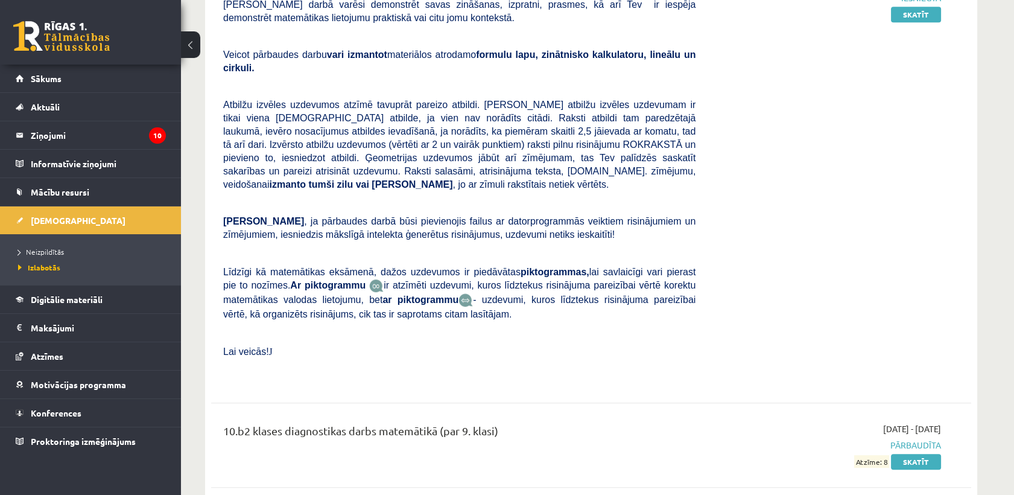
scroll to position [1137, 0]
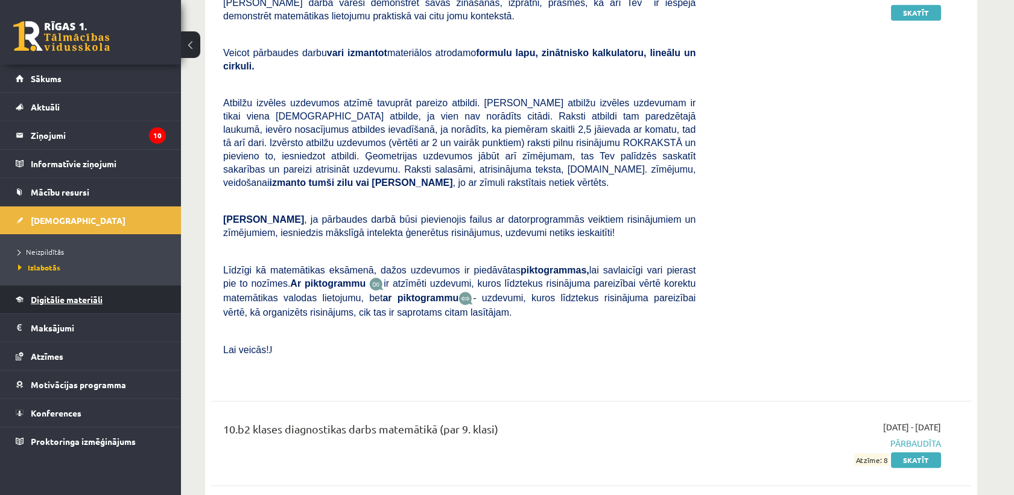
click at [110, 304] on link "Digitālie materiāli" at bounding box center [91, 299] width 150 height 28
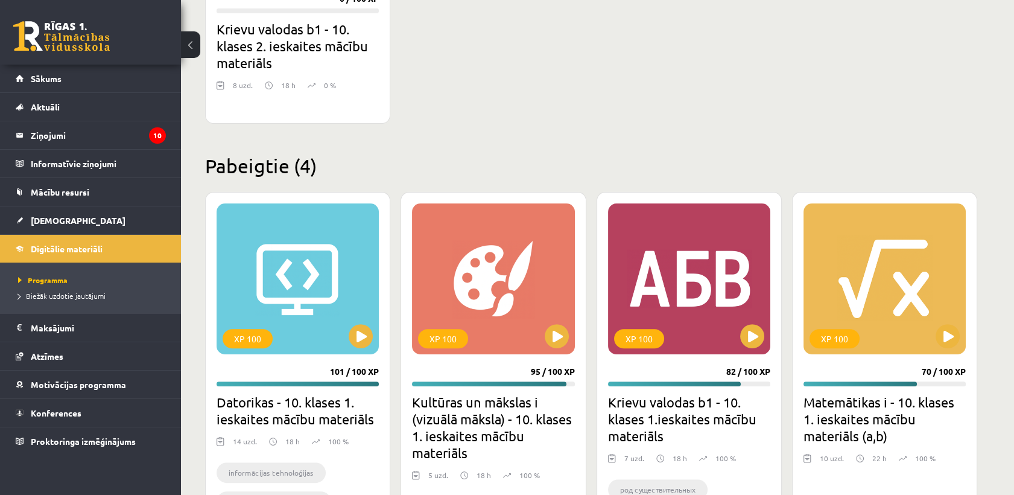
scroll to position [900, 0]
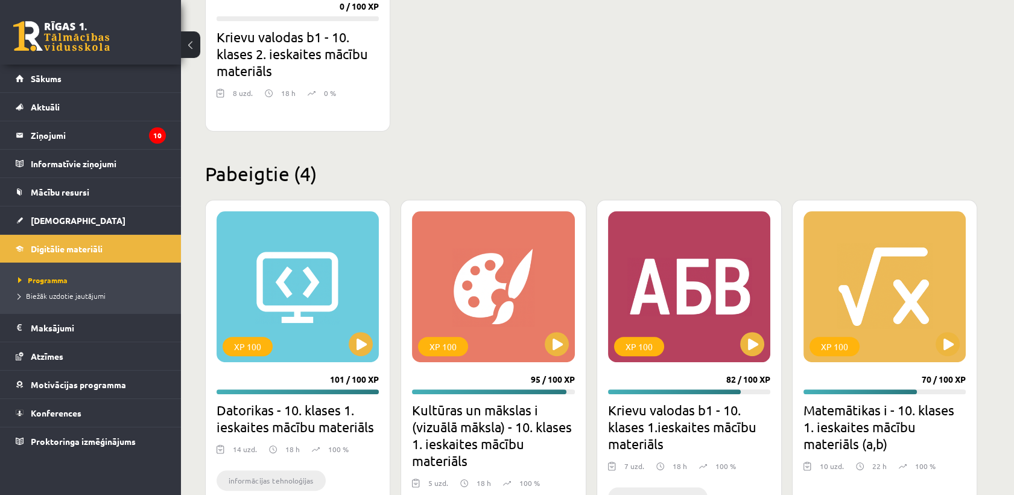
drag, startPoint x: 660, startPoint y: 6, endPoint x: 658, endPoint y: 32, distance: 26.0
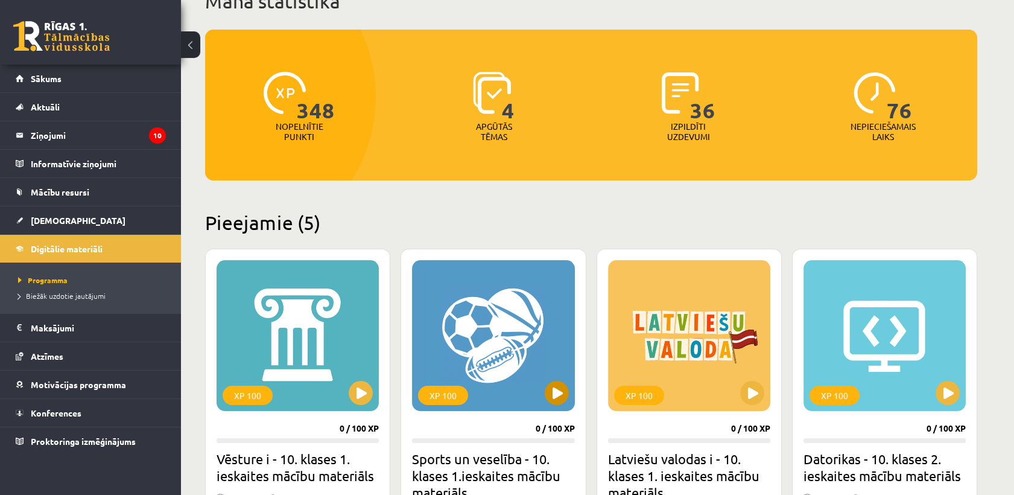
scroll to position [296, 0]
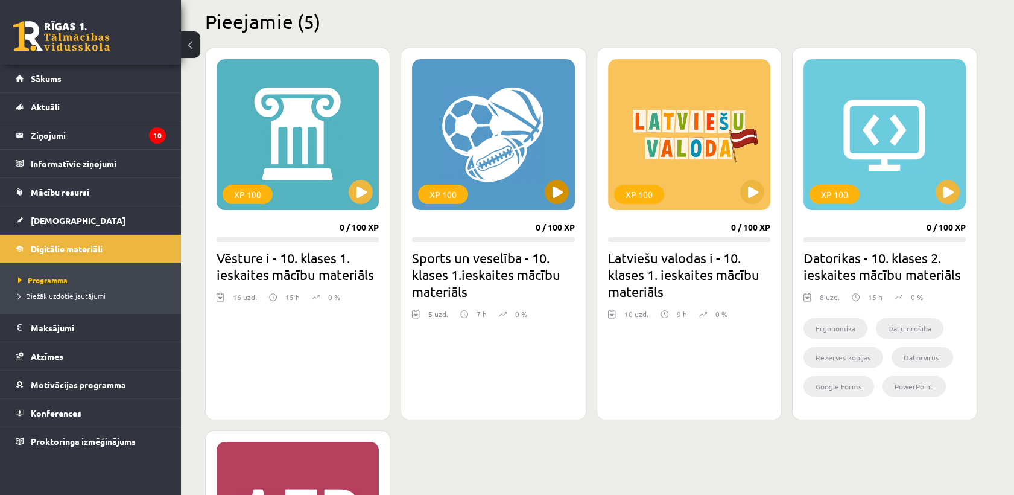
click at [508, 167] on div "XP 100" at bounding box center [493, 134] width 162 height 151
click at [544, 186] on div "XP 100" at bounding box center [493, 134] width 162 height 151
click at [457, 196] on div "XP 100" at bounding box center [443, 194] width 50 height 19
click at [60, 78] on span "Sākums" at bounding box center [46, 78] width 31 height 11
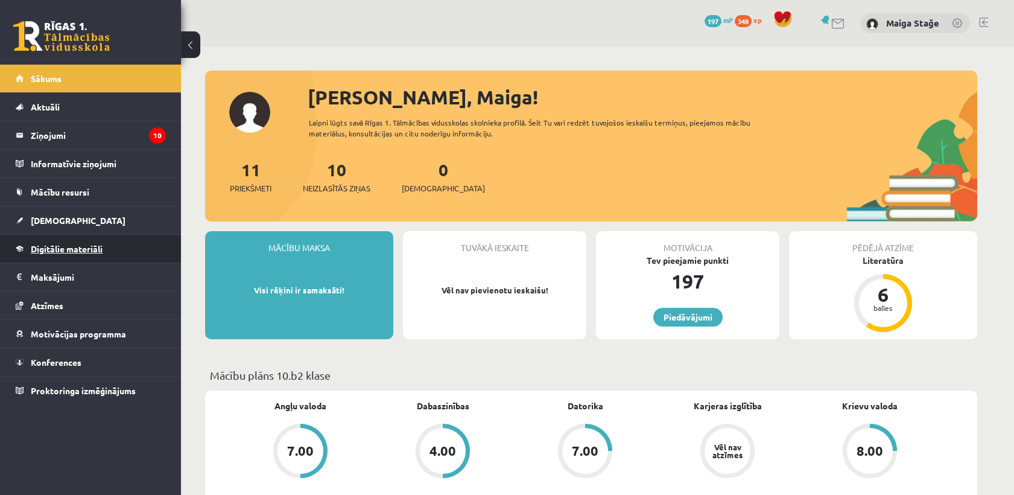
click at [89, 249] on span "Digitālie materiāli" at bounding box center [67, 248] width 72 height 11
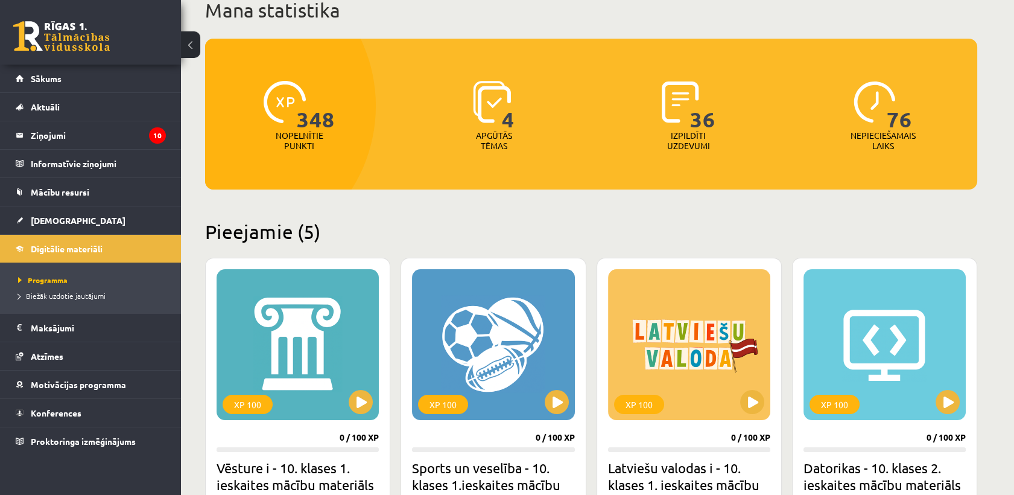
scroll to position [134, 0]
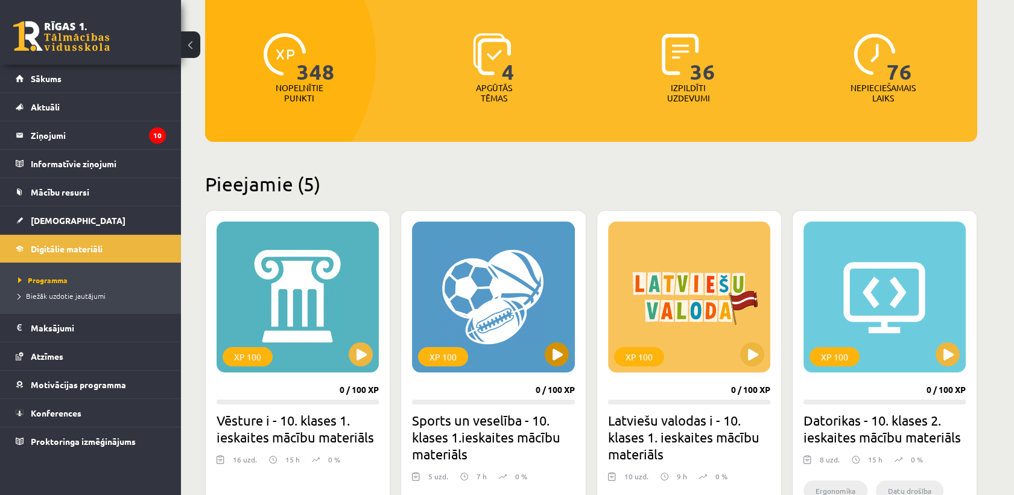
click at [518, 358] on div "XP 100" at bounding box center [493, 296] width 162 height 151
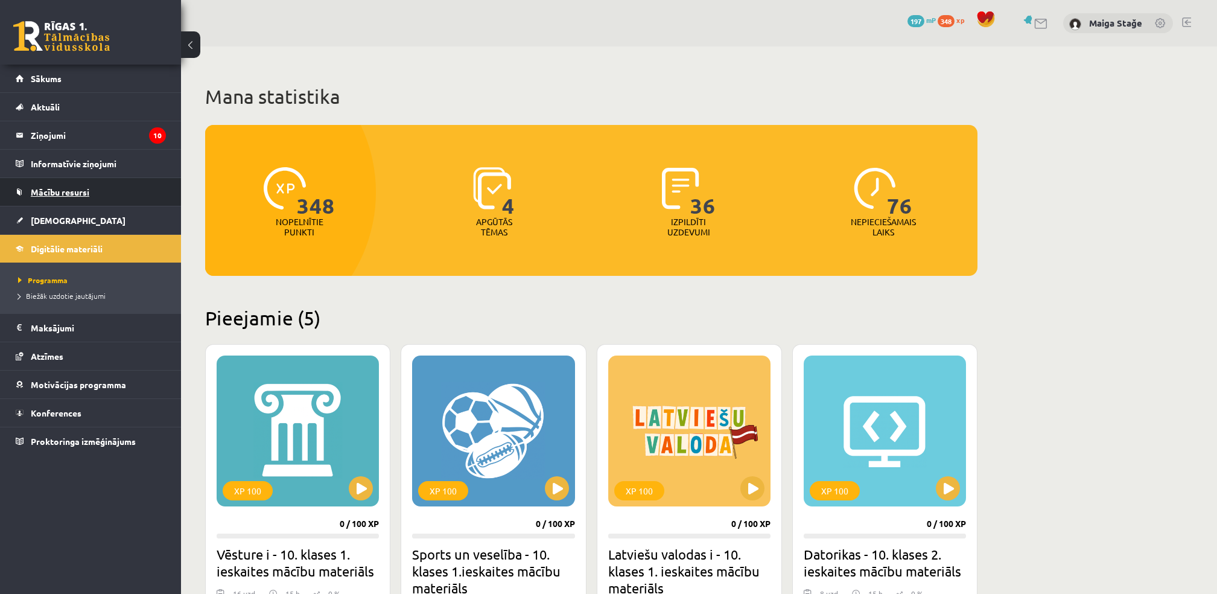
scroll to position [153, 0]
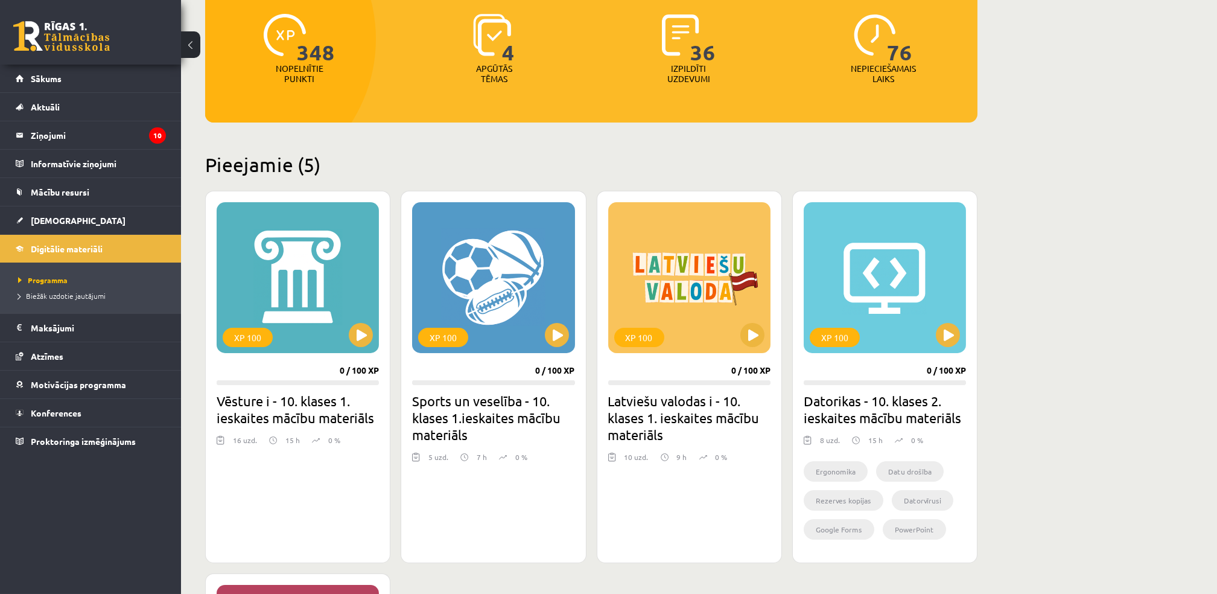
click at [81, 27] on link at bounding box center [61, 36] width 97 height 30
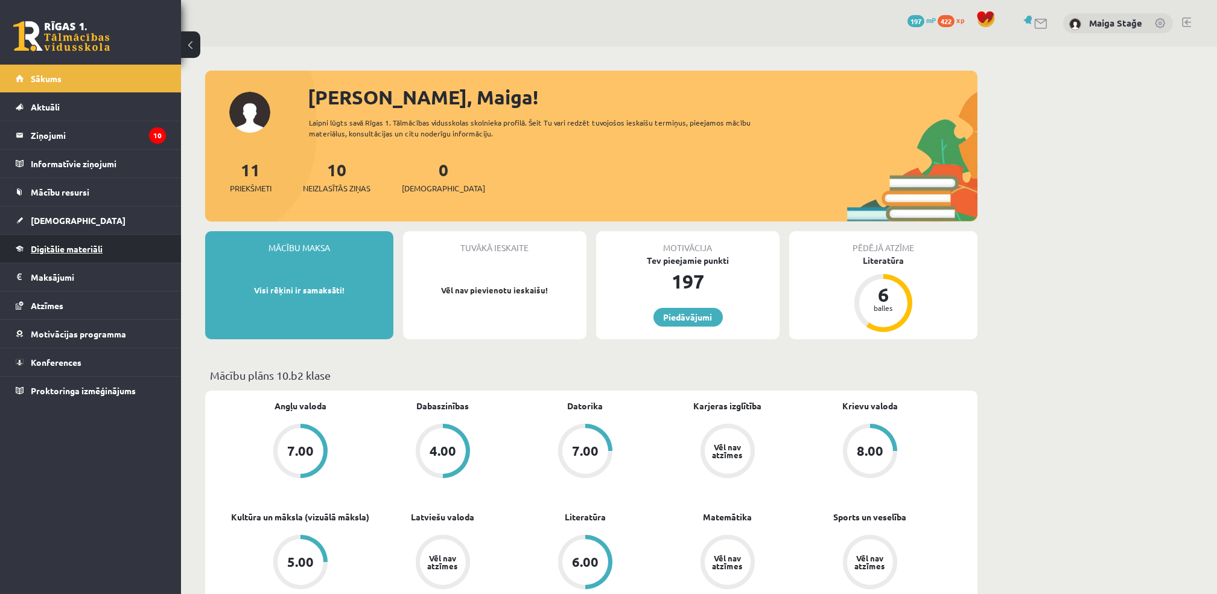
click at [65, 235] on link "Digitālie materiāli" at bounding box center [91, 249] width 150 height 28
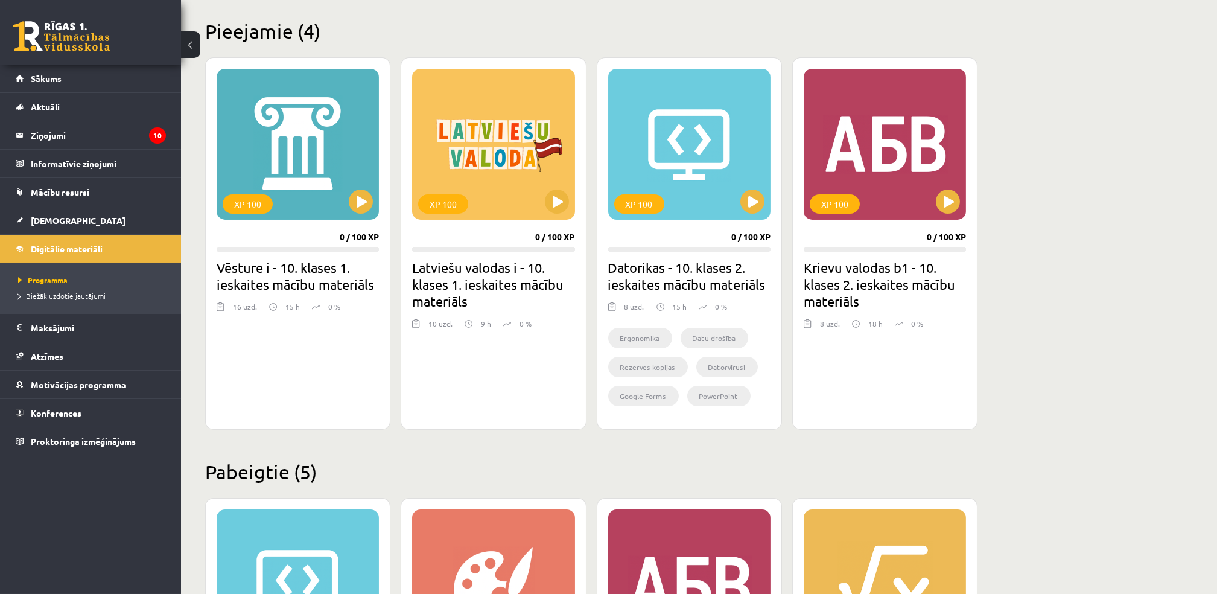
scroll to position [255, 0]
